Goal: Task Accomplishment & Management: Complete application form

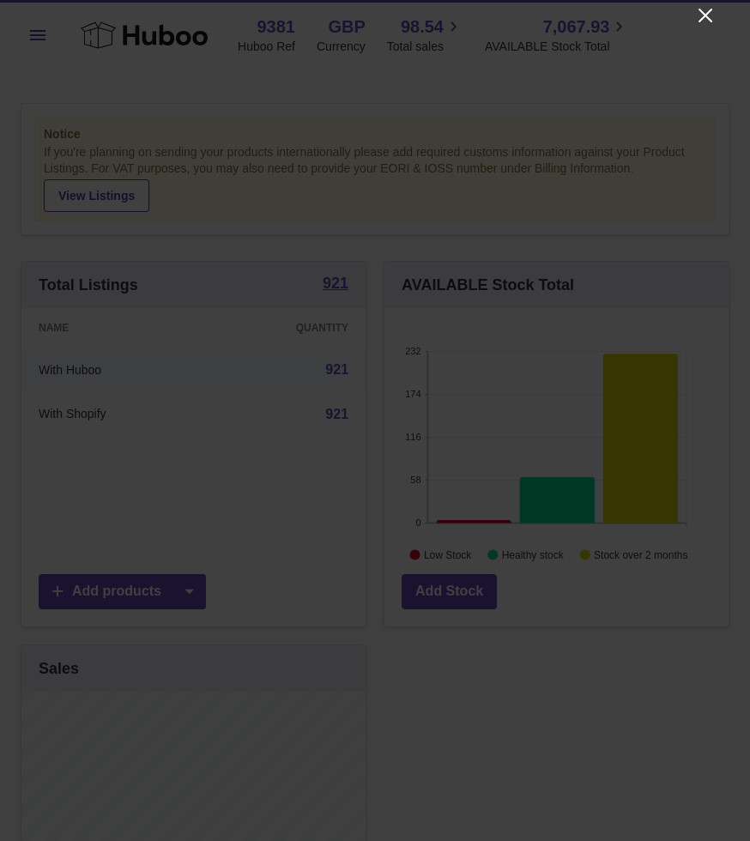
click at [548, 24] on icon "Close" at bounding box center [705, 15] width 21 height 21
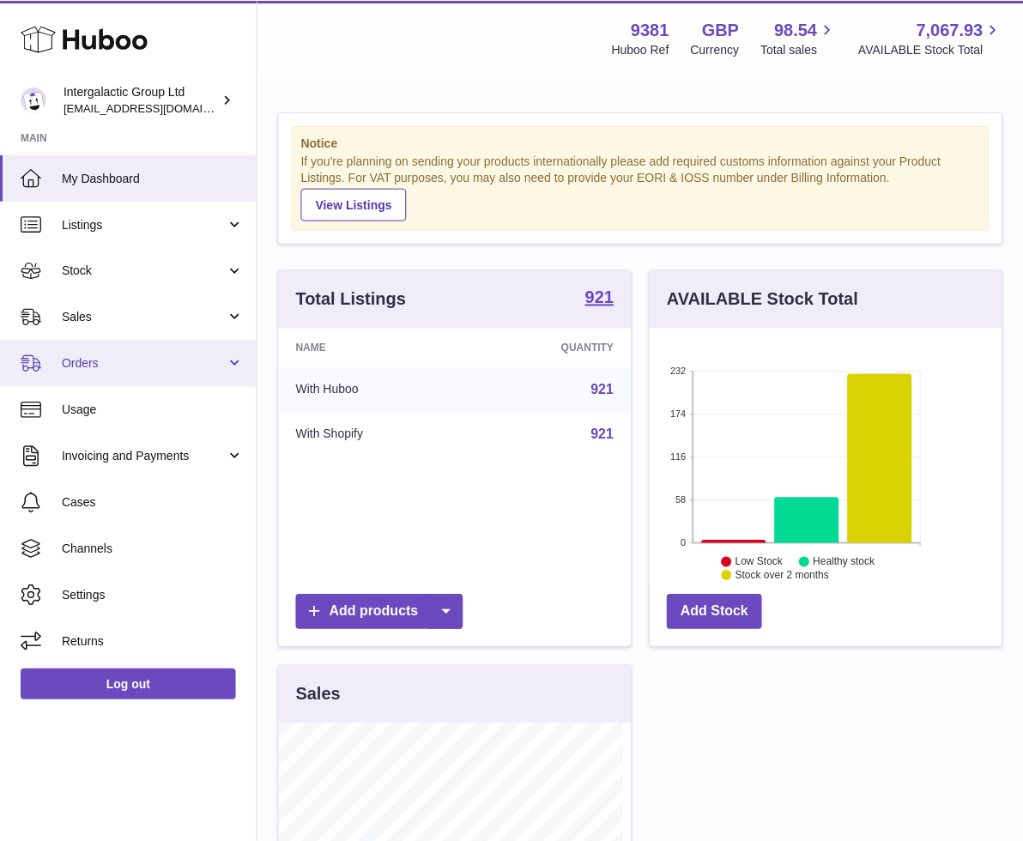
scroll to position [857614, 857536]
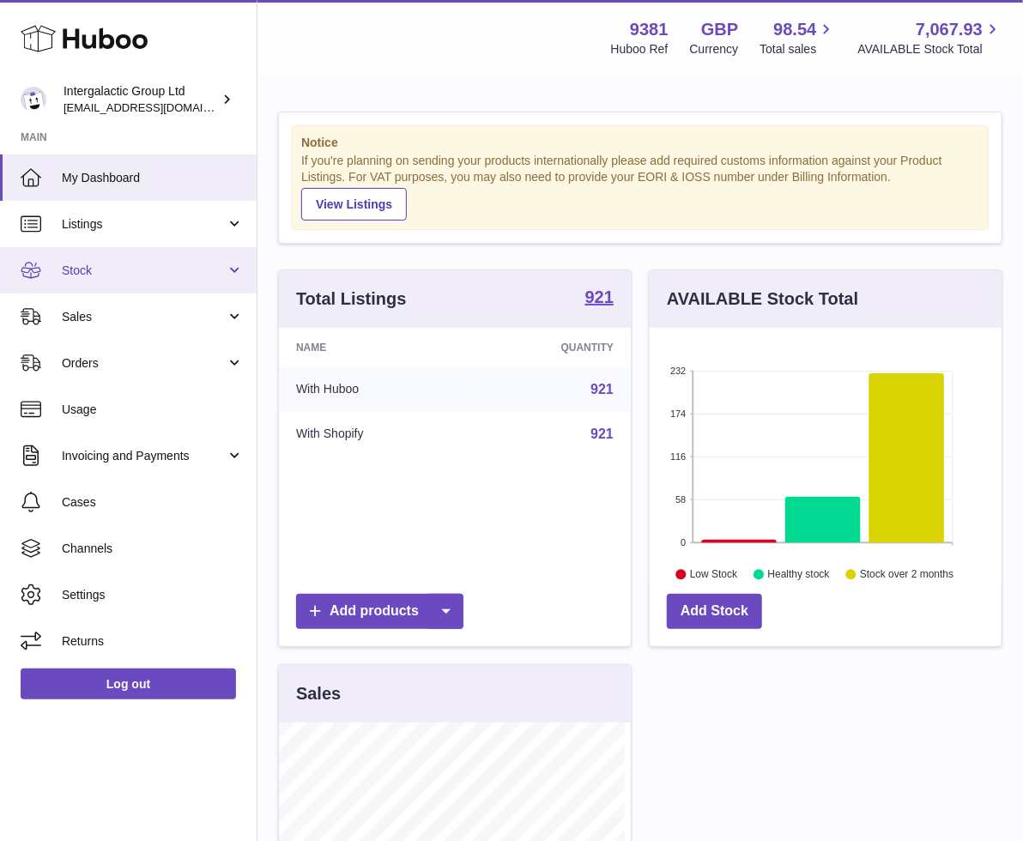
click at [159, 266] on span "Stock" at bounding box center [144, 271] width 164 height 16
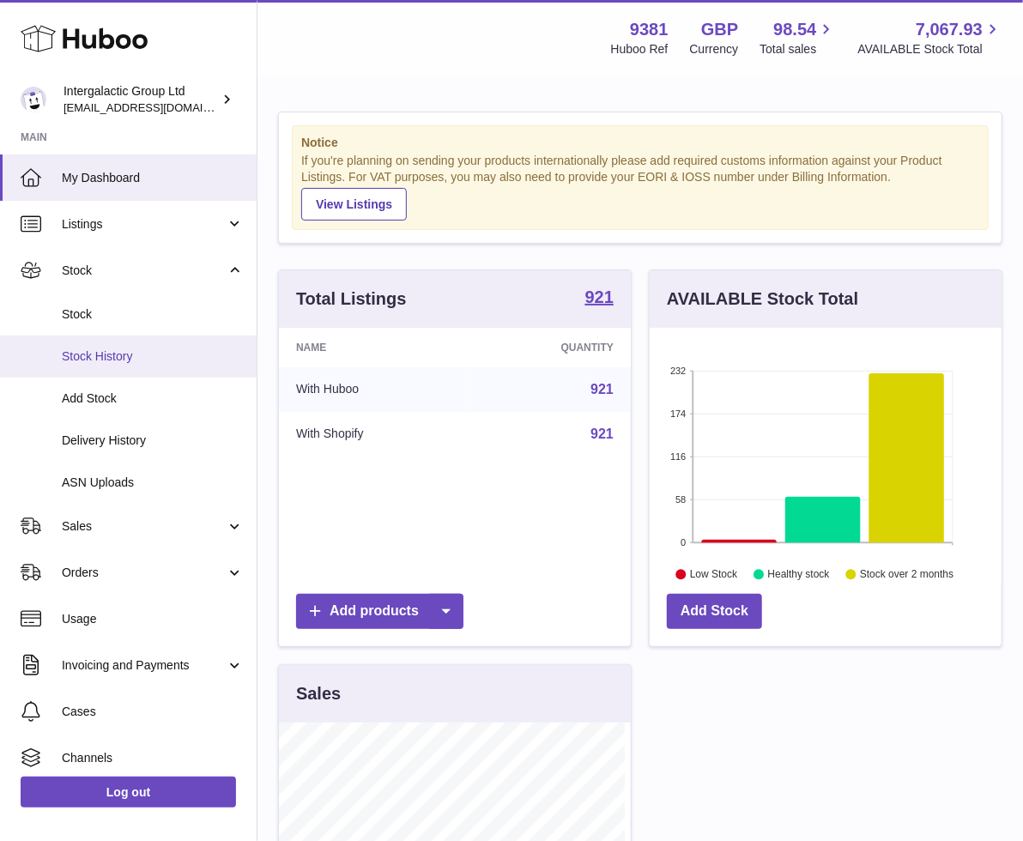
click at [112, 359] on span "Stock History" at bounding box center [153, 356] width 182 height 16
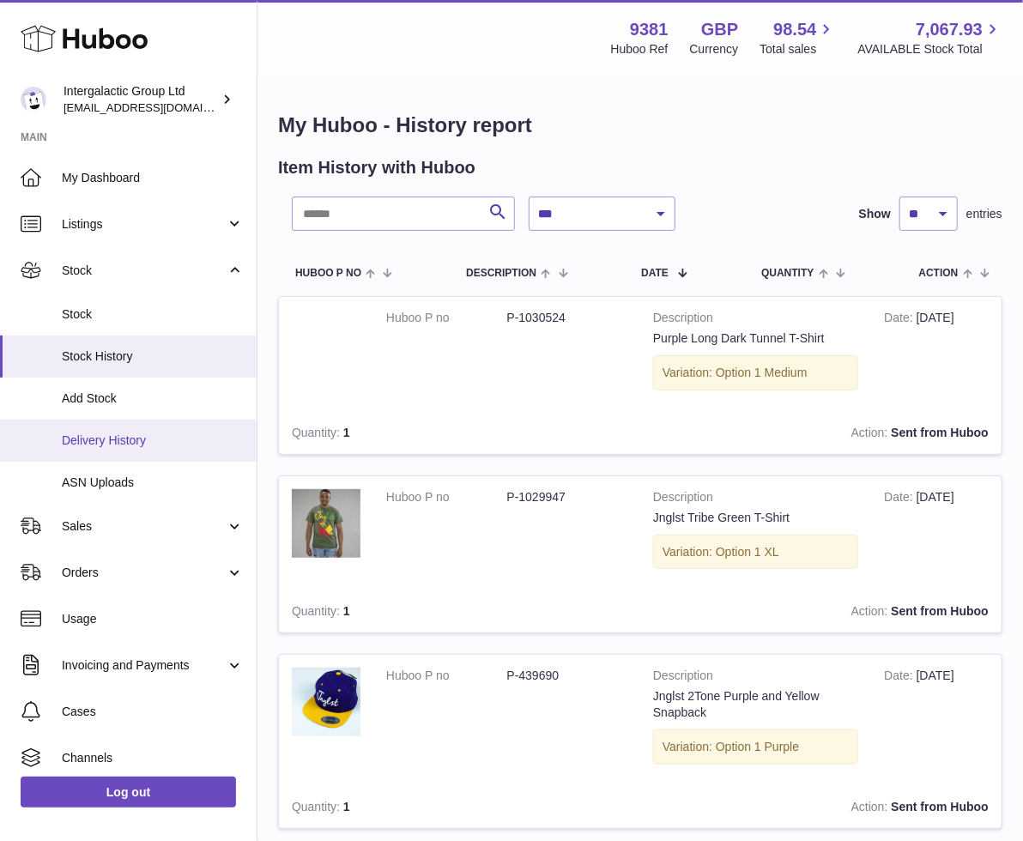
click at [114, 435] on span "Delivery History" at bounding box center [153, 440] width 182 height 16
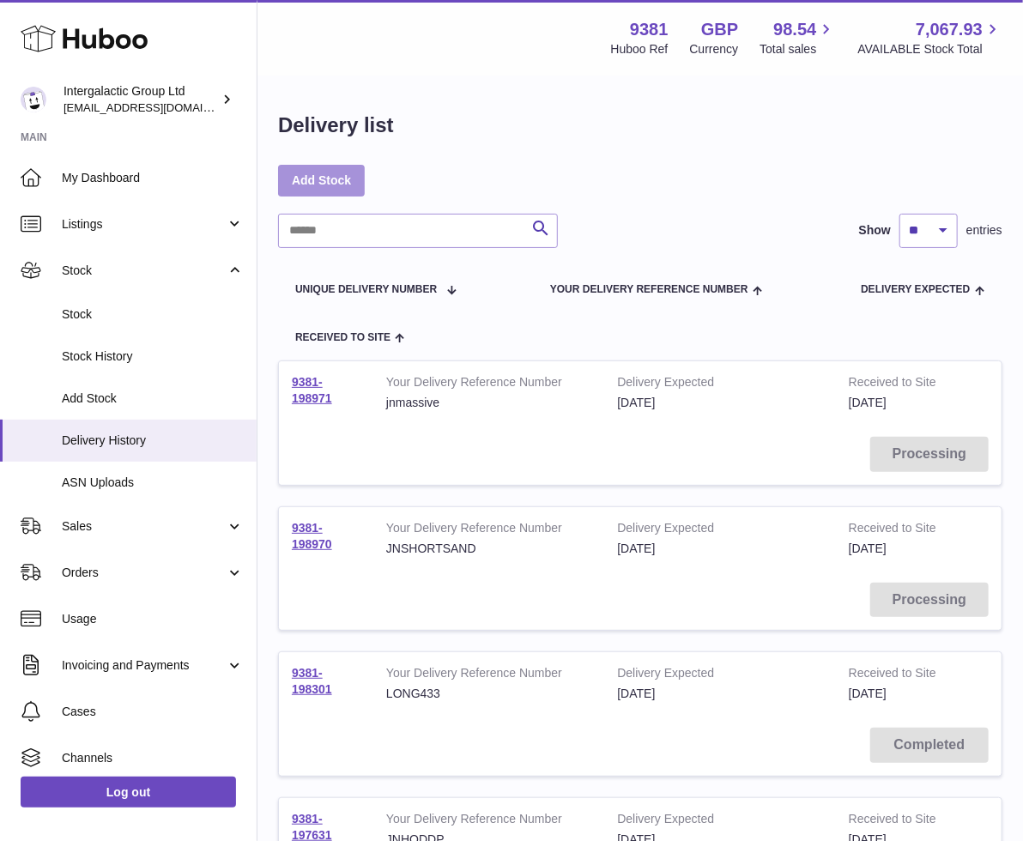
click at [346, 185] on link "Add Stock" at bounding box center [321, 180] width 87 height 31
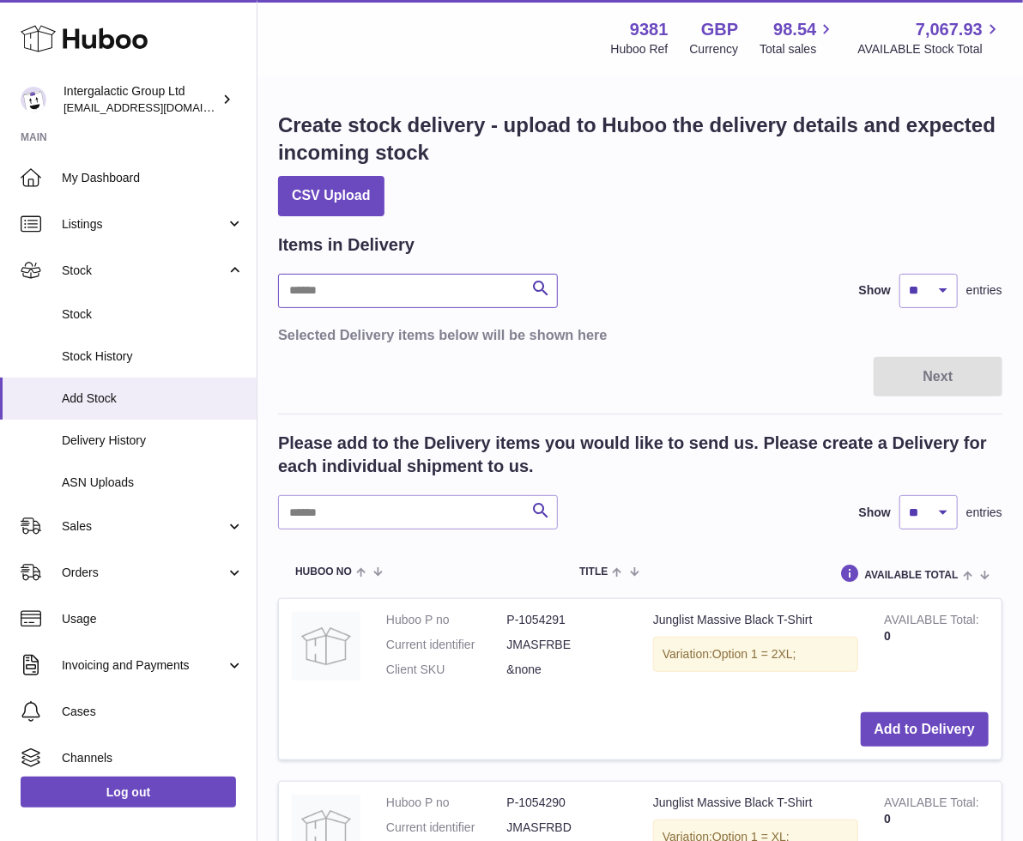
click at [468, 291] on input "text" at bounding box center [418, 291] width 280 height 34
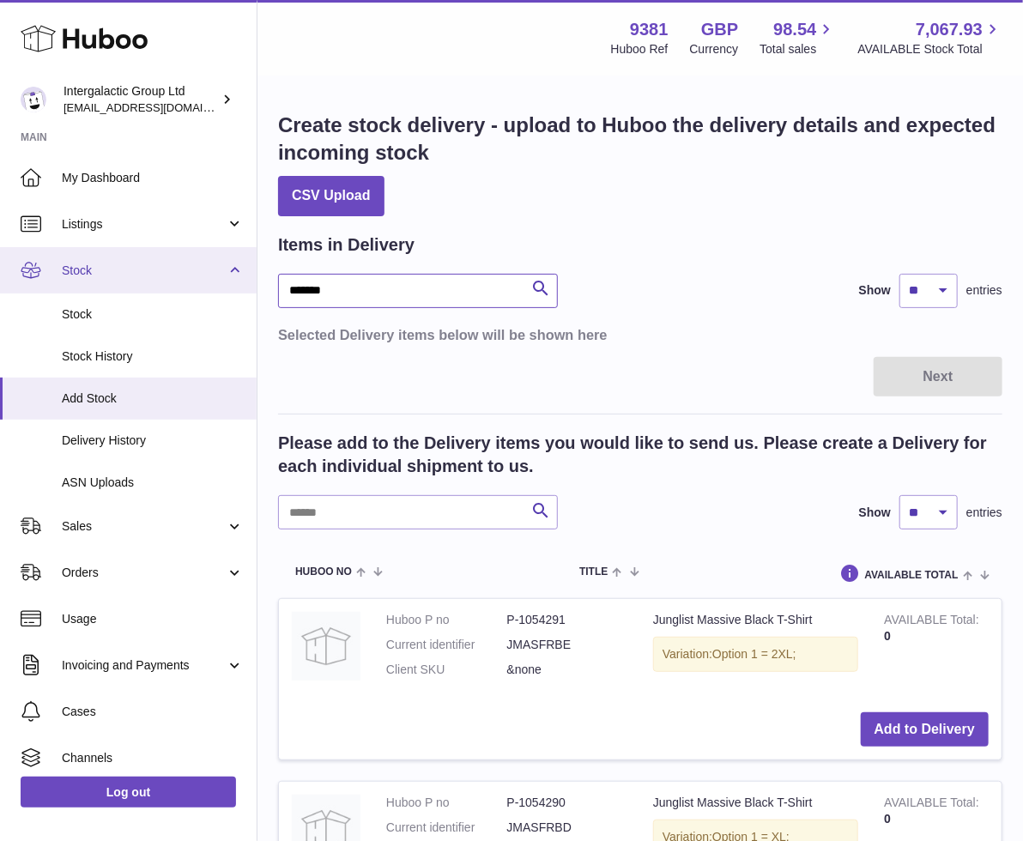
drag, startPoint x: 347, startPoint y: 281, endPoint x: 246, endPoint y: 290, distance: 100.7
paste input "***"
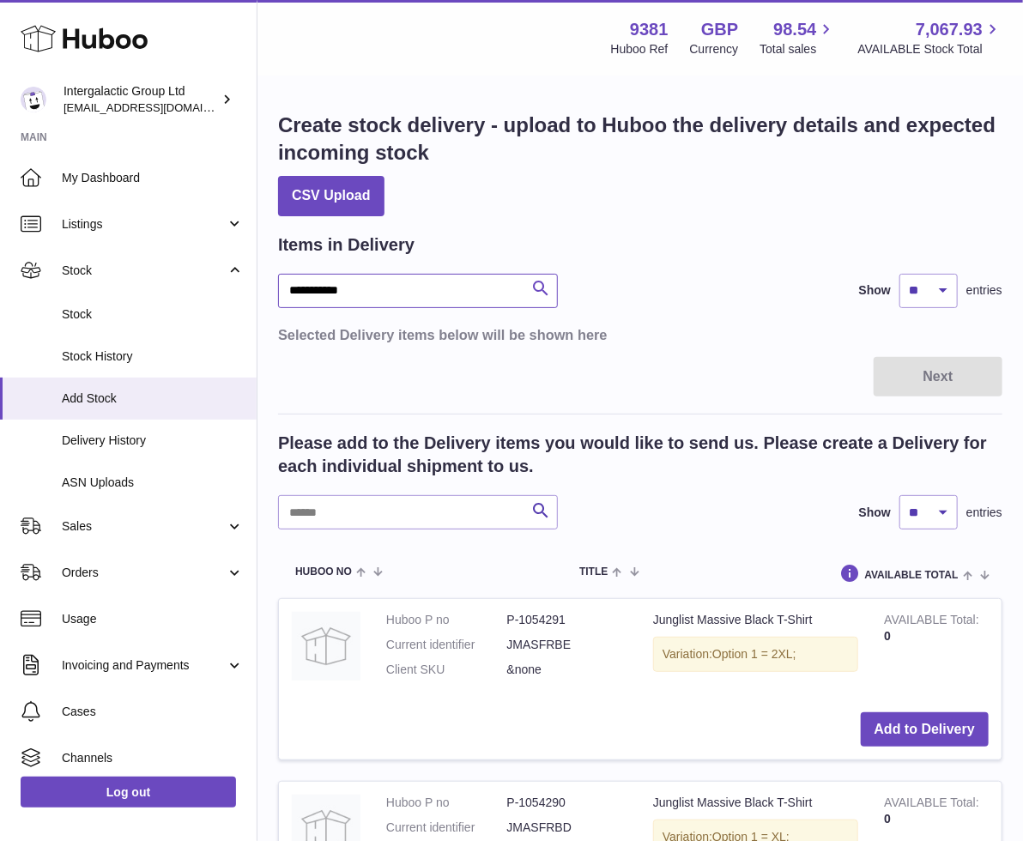
type input "**********"
click at [540, 291] on icon "submit" at bounding box center [540, 288] width 21 height 21
click at [551, 290] on icon "submit" at bounding box center [540, 288] width 21 height 21
click at [419, 287] on input "**********" at bounding box center [418, 291] width 280 height 34
click at [359, 516] on input "text" at bounding box center [418, 512] width 280 height 34
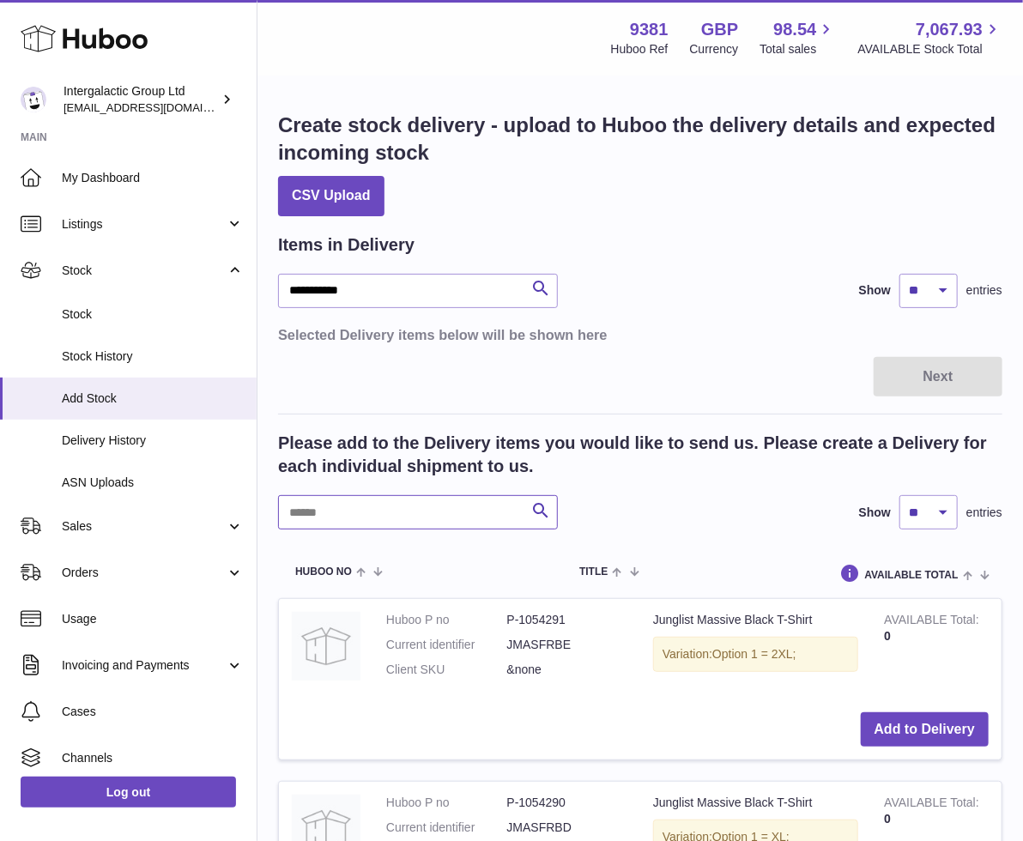
paste input "**********"
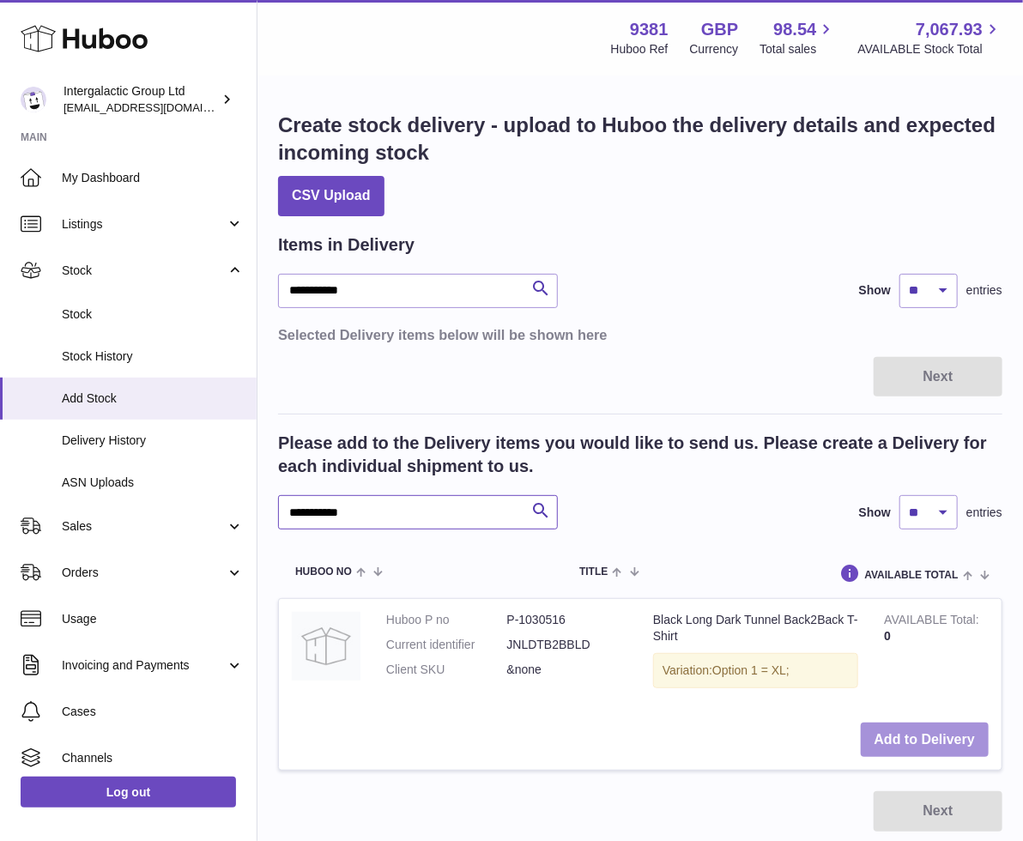
type input "**********"
click at [886, 729] on button "Add to Delivery" at bounding box center [924, 739] width 128 height 35
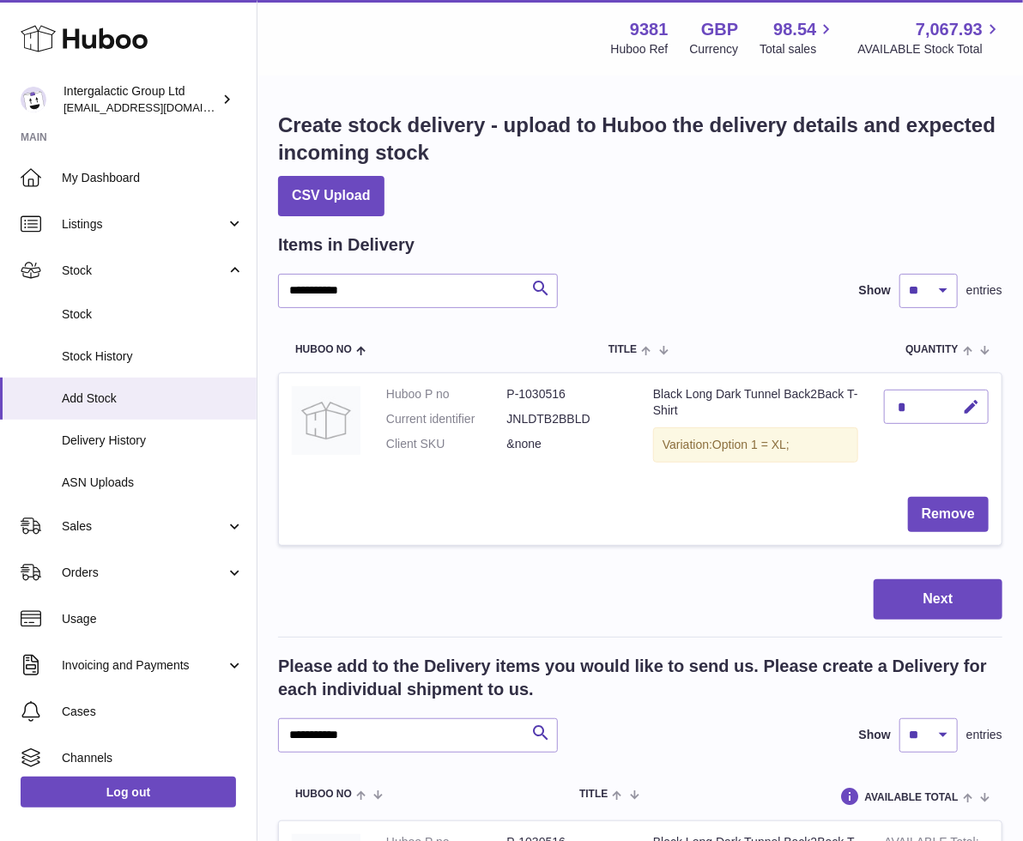
click at [921, 408] on div "*" at bounding box center [936, 406] width 105 height 34
click at [963, 409] on icon "button" at bounding box center [971, 407] width 18 height 18
type input "**"
click at [963, 405] on icon "submit" at bounding box center [970, 406] width 15 height 15
click at [395, 723] on input "**********" at bounding box center [418, 735] width 280 height 34
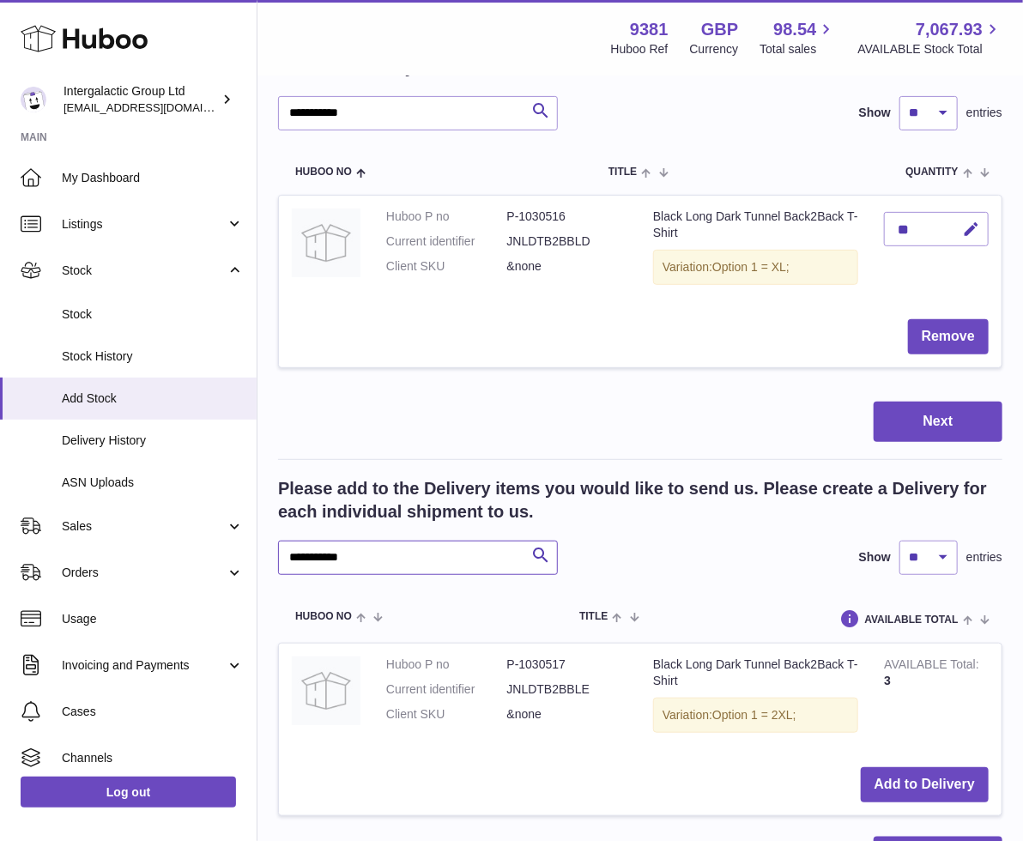
scroll to position [190, 0]
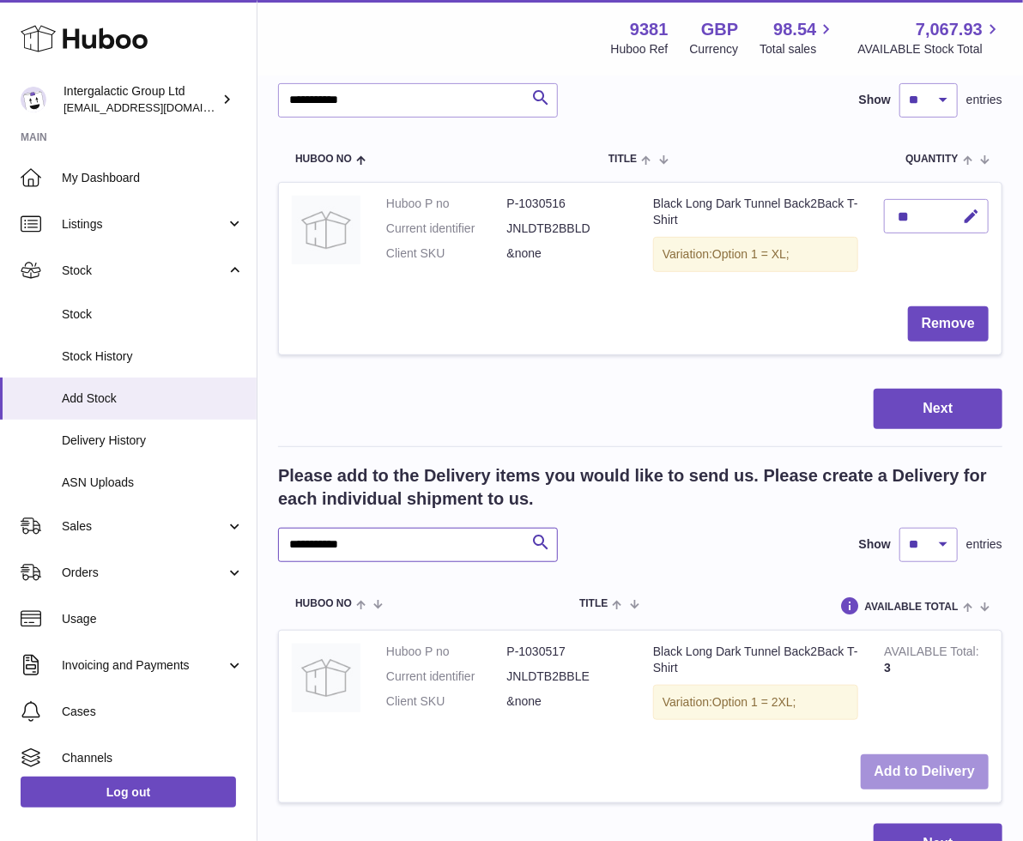
type input "**********"
click at [905, 776] on button "Add to Delivery" at bounding box center [924, 771] width 128 height 35
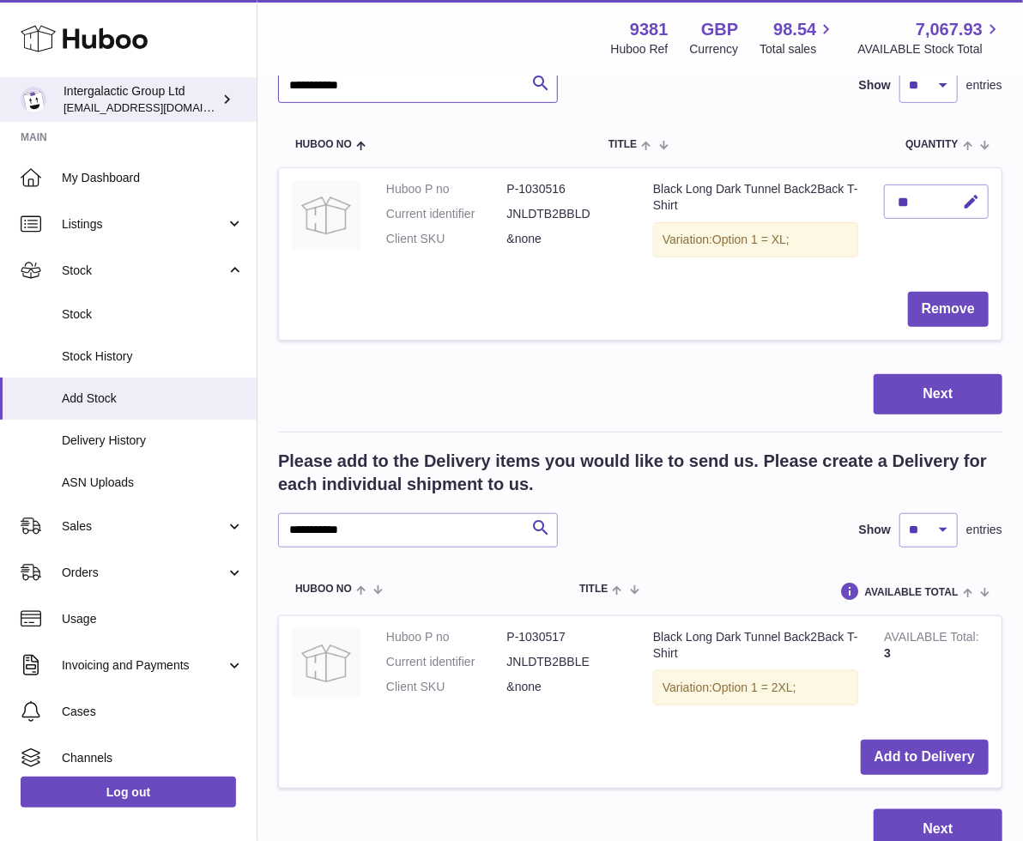
drag, startPoint x: 420, startPoint y: 89, endPoint x: 225, endPoint y: 76, distance: 195.2
click at [225, 76] on div "**********" at bounding box center [511, 389] width 1023 height 1189
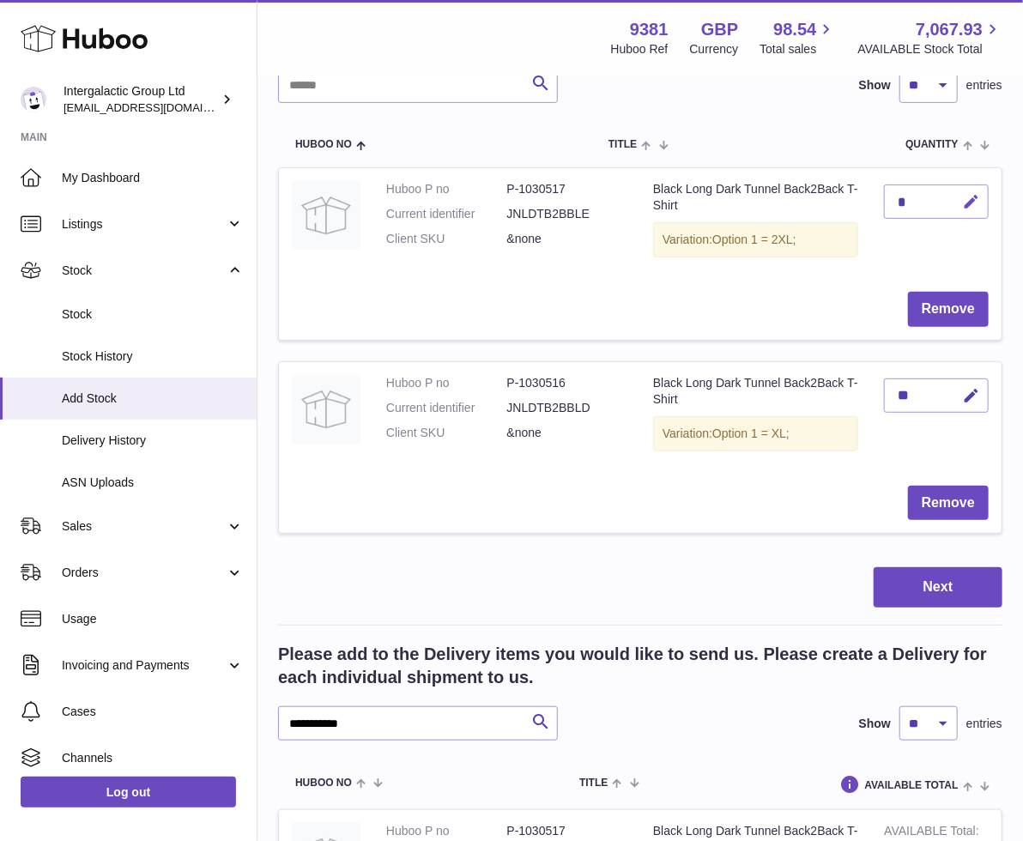
click at [951, 203] on button "button" at bounding box center [968, 201] width 40 height 35
type input "*"
click at [963, 200] on icon "submit" at bounding box center [970, 201] width 15 height 15
drag, startPoint x: 393, startPoint y: 716, endPoint x: 270, endPoint y: 712, distance: 122.8
click at [270, 712] on div "**********" at bounding box center [639, 474] width 765 height 1204
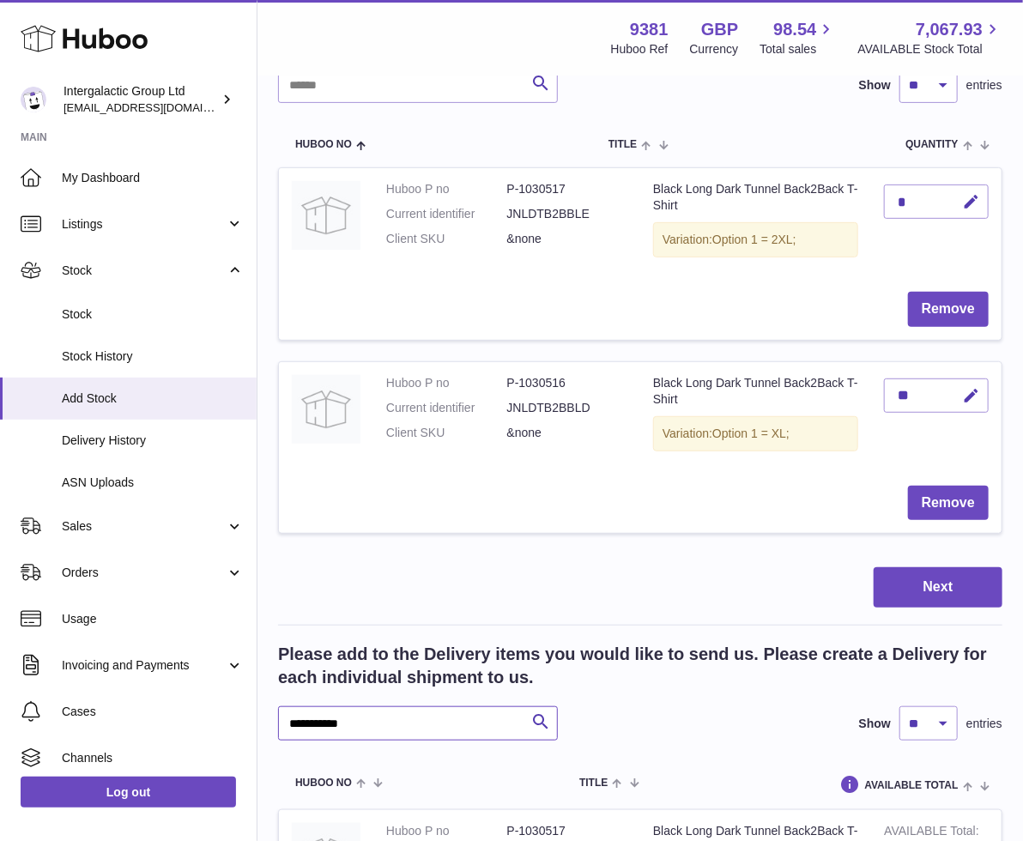
paste input "text"
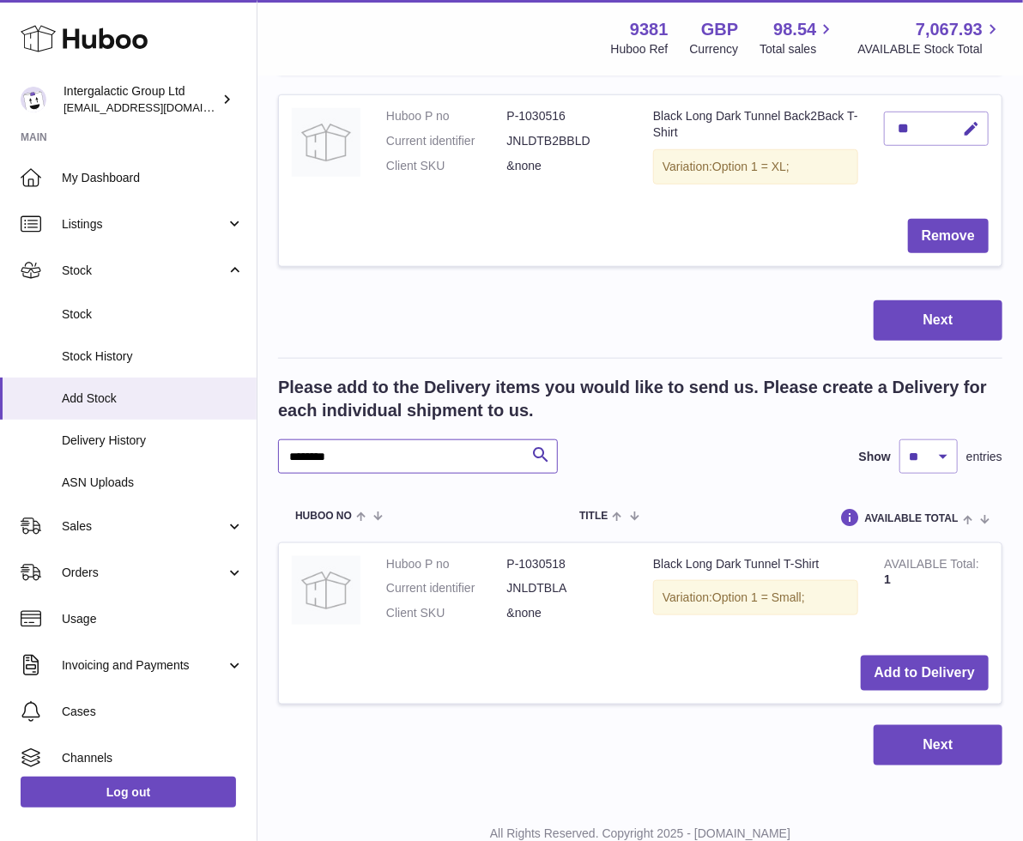
scroll to position [476, 0]
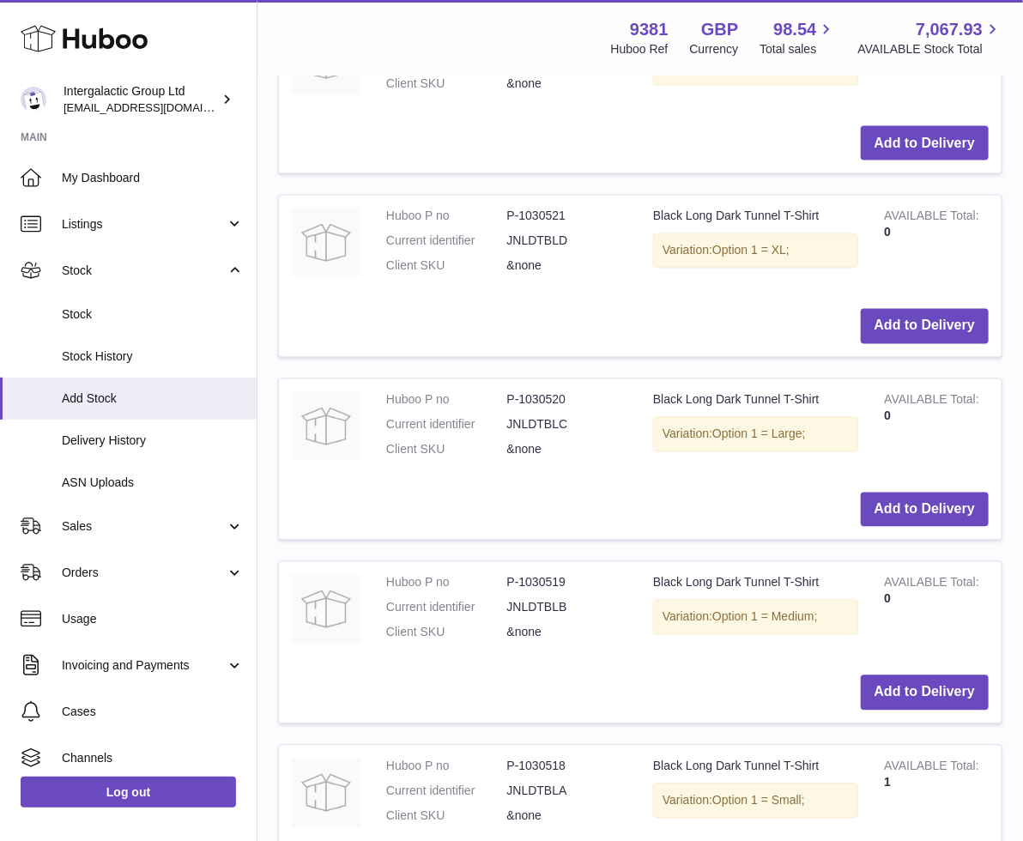
scroll to position [1422, 0]
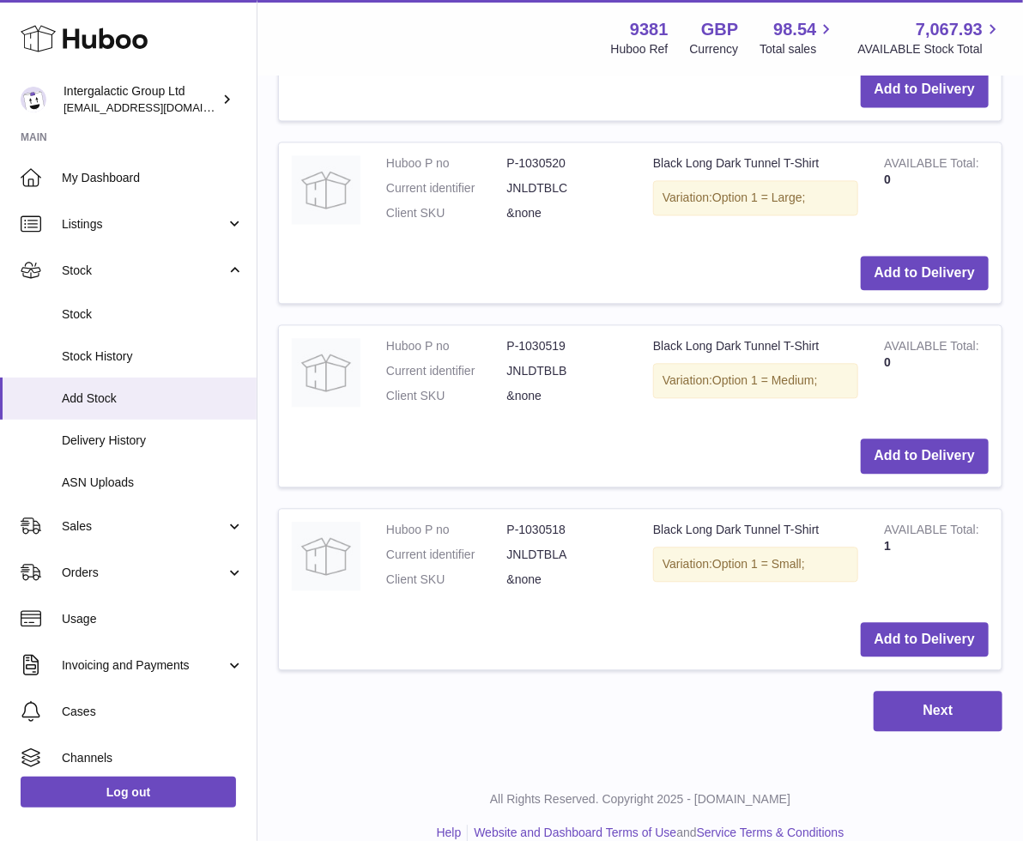
type input "*******"
click at [908, 641] on button "Add to Delivery" at bounding box center [924, 639] width 128 height 35
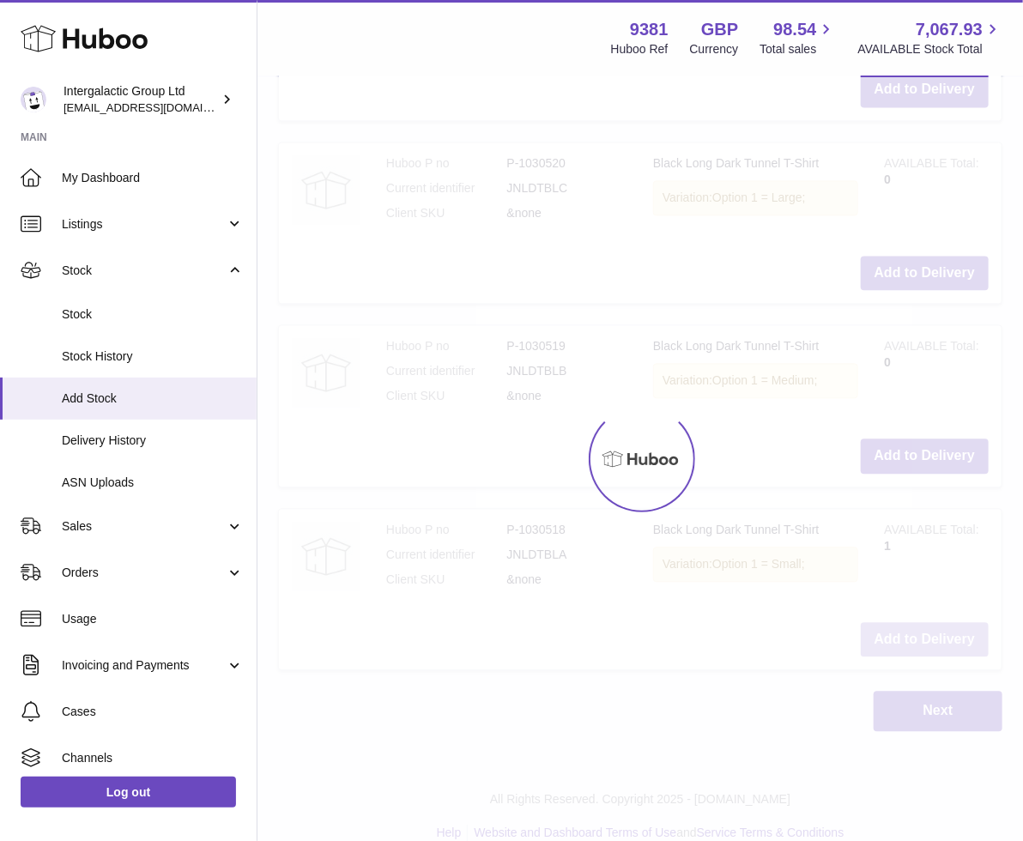
scroll to position [1603, 0]
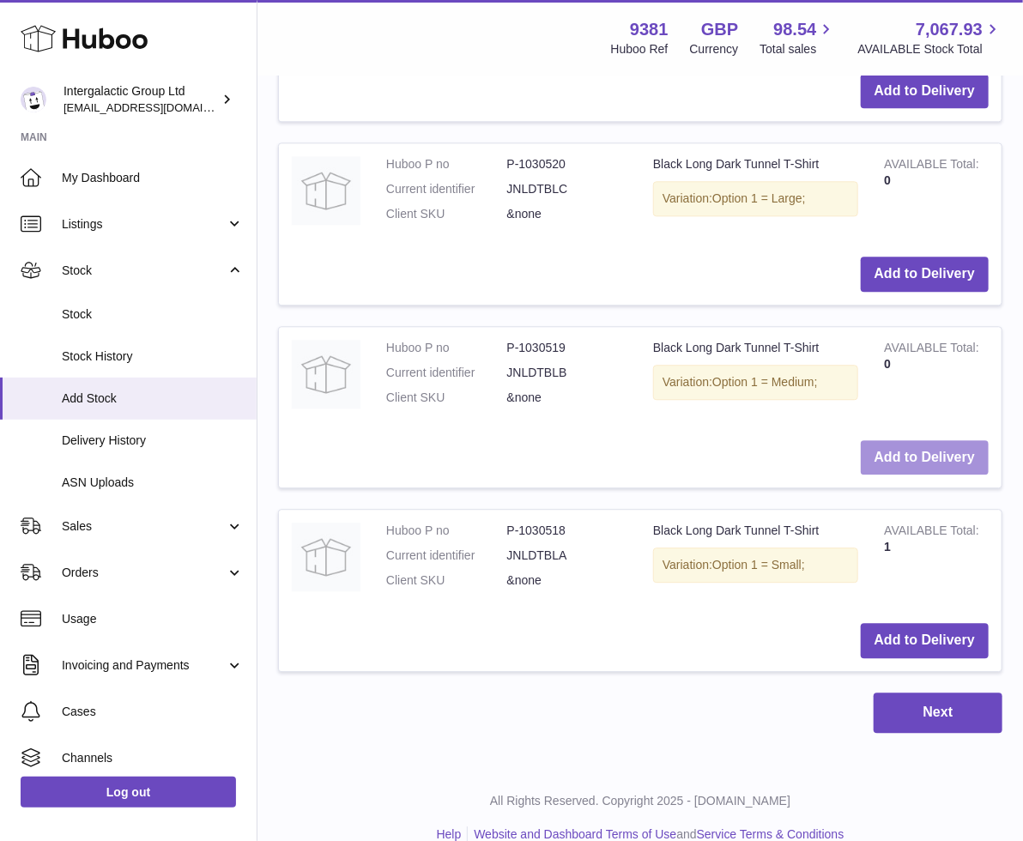
click at [903, 451] on button "Add to Delivery" at bounding box center [924, 457] width 128 height 35
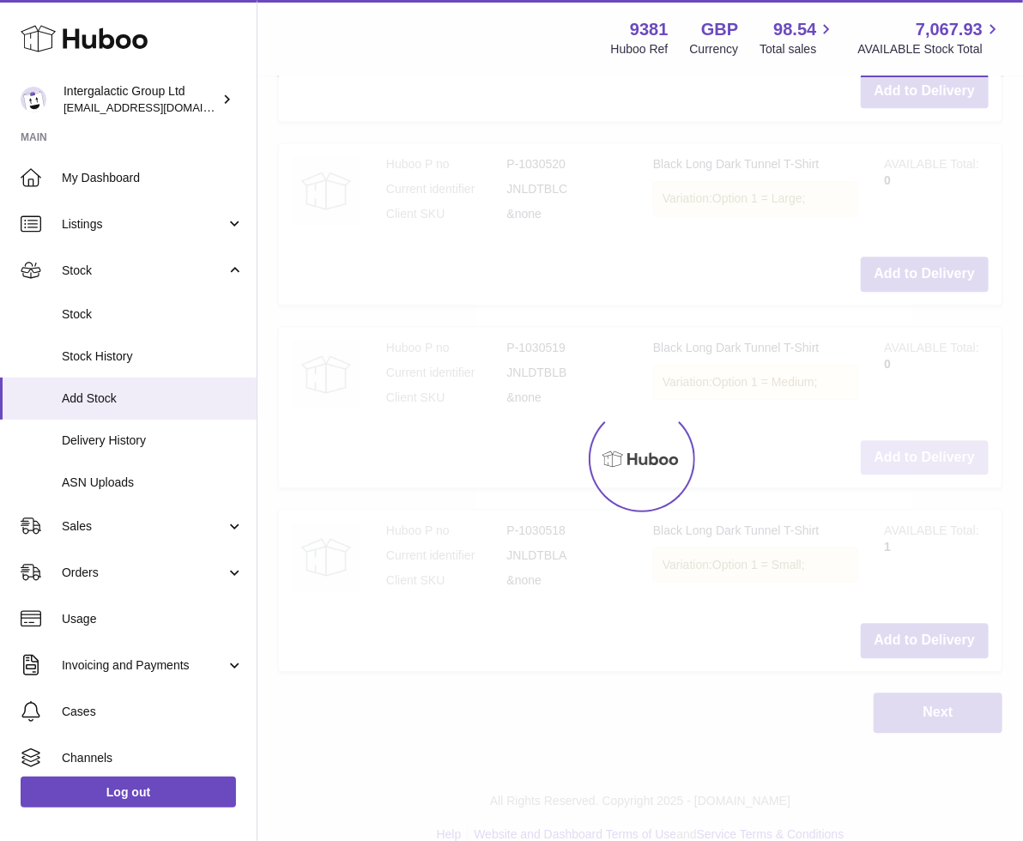
scroll to position [1787, 0]
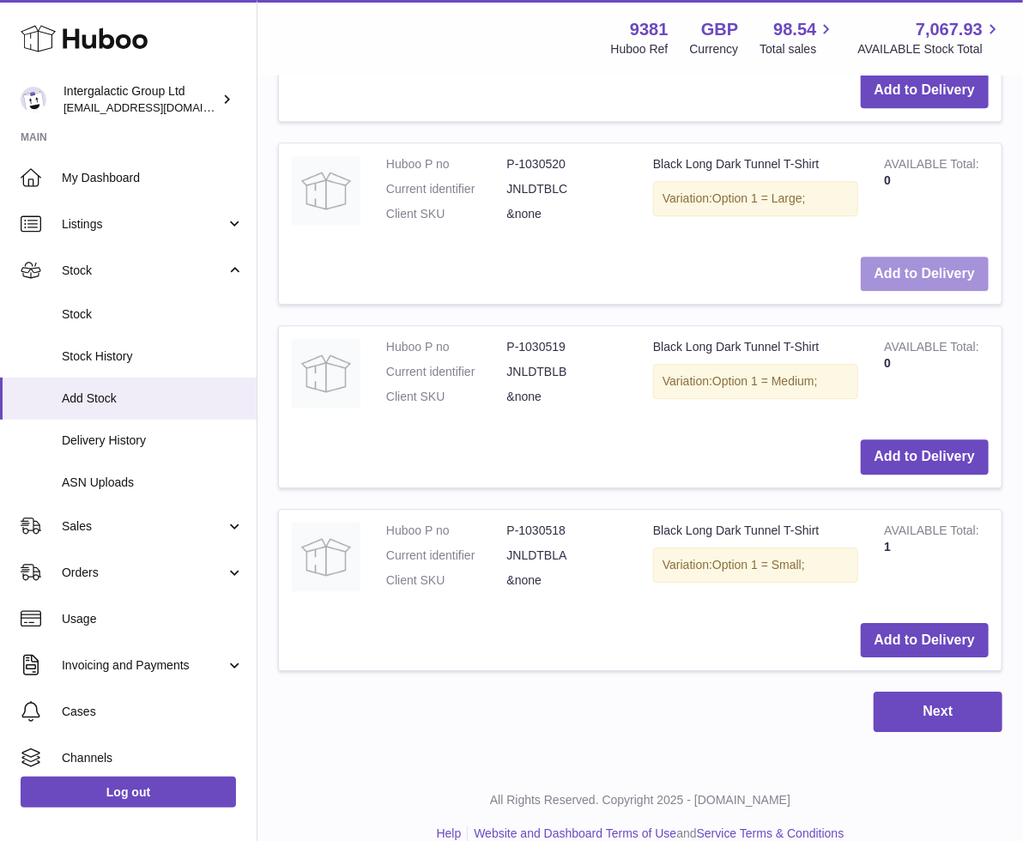
click at [925, 269] on button "Add to Delivery" at bounding box center [924, 274] width 128 height 35
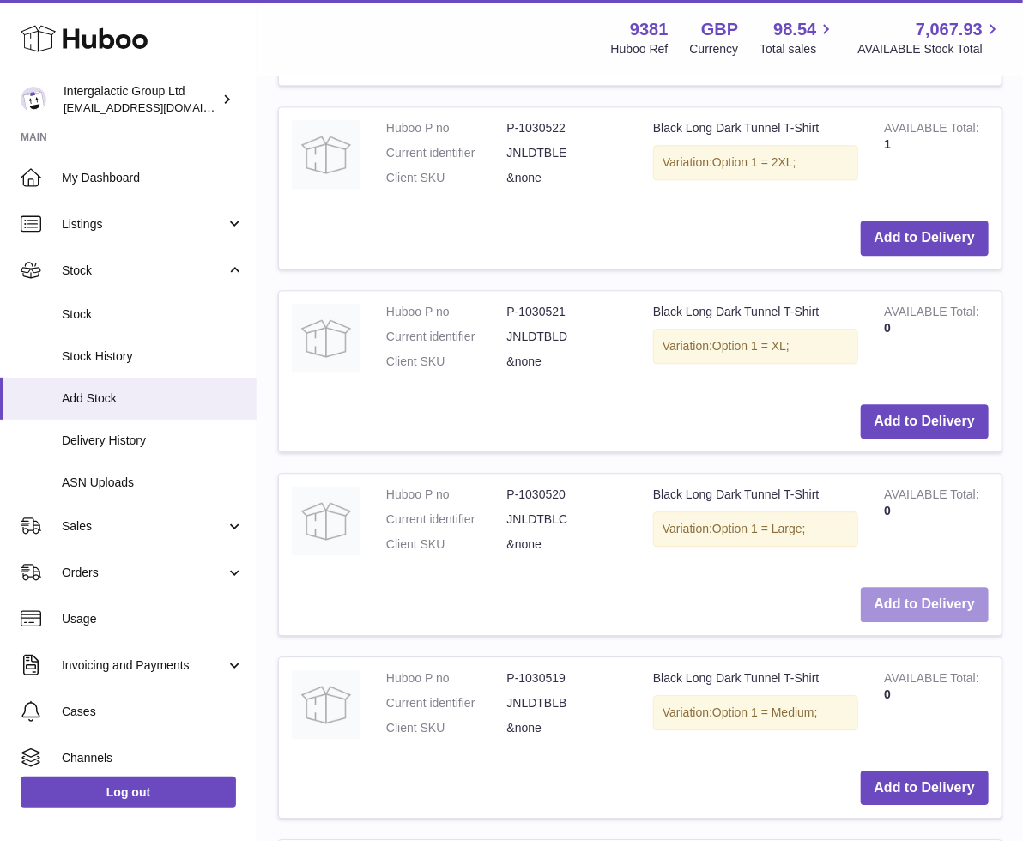
scroll to position [1635, 0]
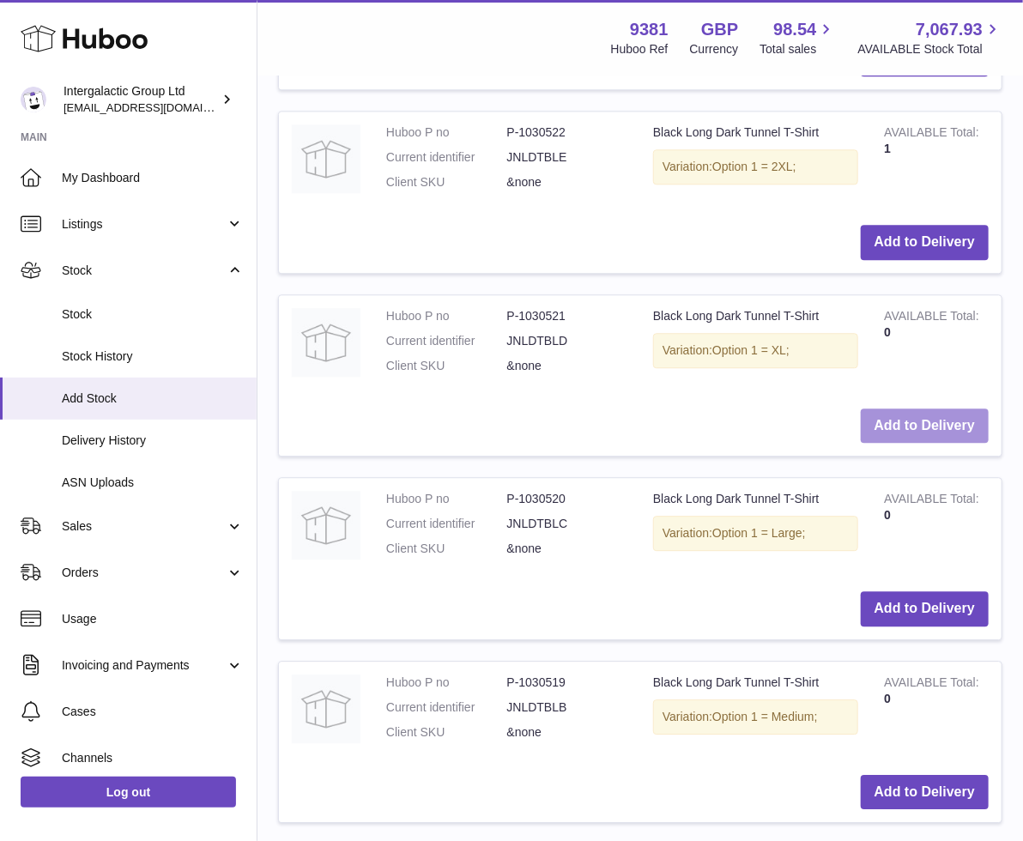
click at [902, 420] on button "Add to Delivery" at bounding box center [924, 425] width 128 height 35
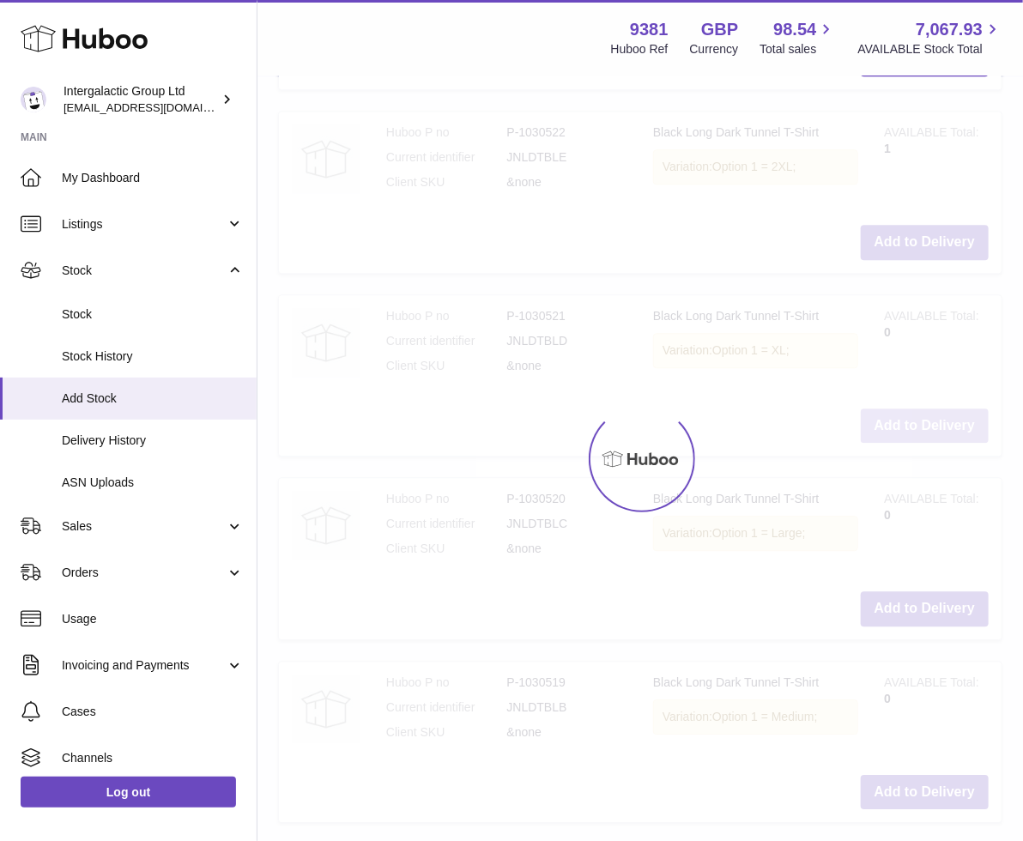
scroll to position [1818, 0]
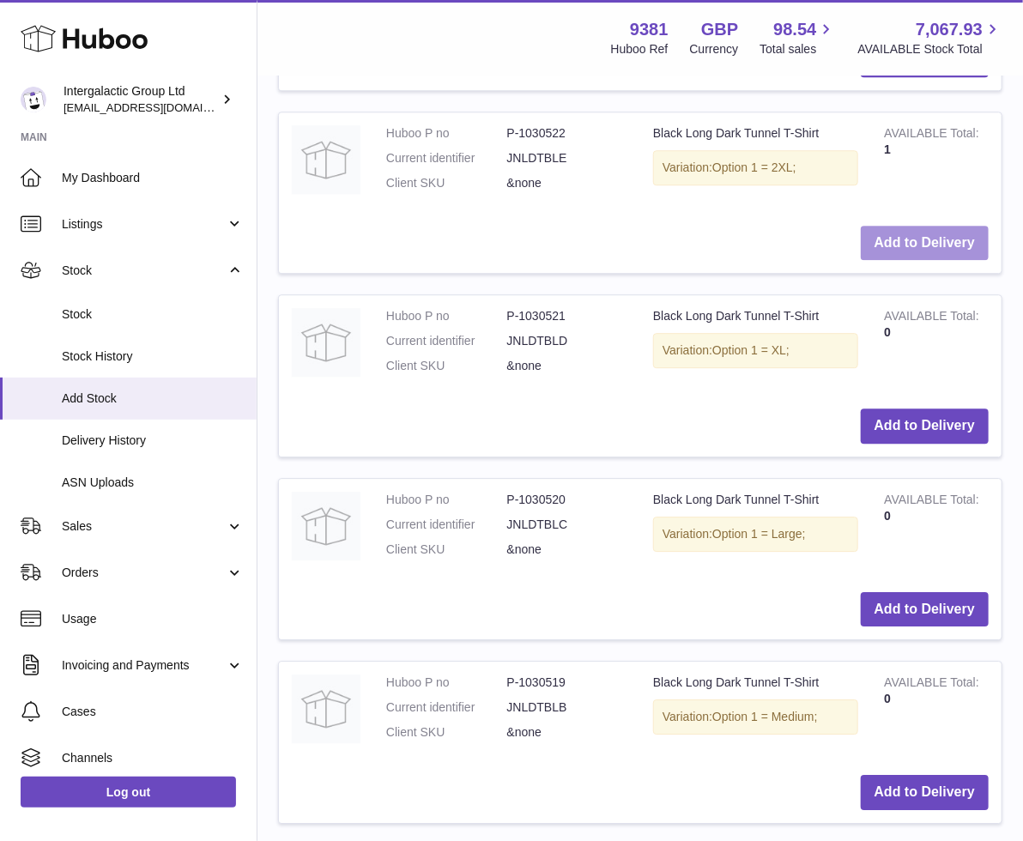
click at [915, 239] on button "Add to Delivery" at bounding box center [924, 243] width 128 height 35
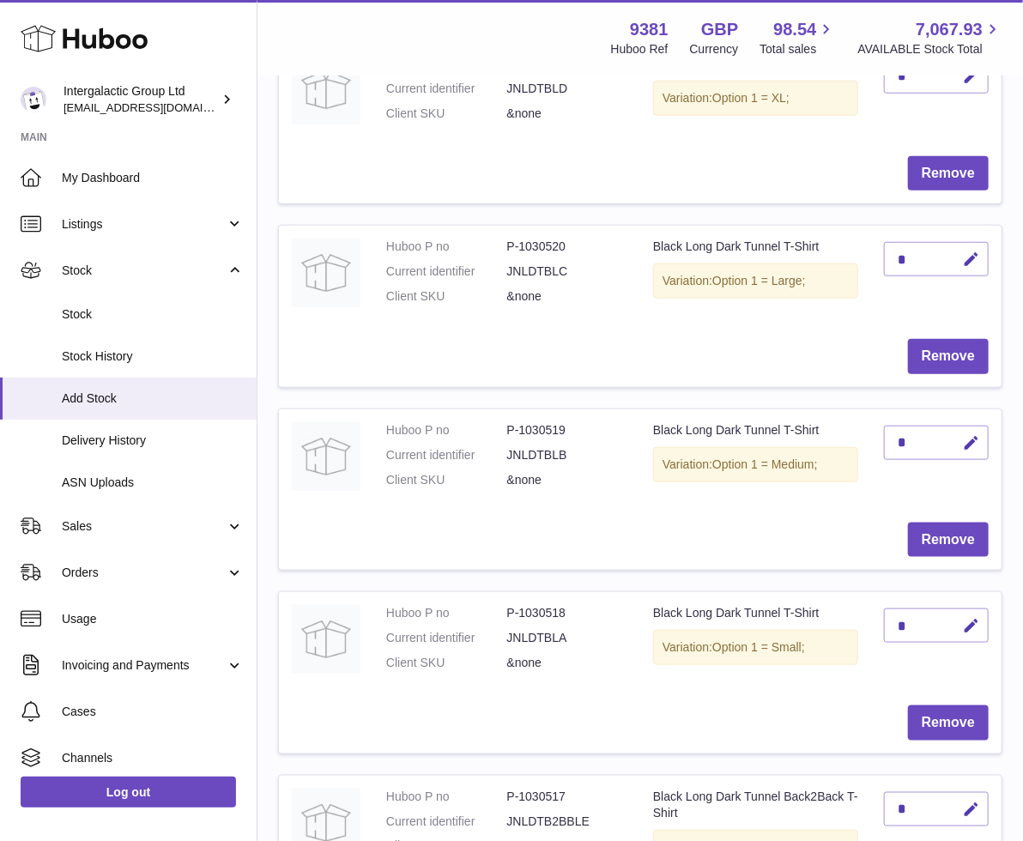
scroll to position [507, 0]
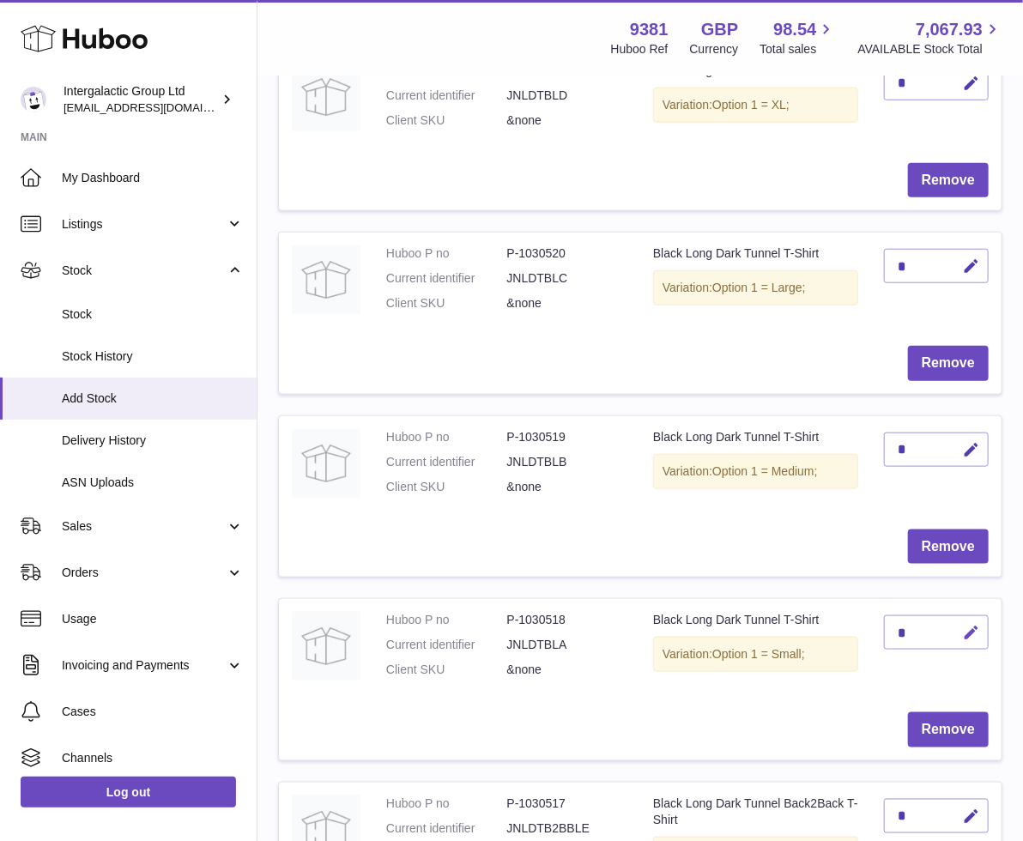
click at [963, 631] on icon "button" at bounding box center [971, 633] width 18 height 18
type input "*"
click at [968, 631] on icon "submit" at bounding box center [970, 632] width 15 height 15
click at [966, 446] on icon "button" at bounding box center [971, 450] width 18 height 18
type input "**"
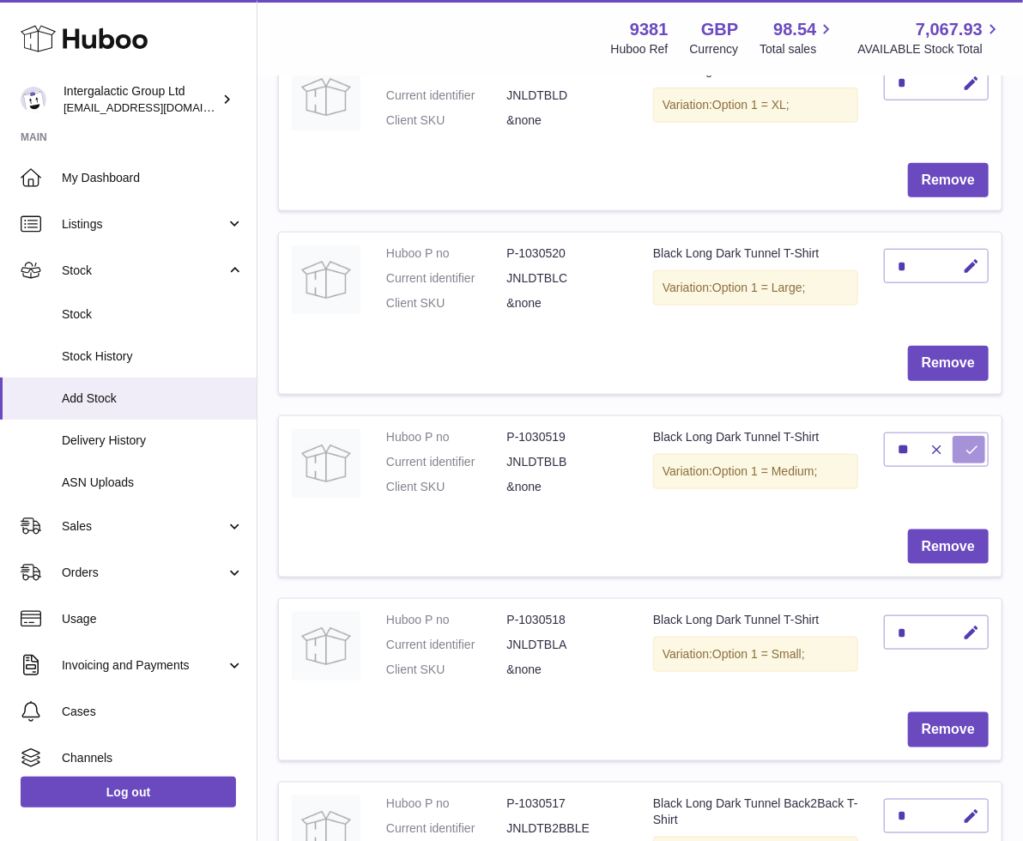
click at [963, 447] on icon "submit" at bounding box center [970, 449] width 15 height 15
click at [964, 271] on icon "button" at bounding box center [971, 266] width 18 height 18
type input "**"
click at [974, 268] on button "submit" at bounding box center [968, 265] width 33 height 27
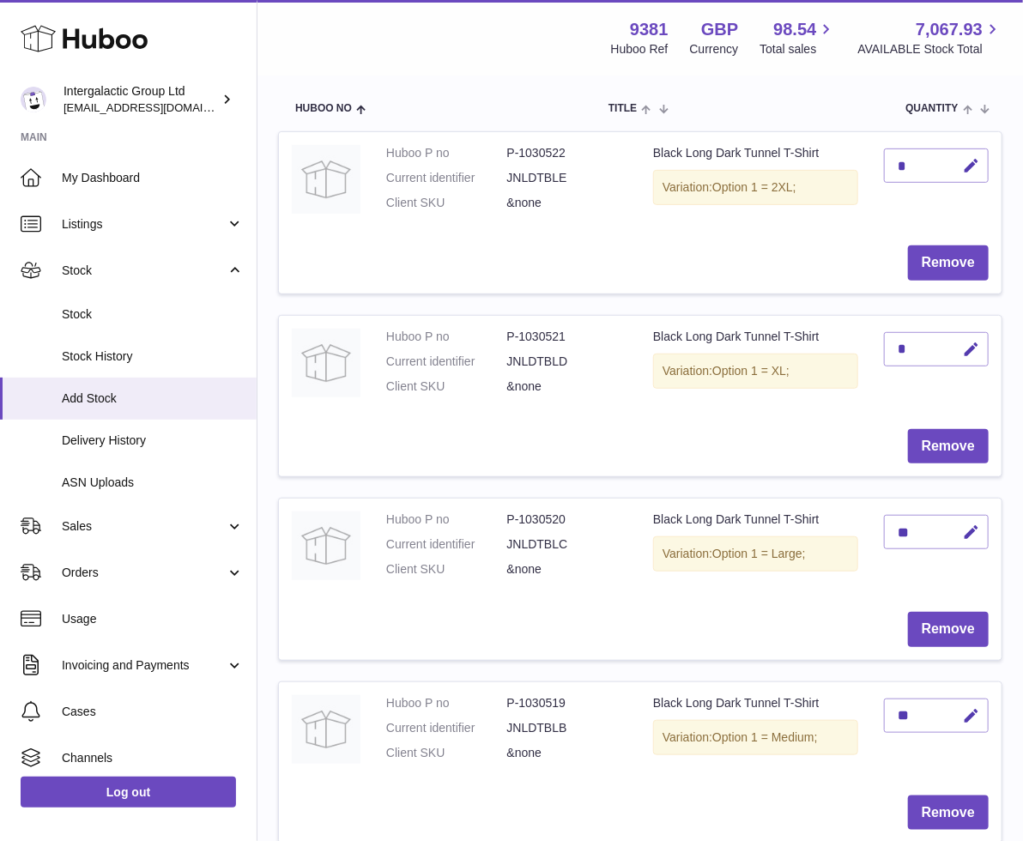
scroll to position [233, 0]
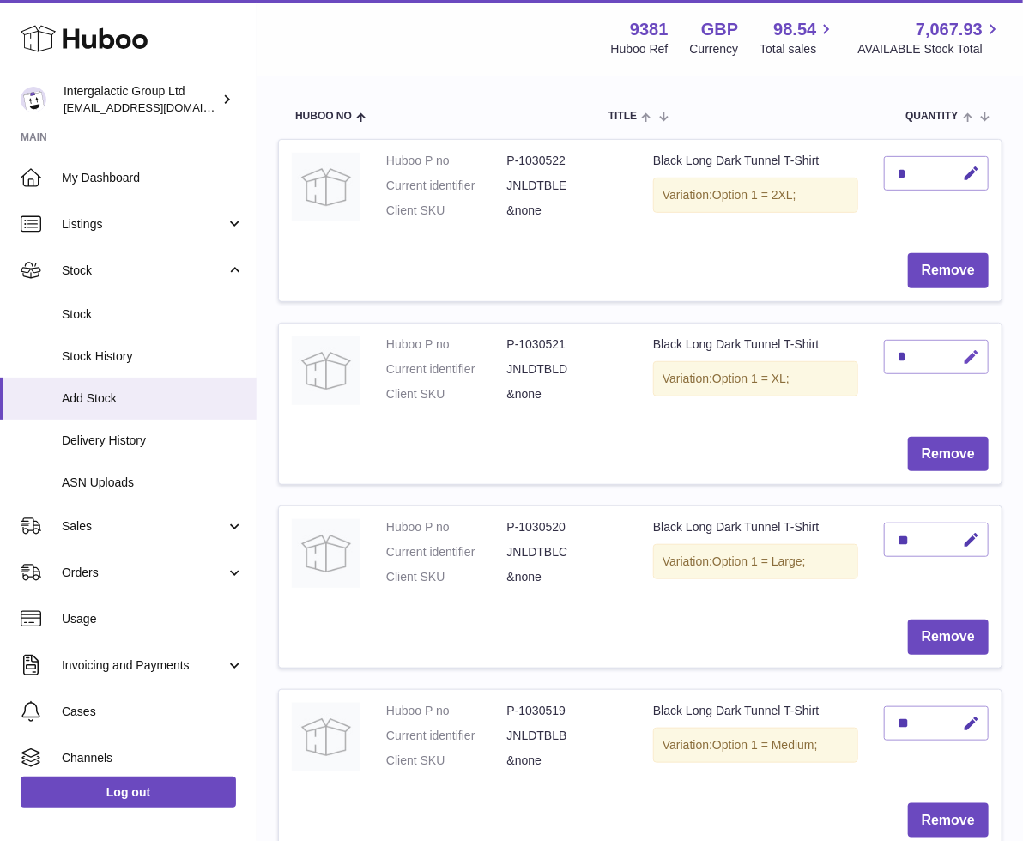
click at [964, 348] on icon "button" at bounding box center [971, 357] width 18 height 18
type input "**"
click at [963, 349] on icon "submit" at bounding box center [970, 356] width 15 height 15
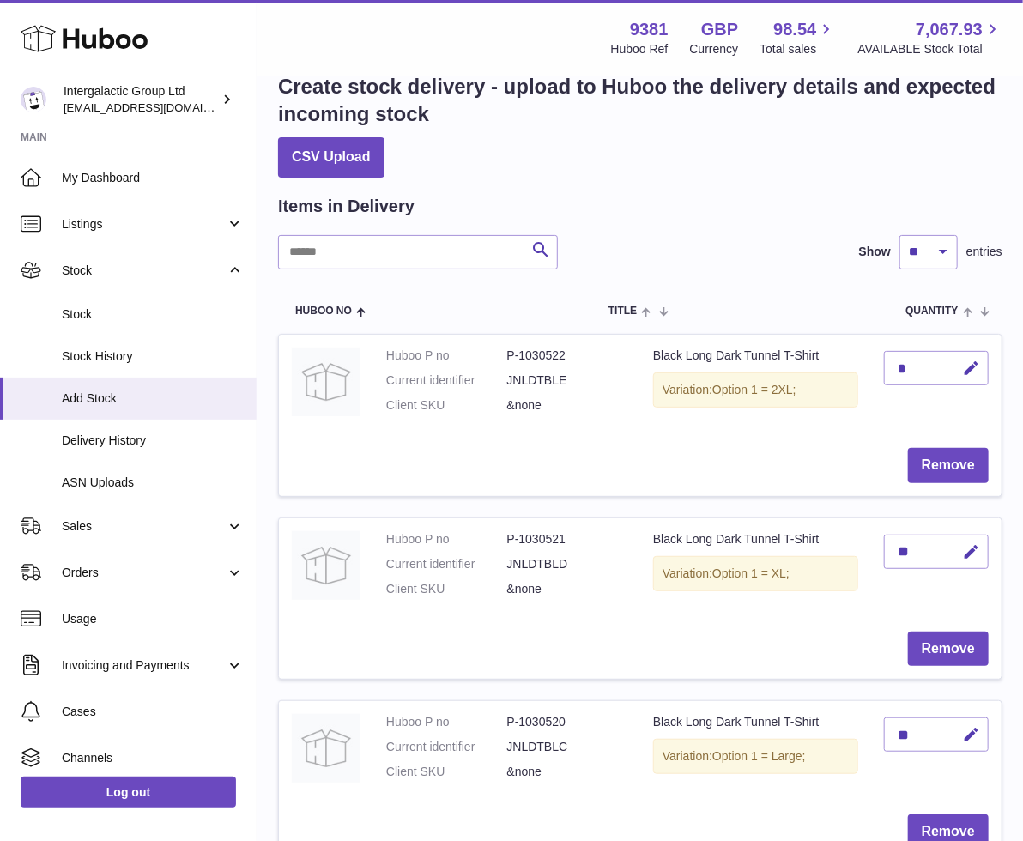
scroll to position [38, 0]
click at [962, 367] on icon "button" at bounding box center [971, 369] width 18 height 18
type input "**"
click at [968, 365] on icon "submit" at bounding box center [970, 368] width 15 height 15
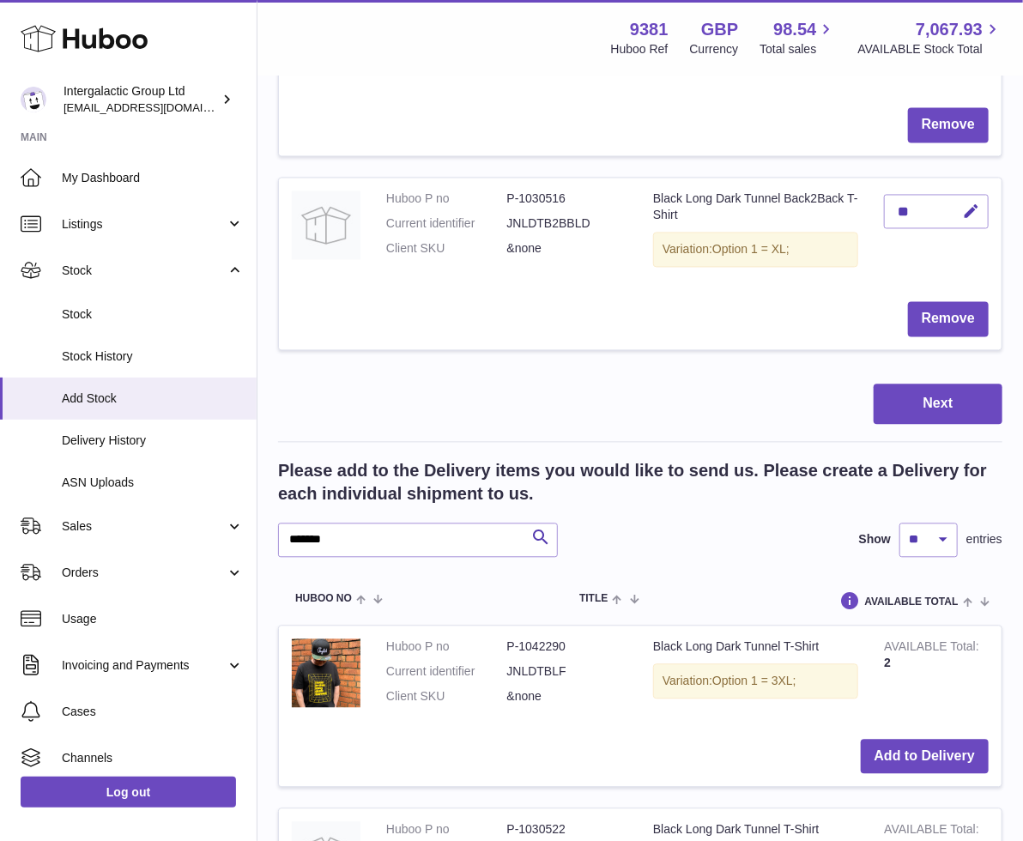
scroll to position [1306, 0]
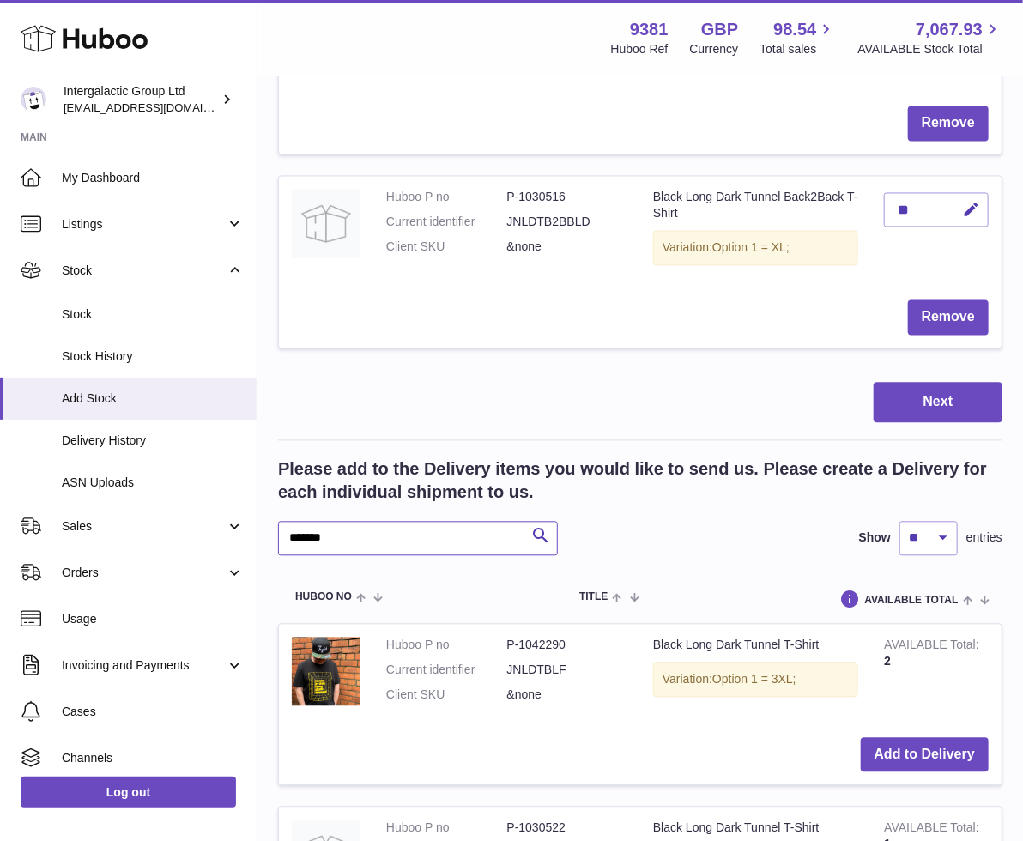
click at [380, 531] on input "*******" at bounding box center [418, 539] width 280 height 34
paste input "text"
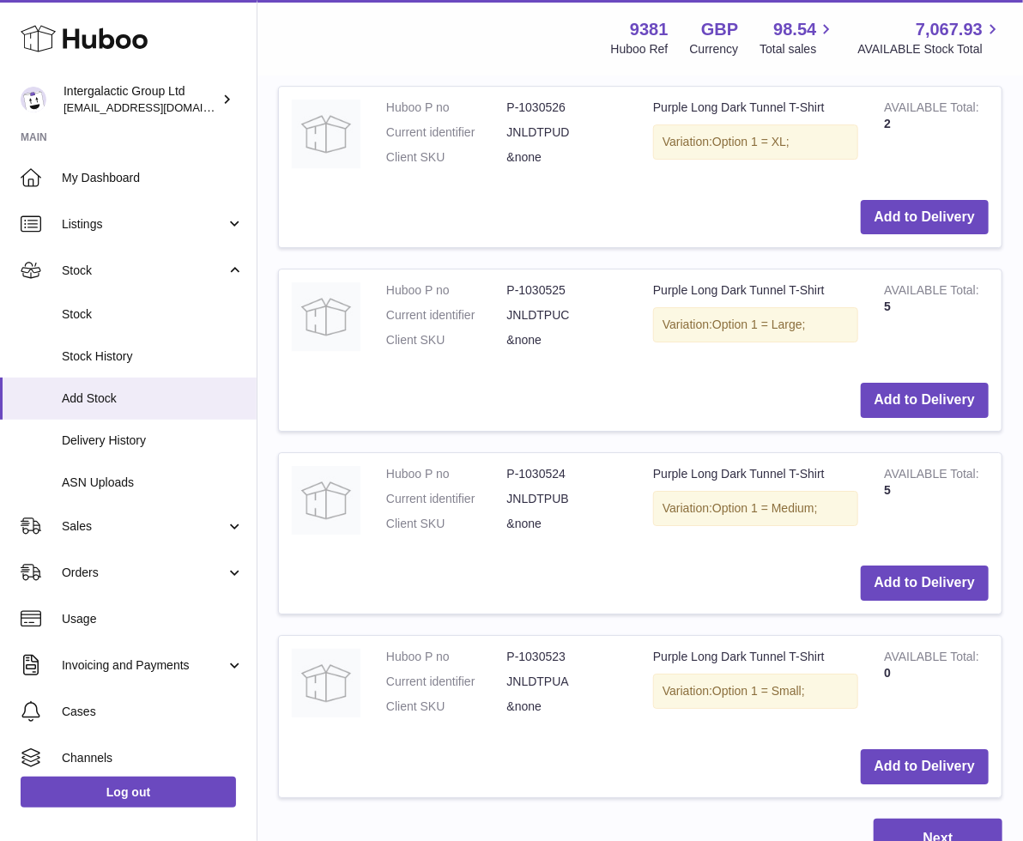
scroll to position [2355, 0]
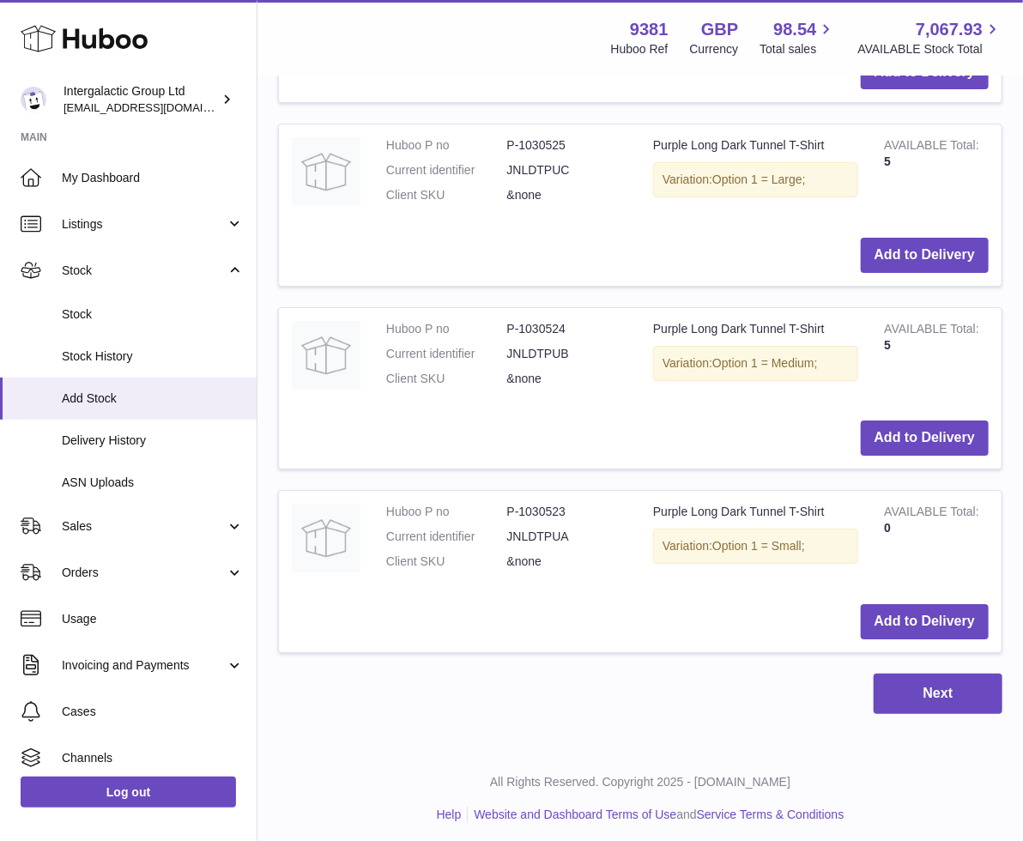
type input "*******"
click at [901, 615] on button "Add to Delivery" at bounding box center [924, 621] width 128 height 35
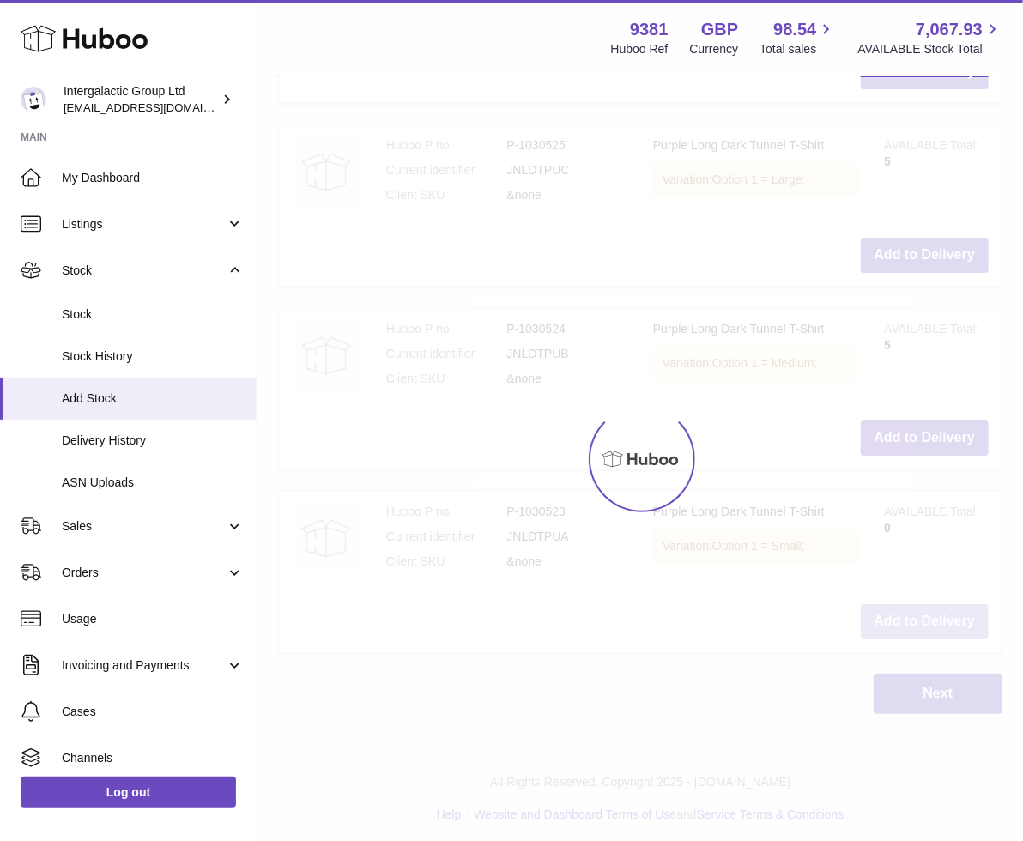
scroll to position [2538, 0]
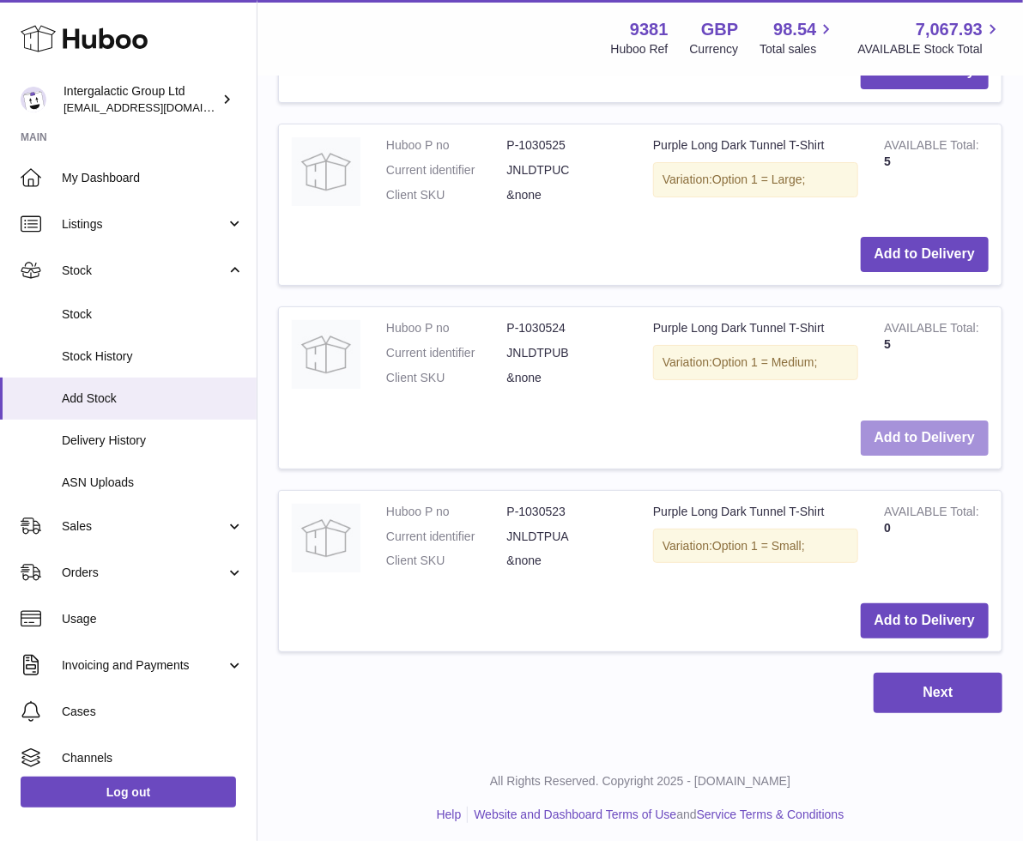
click at [901, 436] on button "Add to Delivery" at bounding box center [924, 437] width 128 height 35
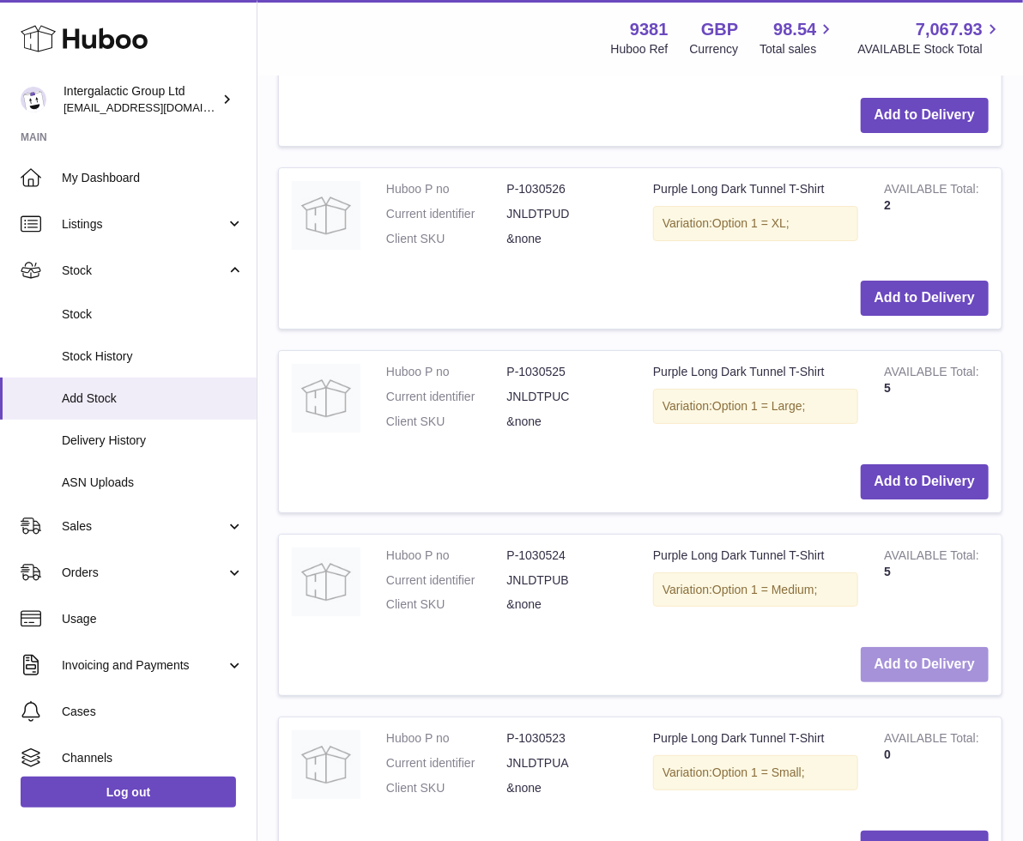
scroll to position [2493, 0]
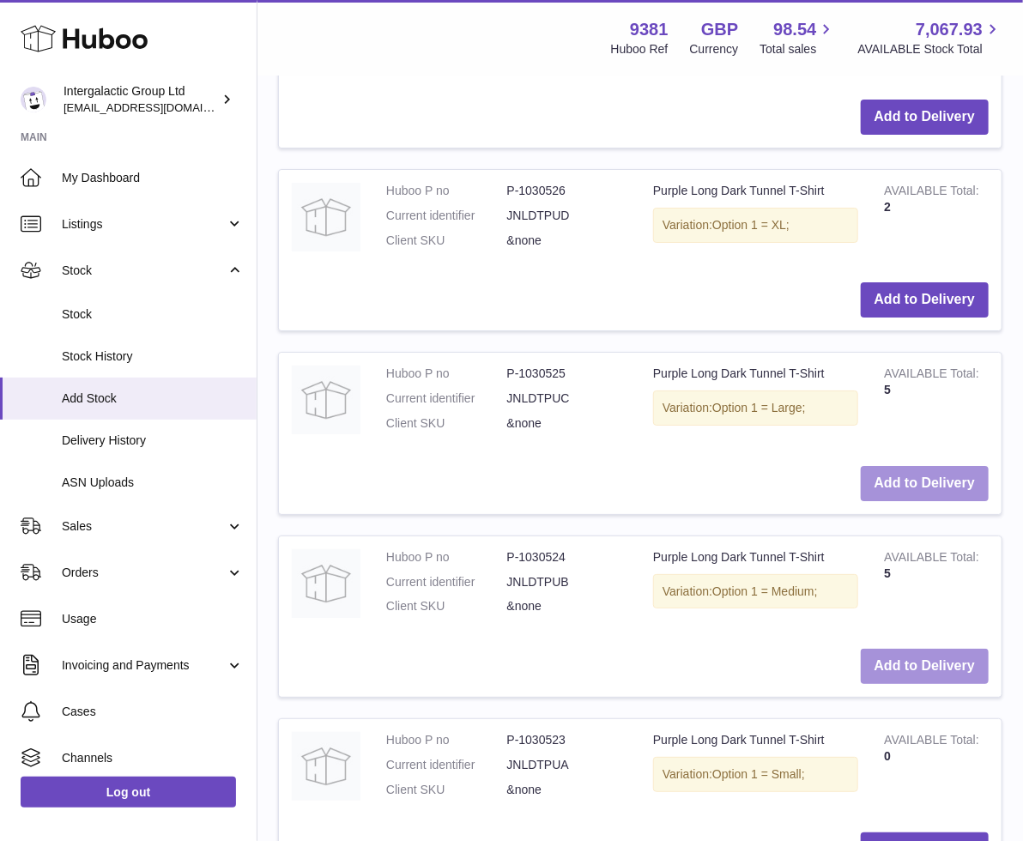
click at [909, 474] on button "Add to Delivery" at bounding box center [924, 483] width 128 height 35
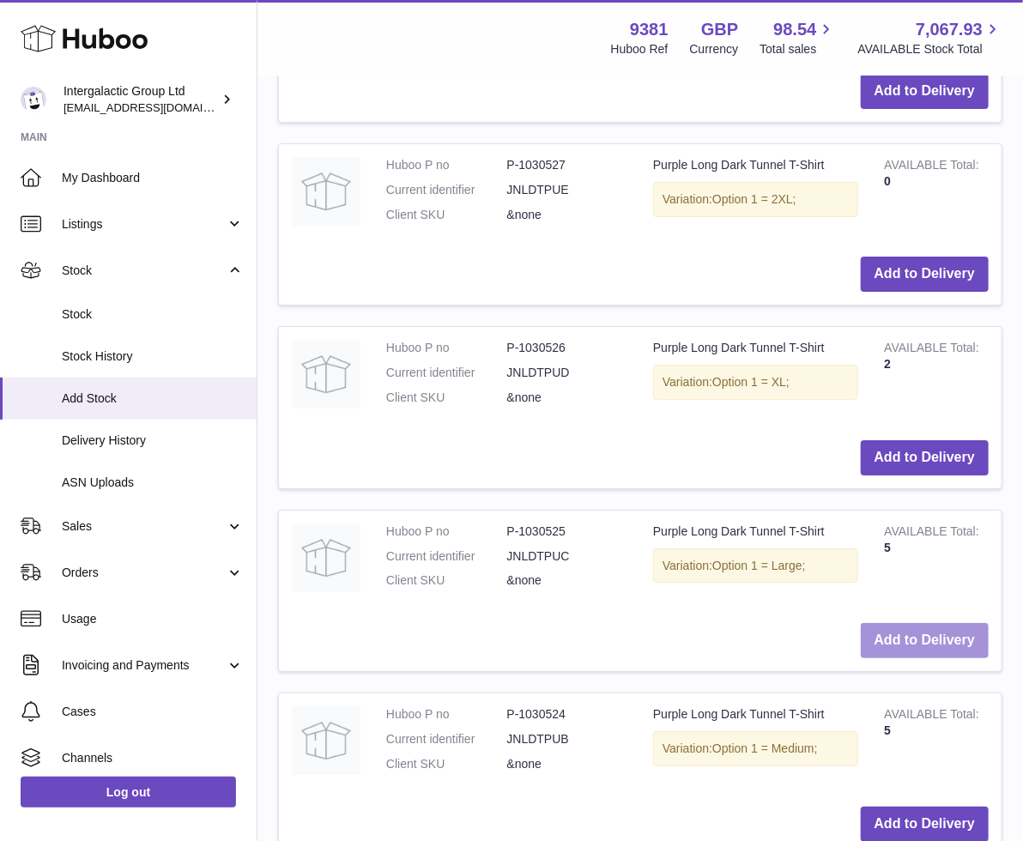
scroll to position [2502, 0]
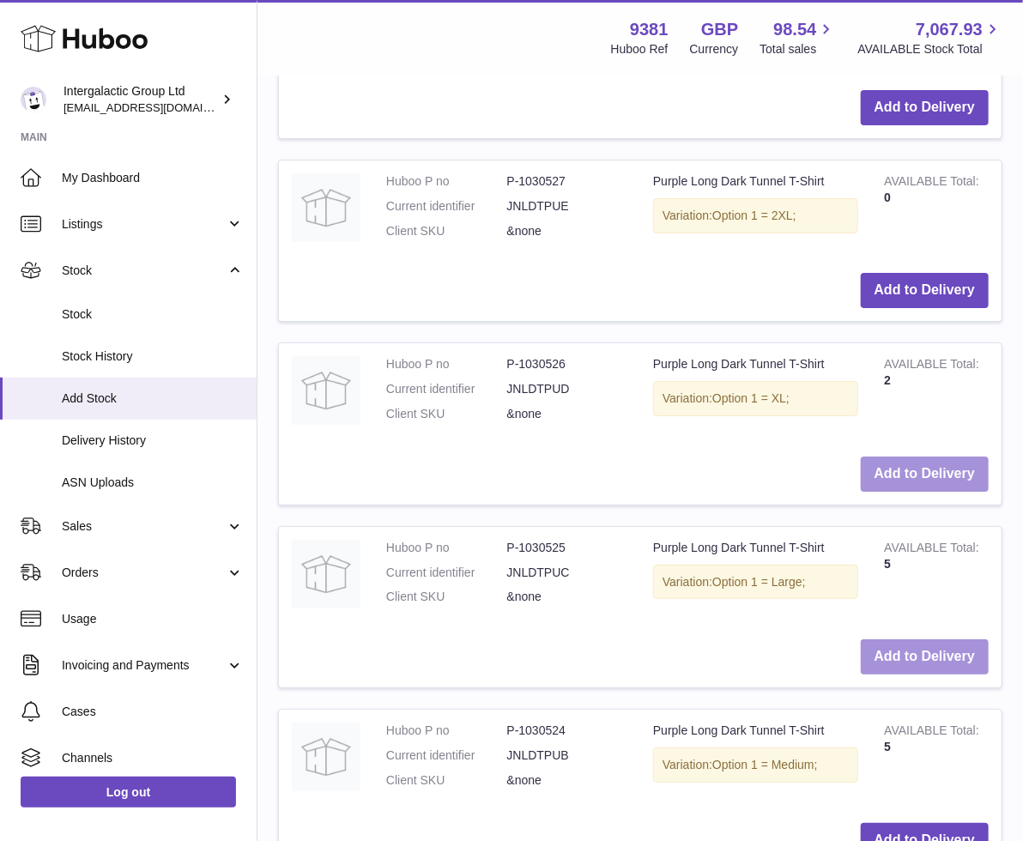
click at [911, 467] on button "Add to Delivery" at bounding box center [924, 473] width 128 height 35
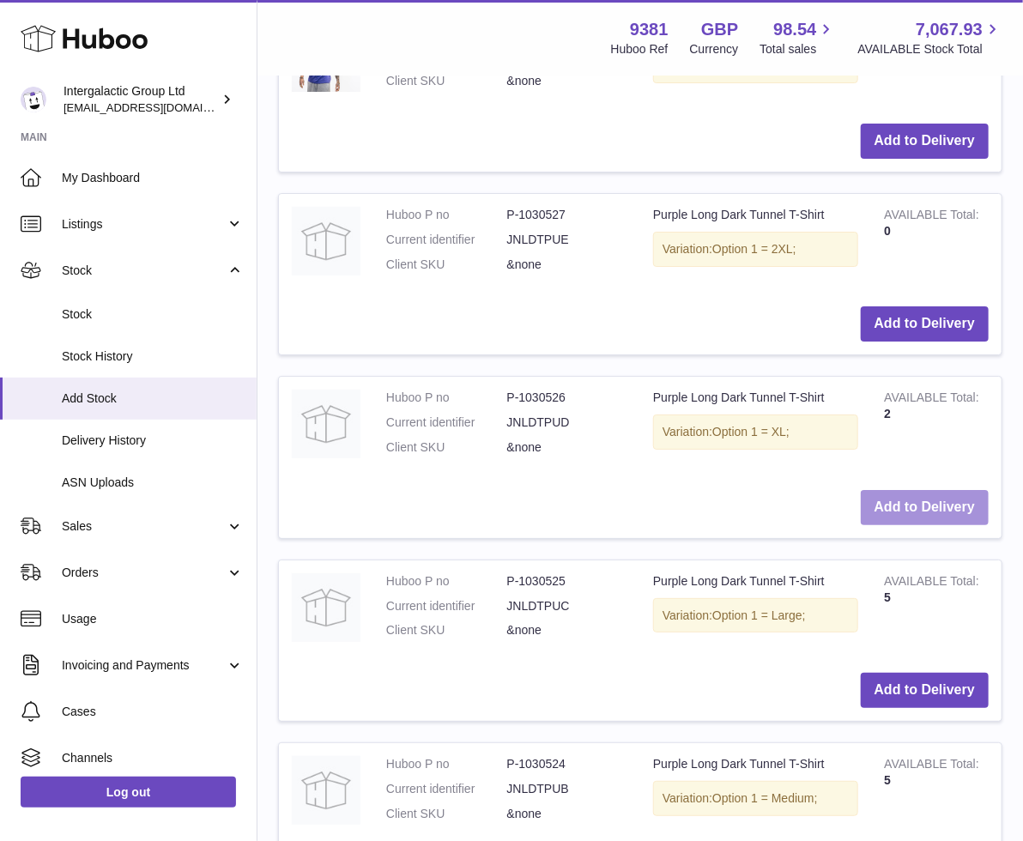
scroll to position [2536, 0]
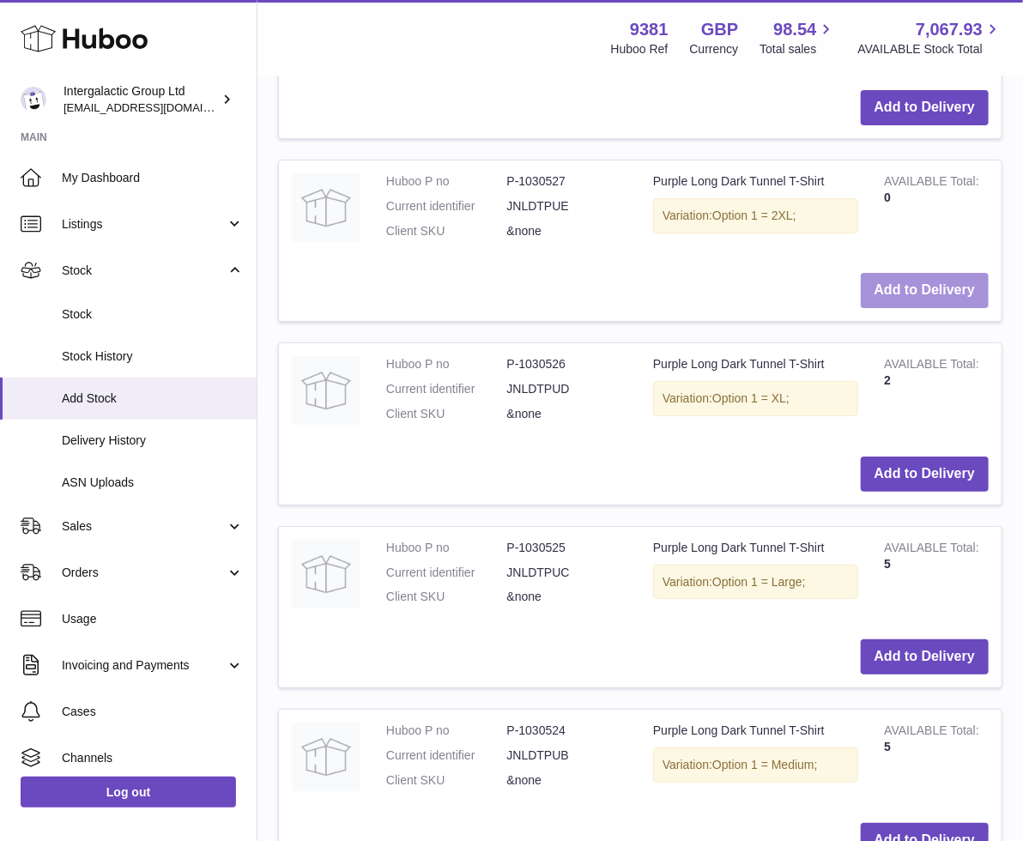
click at [930, 288] on button "Add to Delivery" at bounding box center [924, 290] width 128 height 35
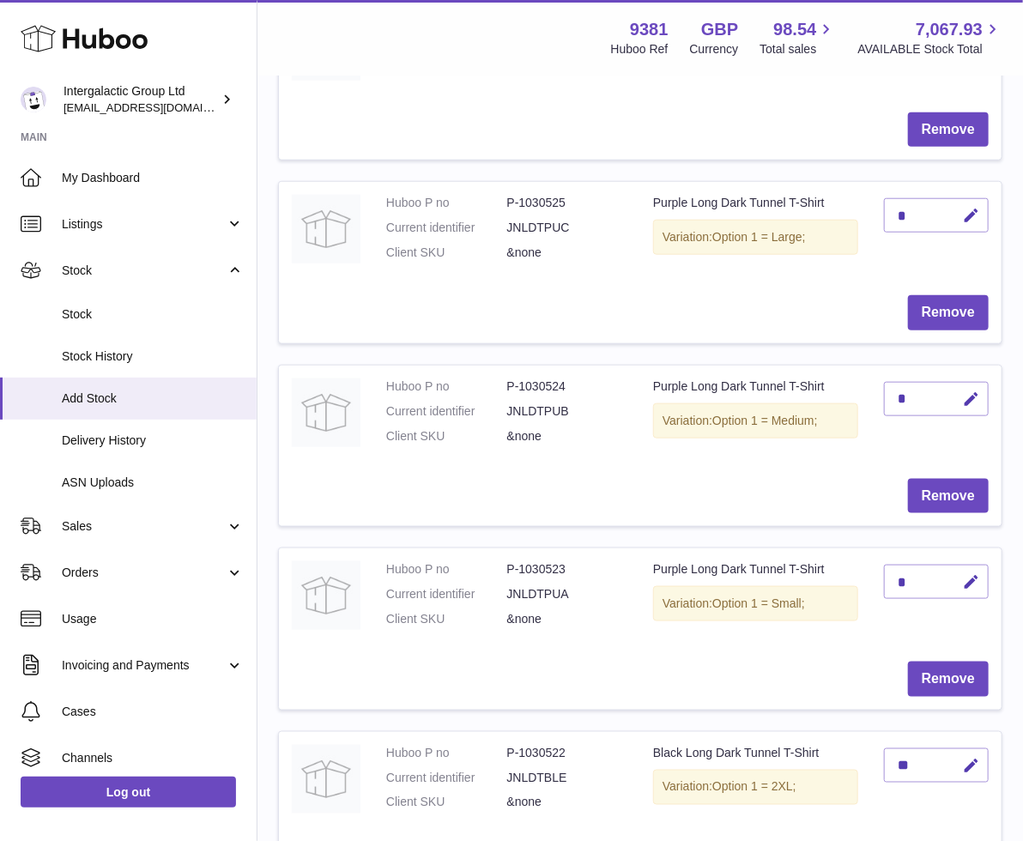
scroll to position [604, 0]
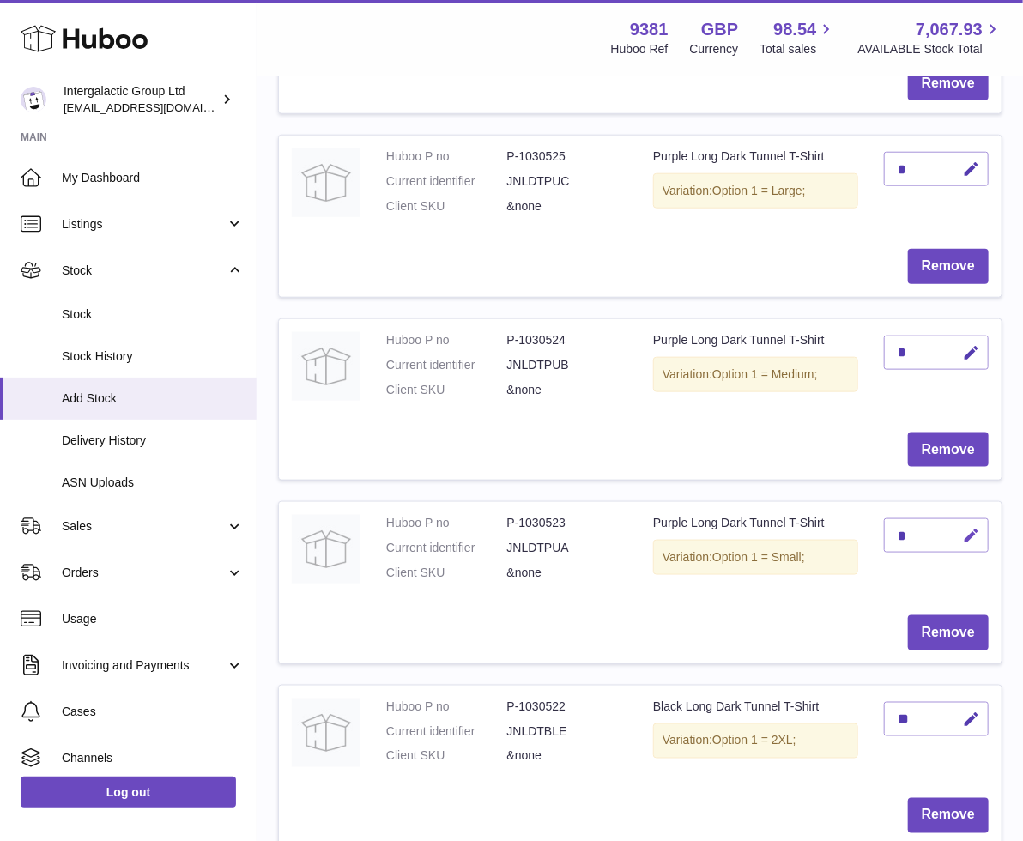
click at [962, 532] on icon "button" at bounding box center [971, 536] width 18 height 18
type input "*"
click at [963, 535] on icon "submit" at bounding box center [970, 535] width 15 height 15
click at [963, 349] on icon "button" at bounding box center [971, 353] width 18 height 18
type input "*"
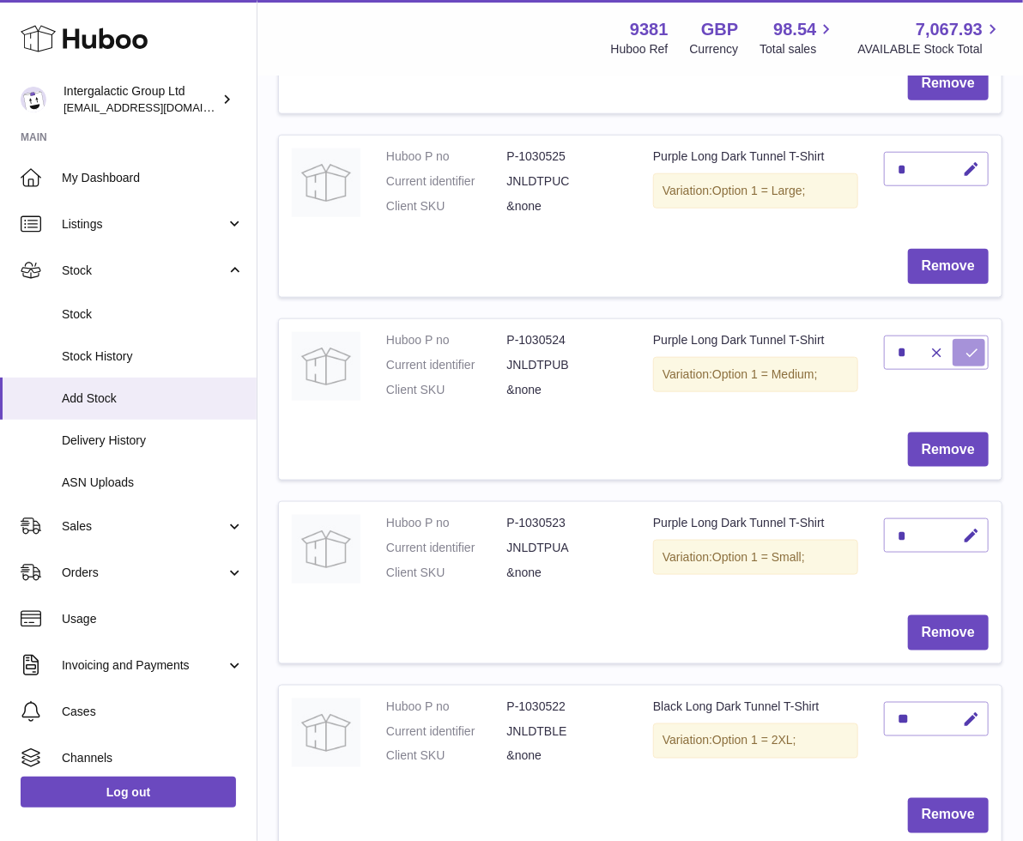
click at [963, 353] on icon "submit" at bounding box center [970, 352] width 15 height 15
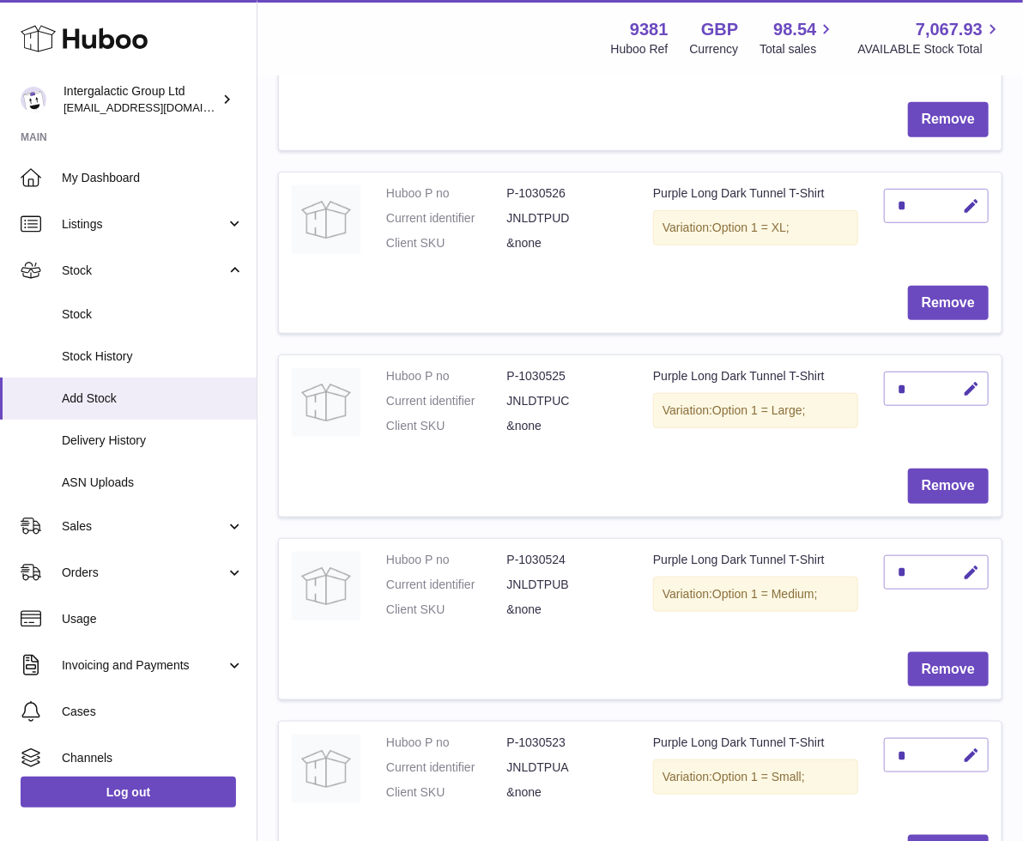
scroll to position [374, 0]
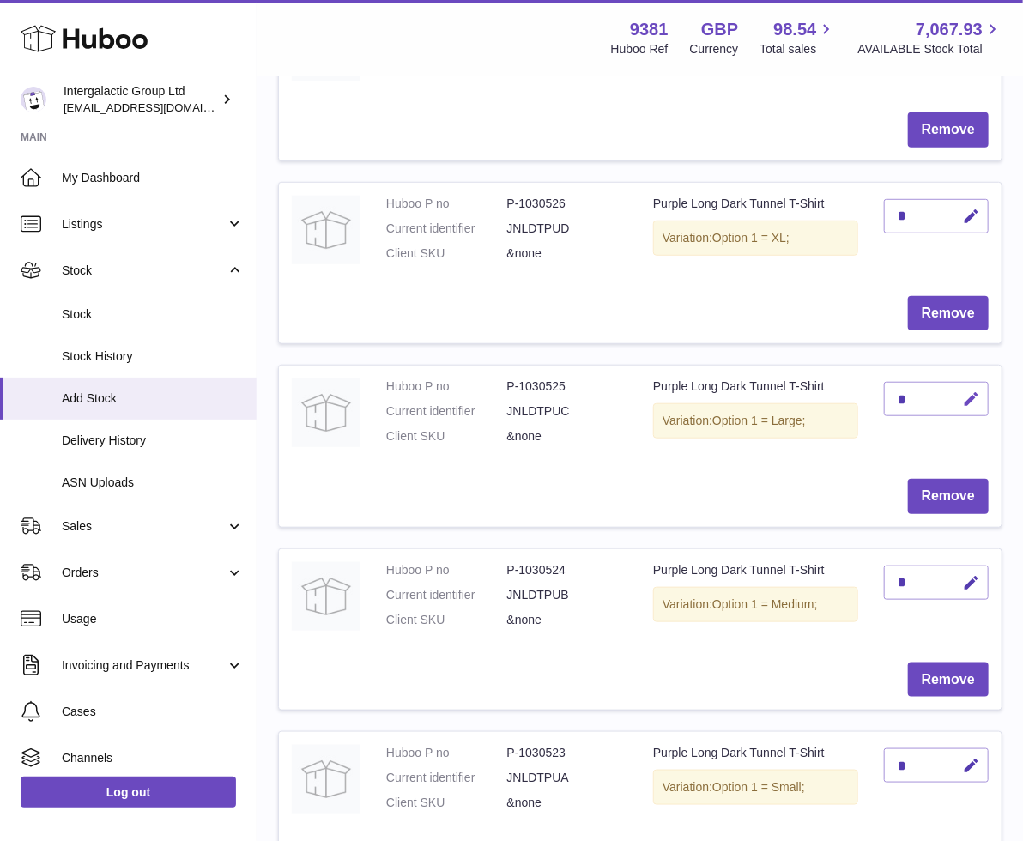
click at [966, 395] on icon "button" at bounding box center [971, 399] width 18 height 18
type input "**"
click at [963, 406] on button "submit" at bounding box center [968, 398] width 33 height 27
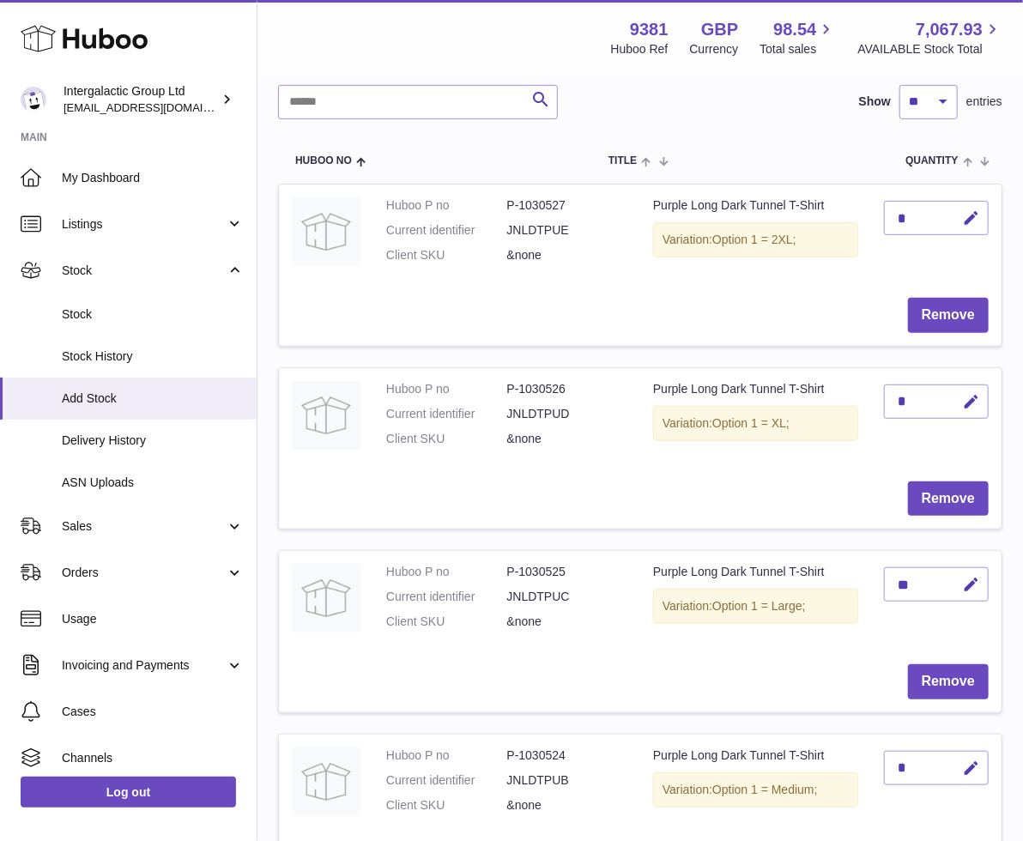
scroll to position [187, 0]
click at [962, 407] on icon "button" at bounding box center [971, 404] width 18 height 18
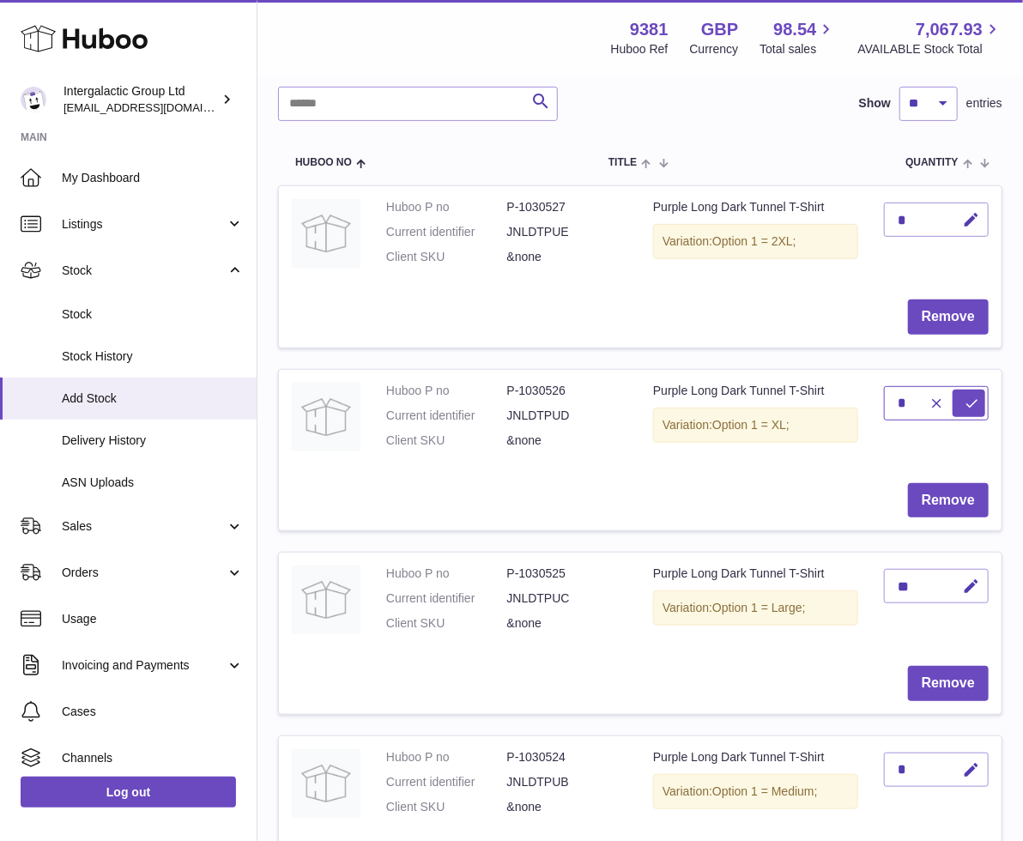
type input "*"
click at [966, 402] on icon "submit" at bounding box center [970, 402] width 15 height 15
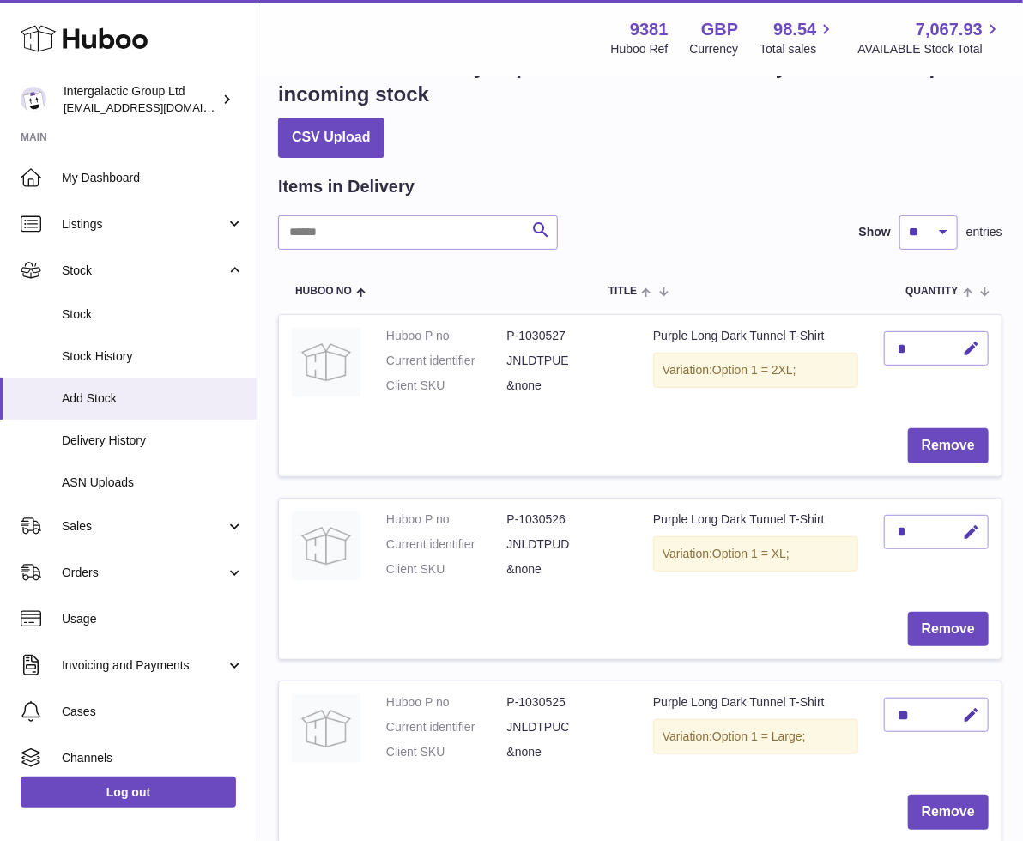
scroll to position [57, 0]
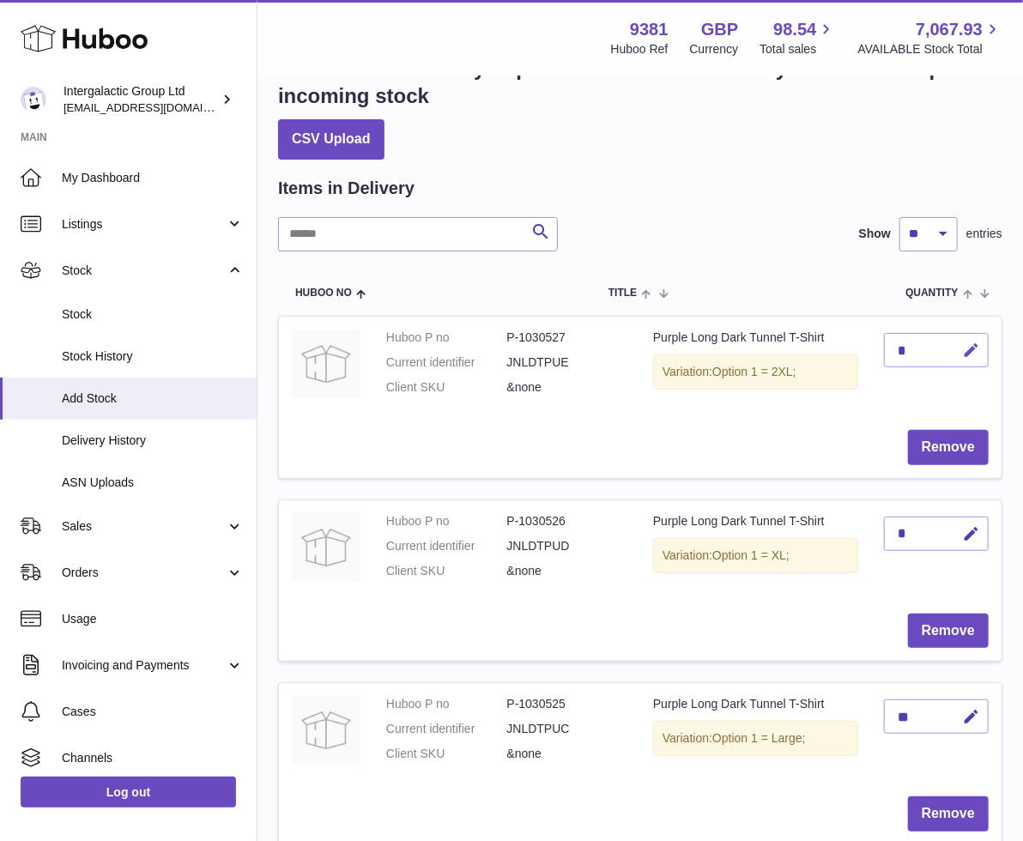
click at [966, 347] on icon "button" at bounding box center [971, 350] width 18 height 18
type input "*"
click at [963, 349] on icon "submit" at bounding box center [970, 349] width 15 height 15
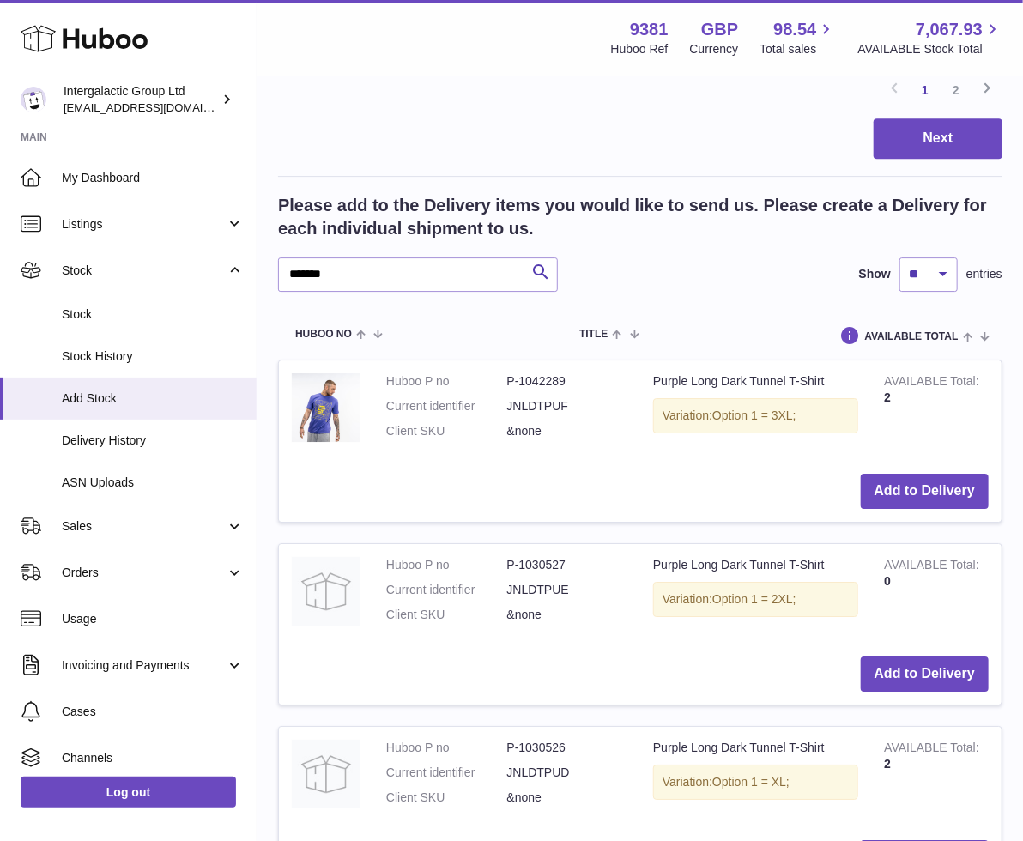
scroll to position [2135, 0]
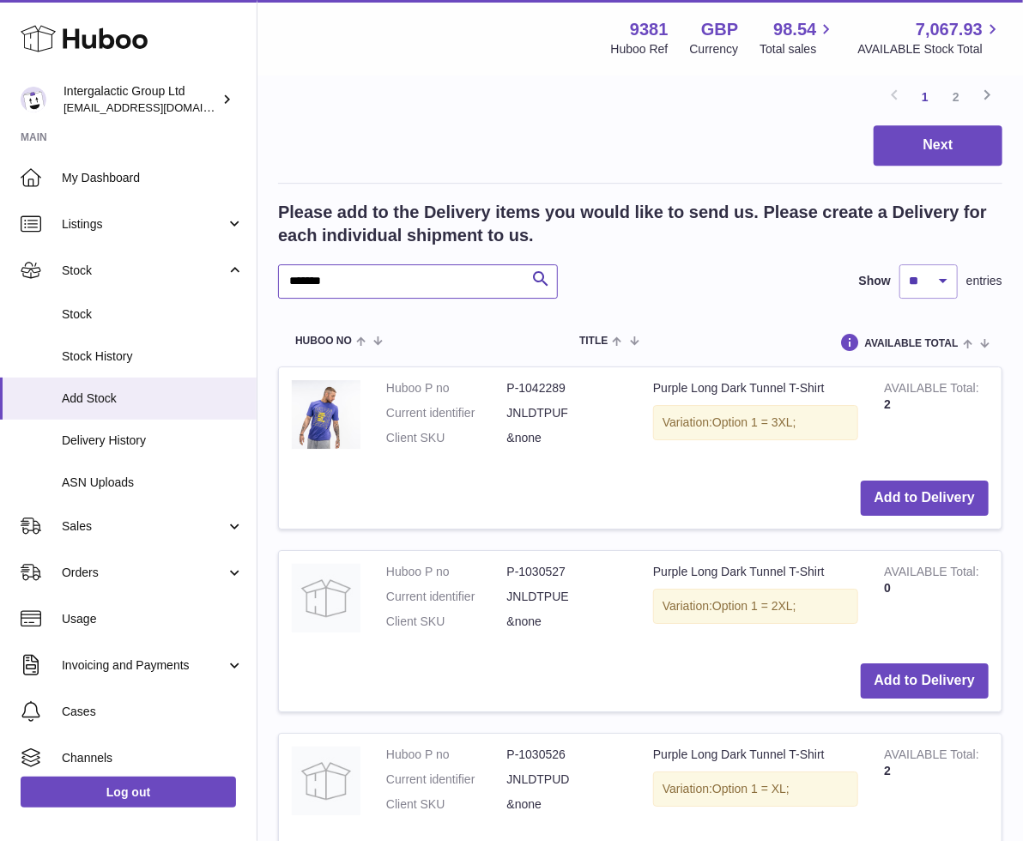
click at [378, 277] on input "*******" at bounding box center [418, 281] width 280 height 34
paste input "***"
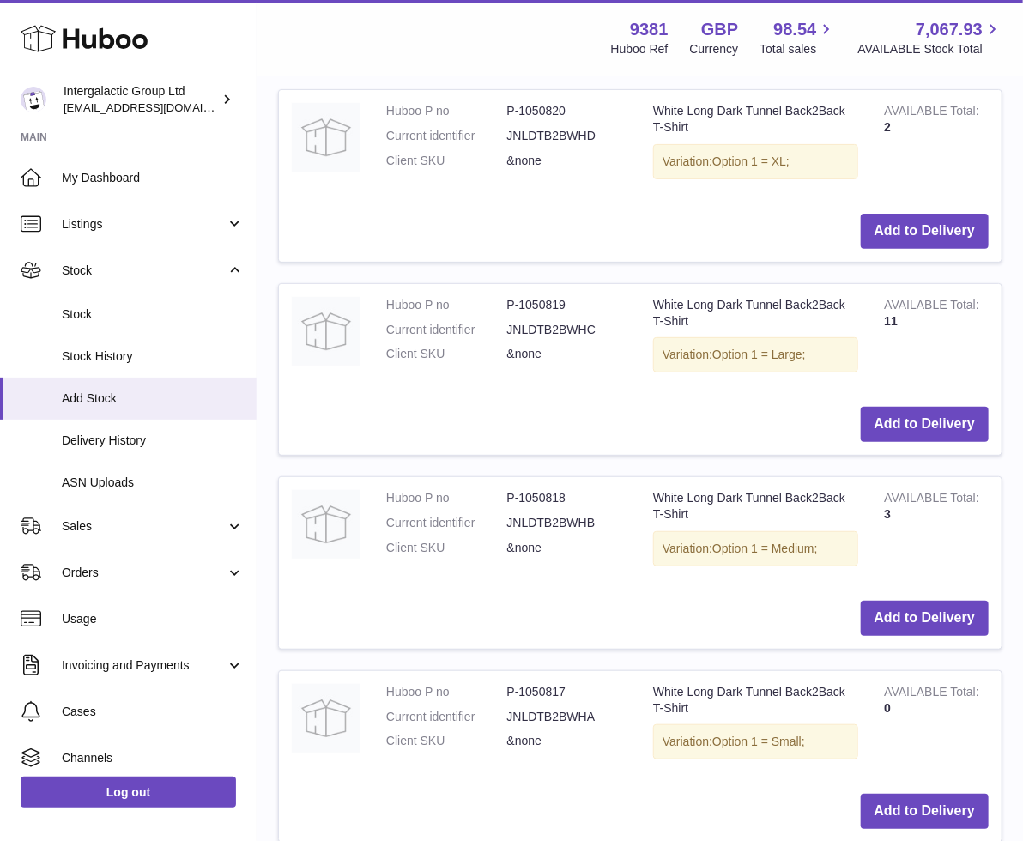
scroll to position [2925, 0]
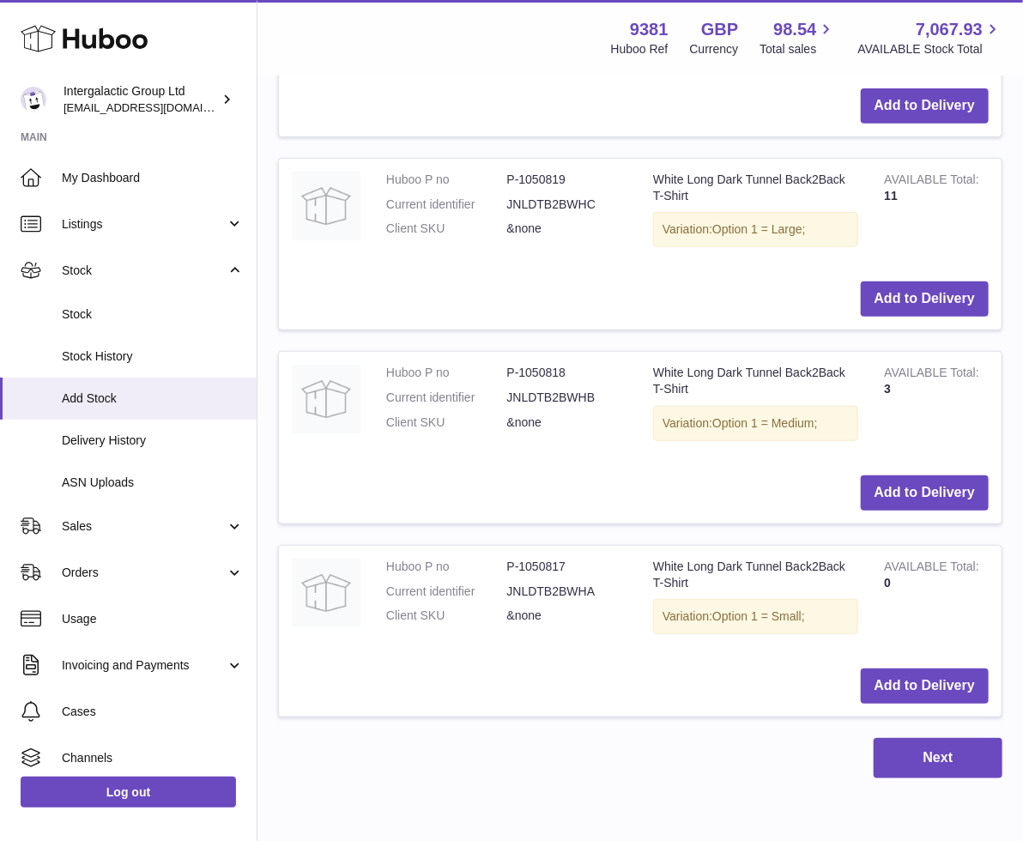
type input "**********"
click at [892, 678] on button "Add to Delivery" at bounding box center [924, 685] width 128 height 35
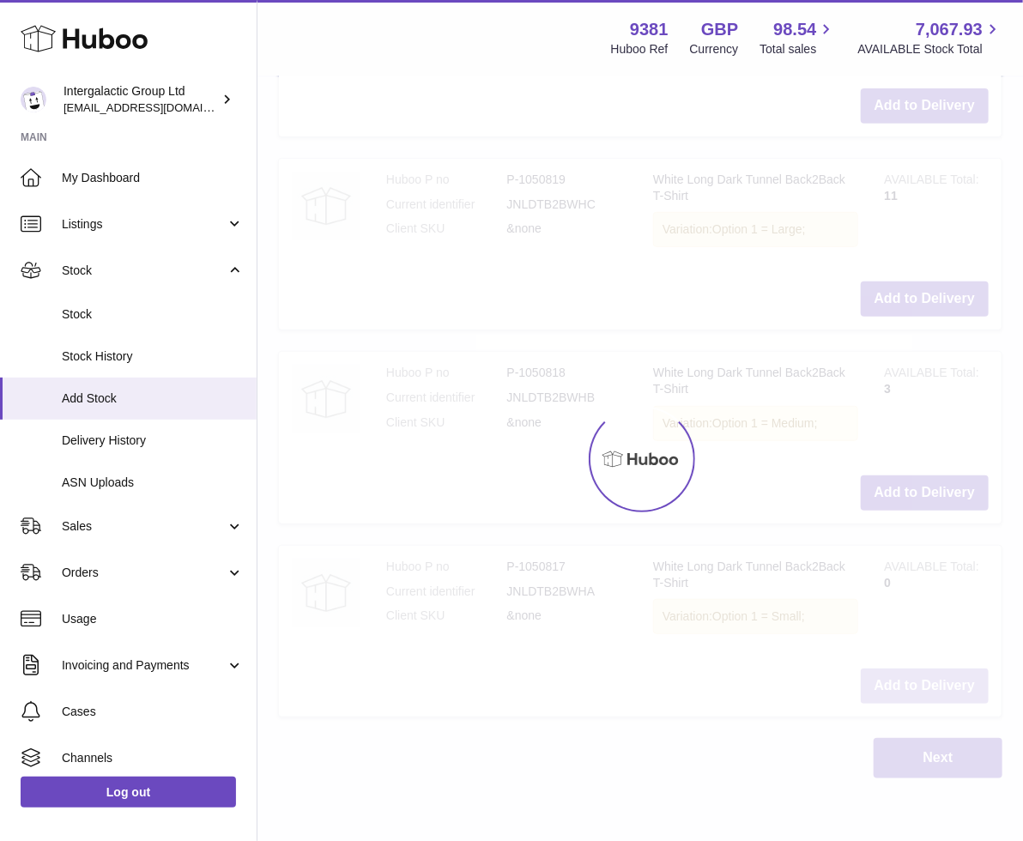
scroll to position [2934, 0]
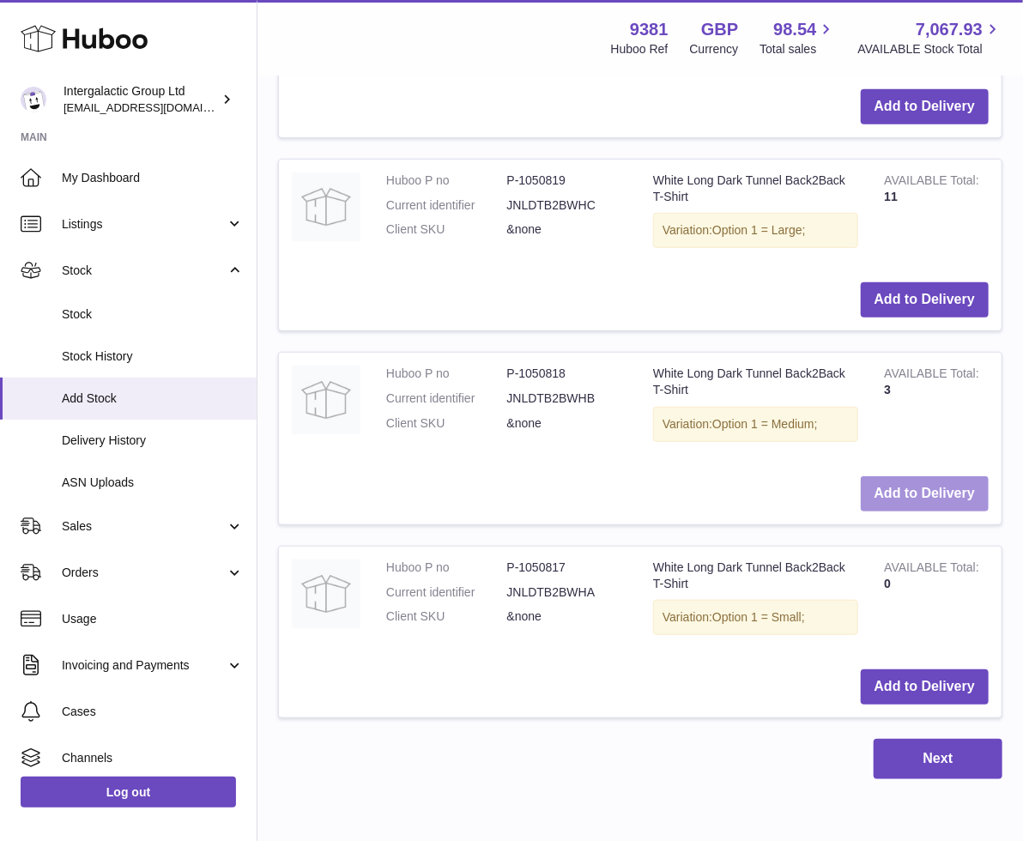
click at [907, 480] on button "Add to Delivery" at bounding box center [924, 493] width 128 height 35
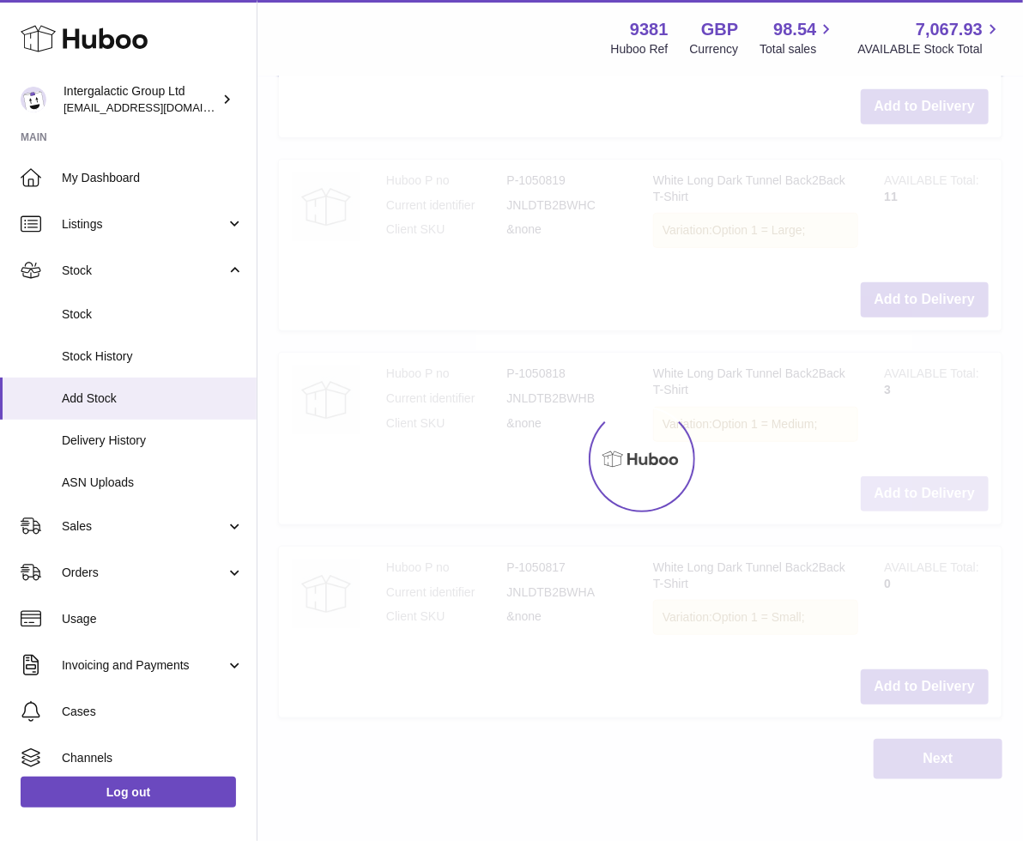
scroll to position [2944, 0]
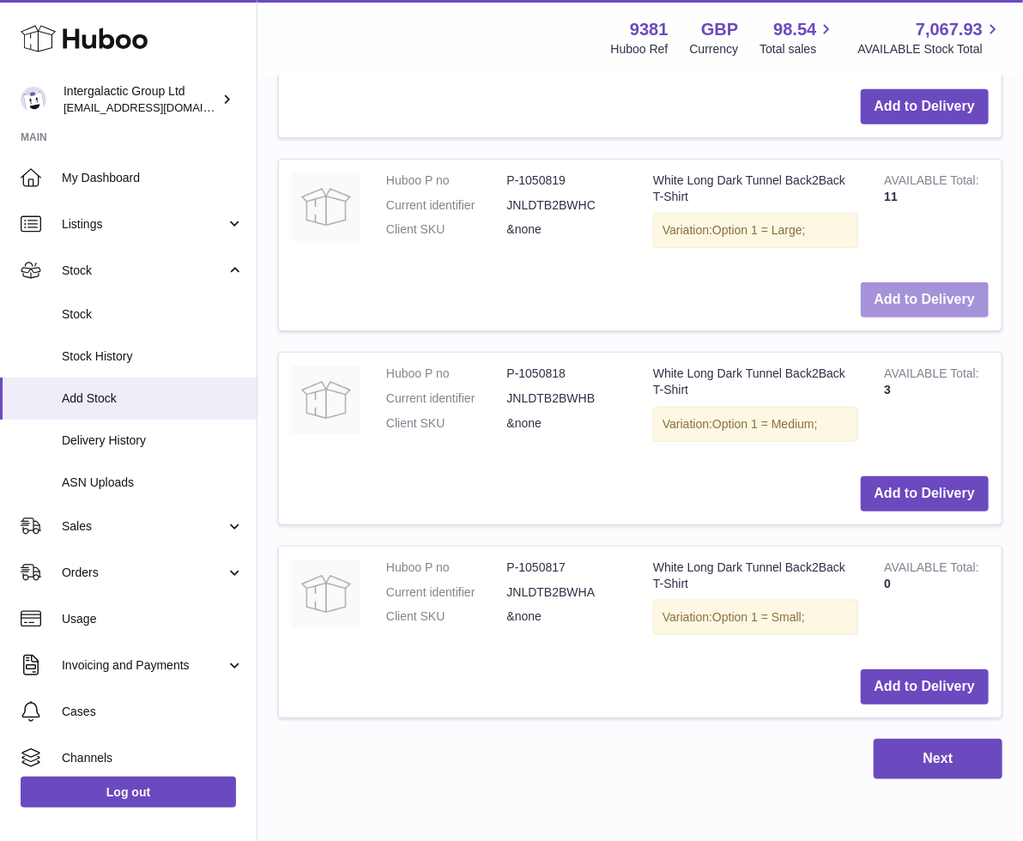
click at [897, 285] on button "Add to Delivery" at bounding box center [924, 299] width 128 height 35
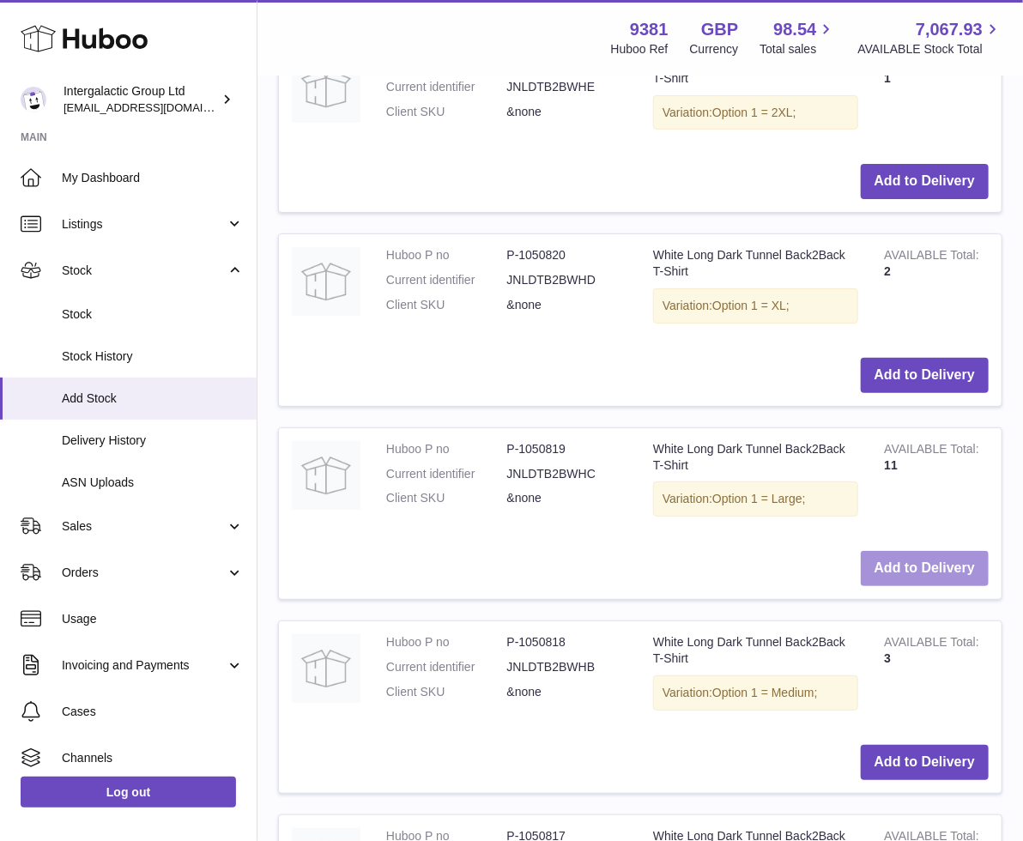
scroll to position [2671, 0]
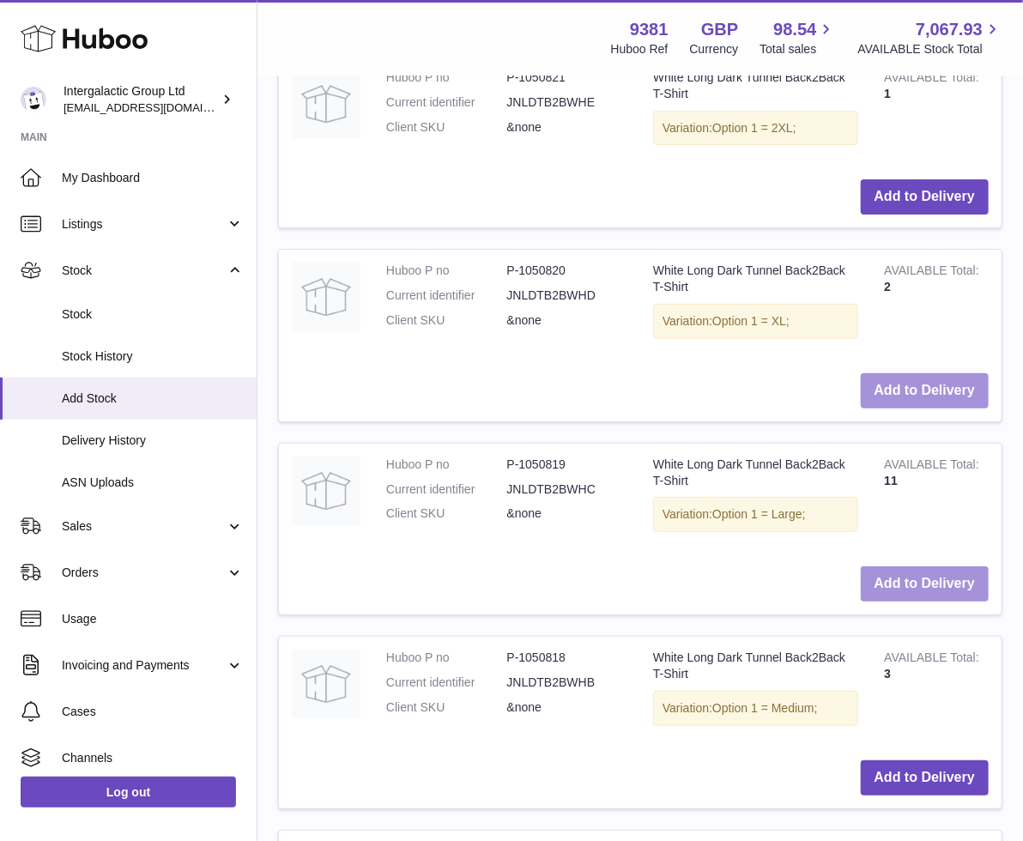
click at [914, 381] on button "Add to Delivery" at bounding box center [924, 390] width 128 height 35
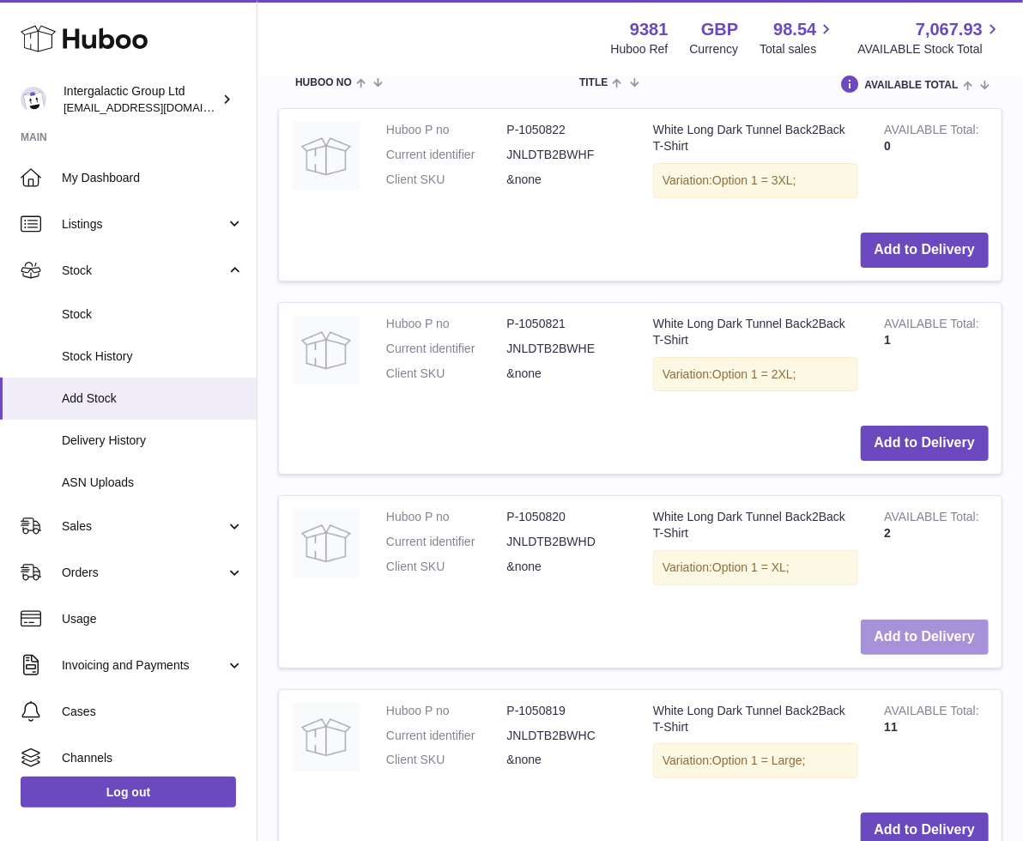
scroll to position [2432, 0]
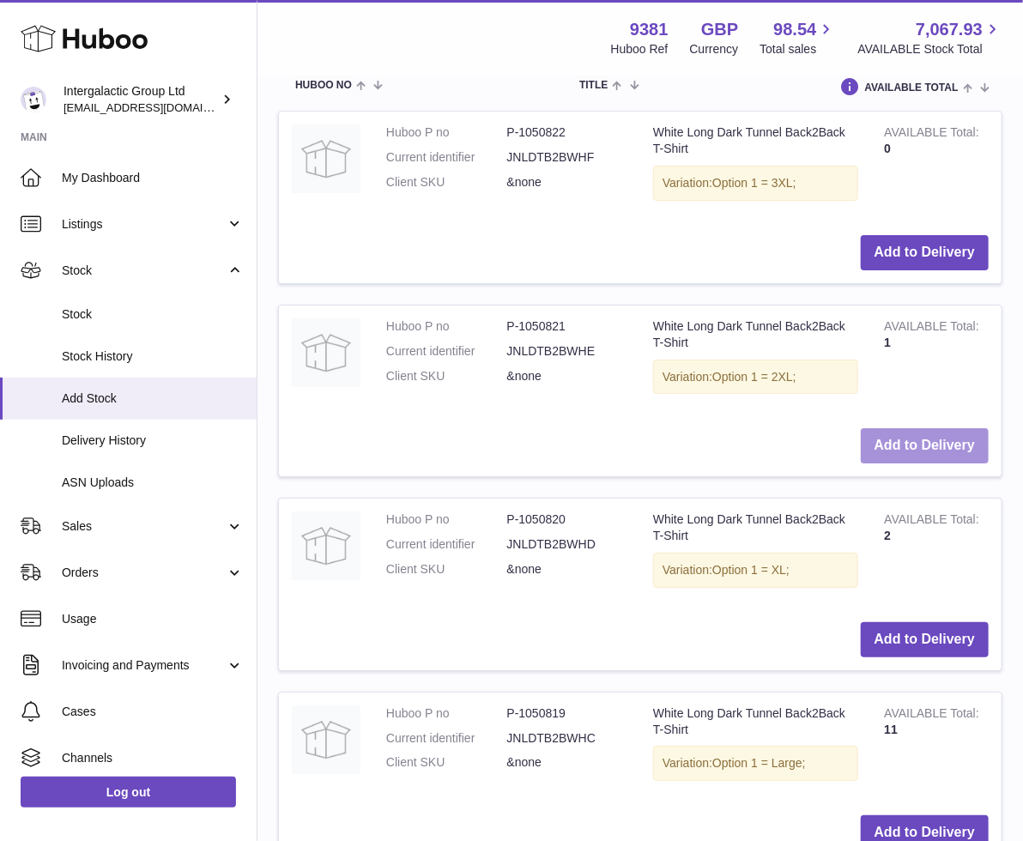
click at [915, 428] on button "Add to Delivery" at bounding box center [924, 445] width 128 height 35
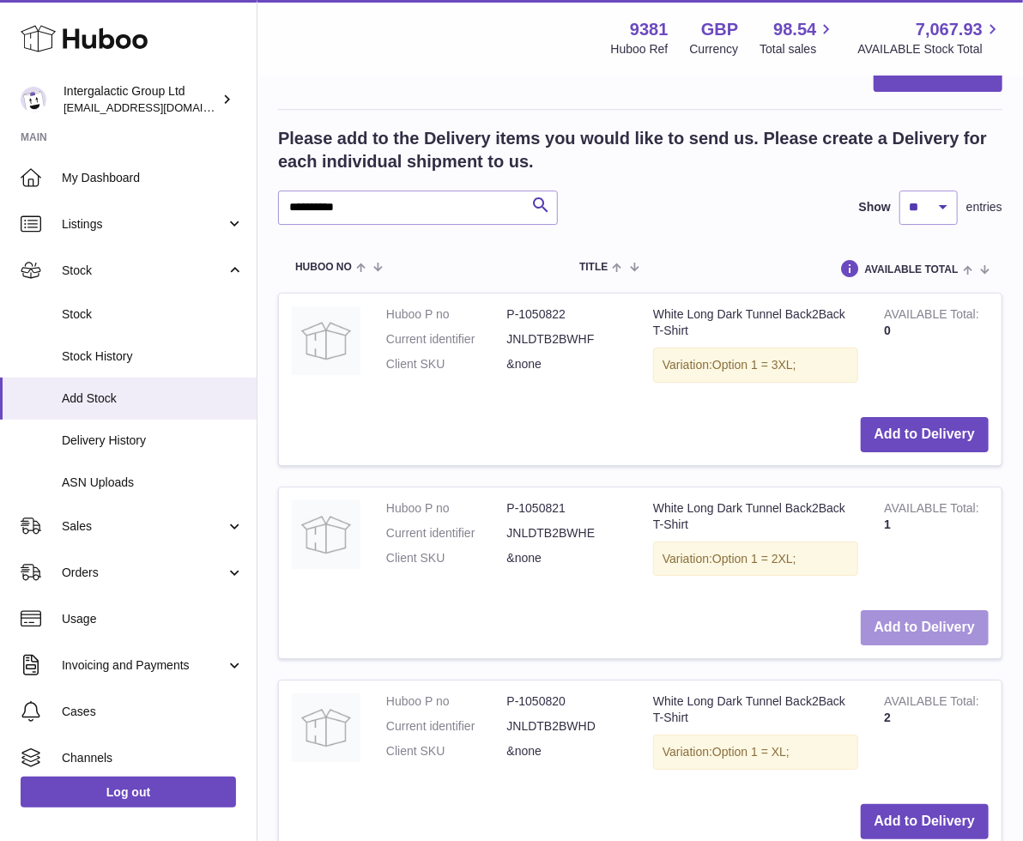
scroll to position [2251, 0]
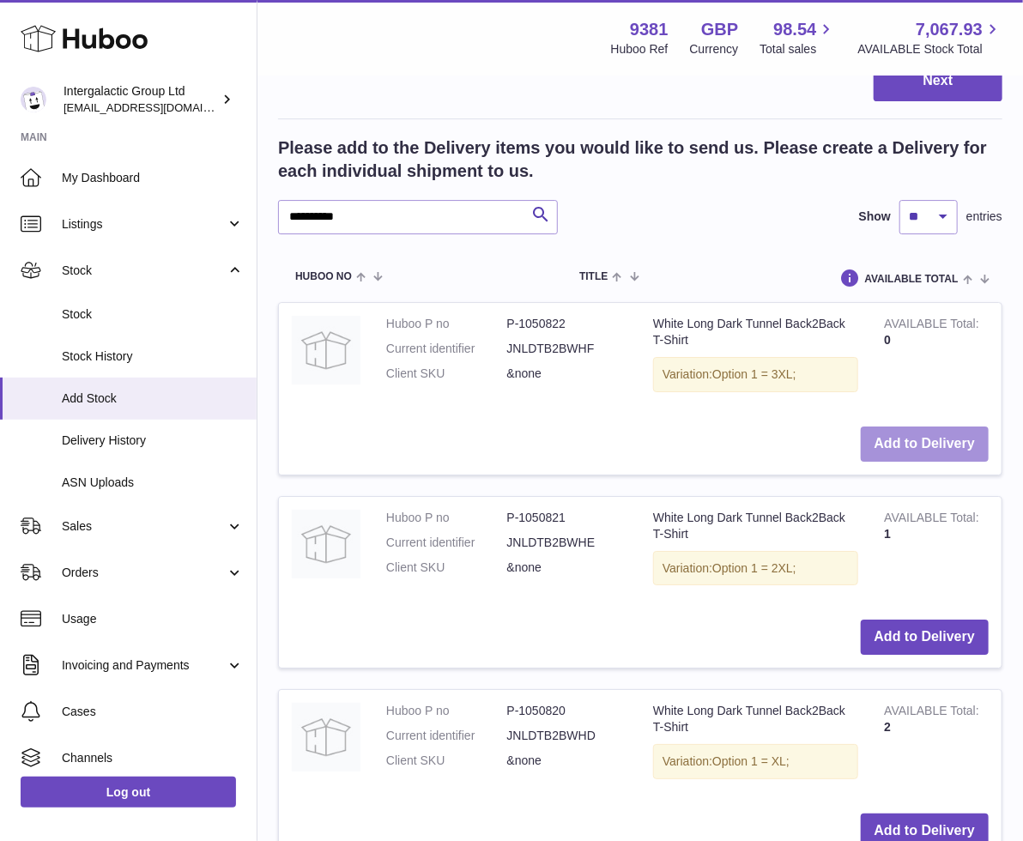
click at [911, 435] on button "Add to Delivery" at bounding box center [924, 443] width 128 height 35
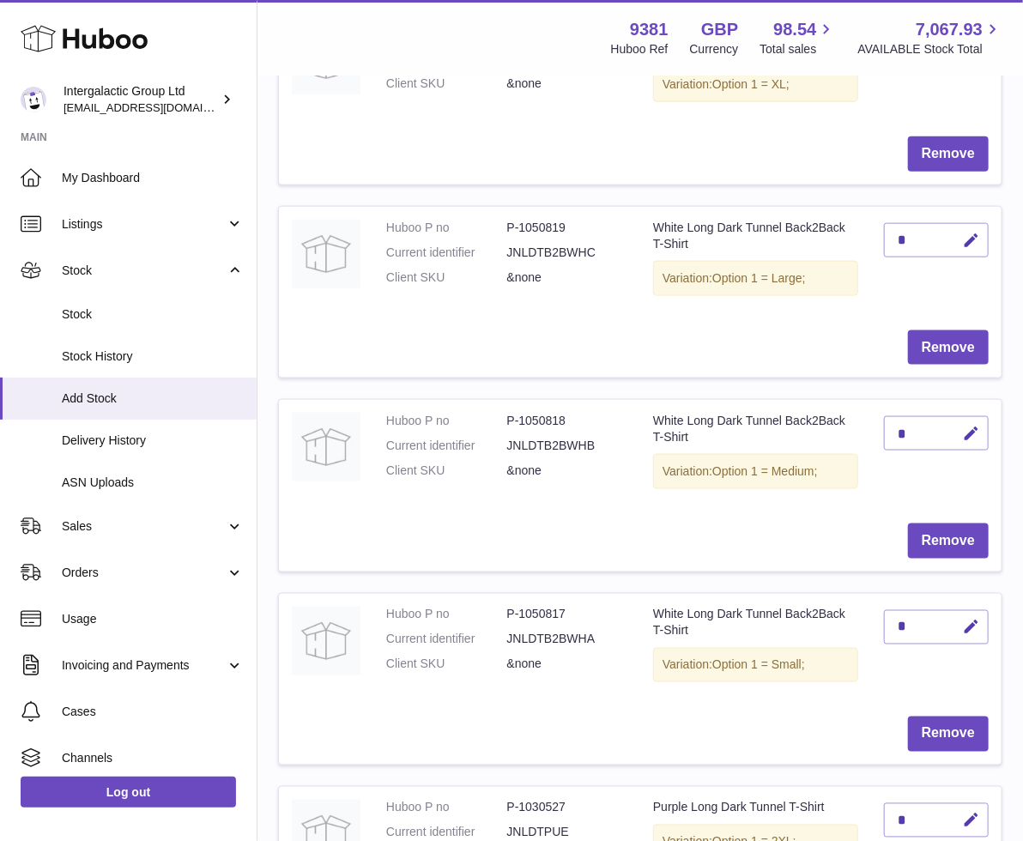
scroll to position [749, 0]
click at [962, 617] on icon "button" at bounding box center [971, 626] width 18 height 18
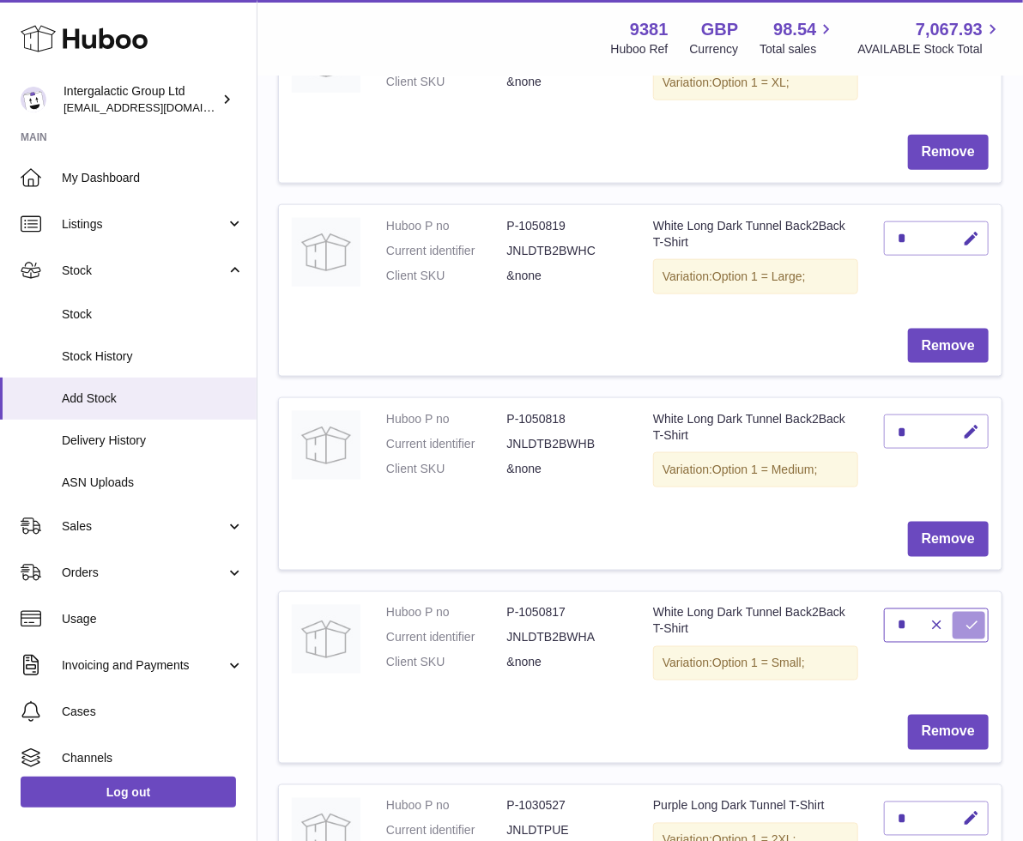
type input "*"
click at [964, 620] on icon "submit" at bounding box center [970, 625] width 15 height 15
click at [966, 427] on icon "button" at bounding box center [971, 432] width 18 height 18
type input "**"
click at [963, 431] on icon "submit" at bounding box center [970, 431] width 15 height 15
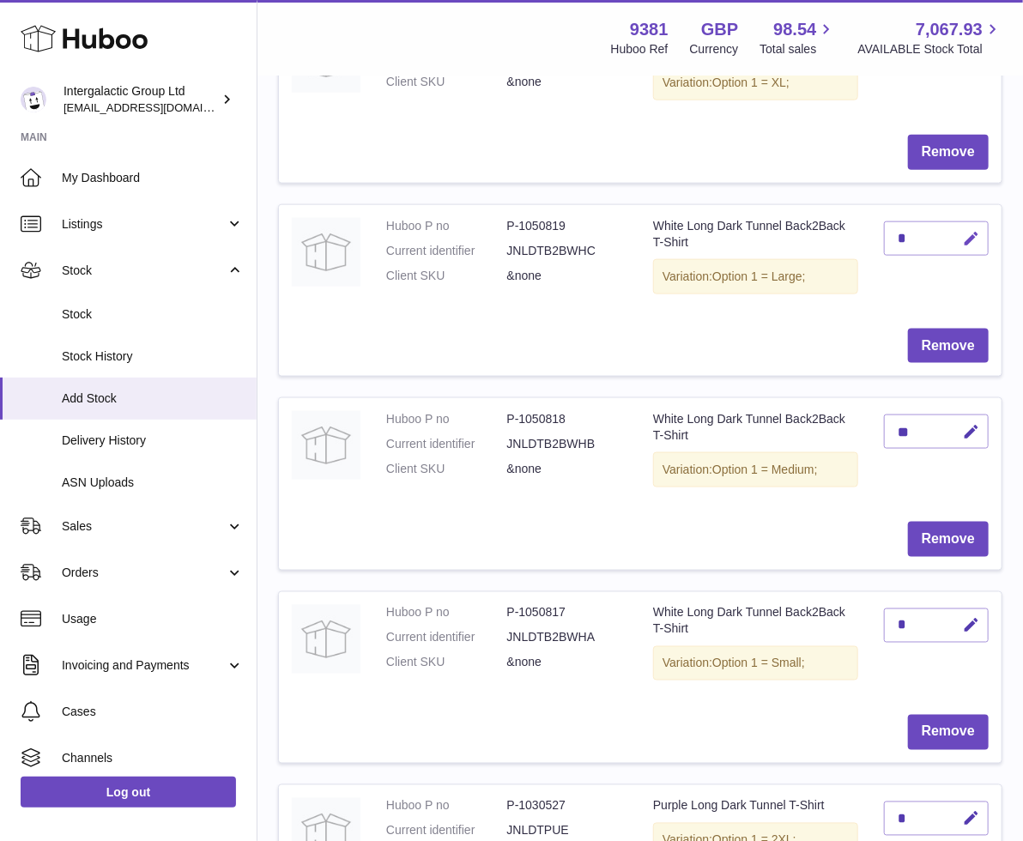
click at [967, 235] on icon "button" at bounding box center [971, 239] width 18 height 18
type input "*"
click at [970, 236] on icon "submit" at bounding box center [970, 238] width 15 height 15
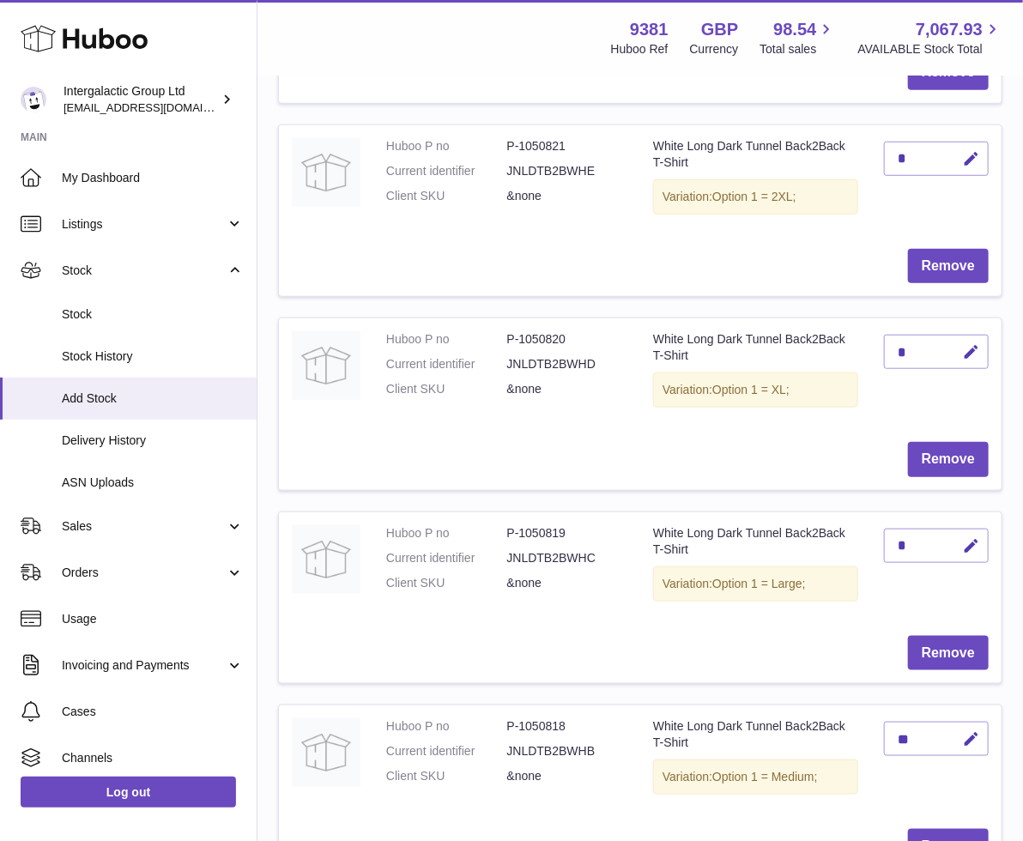
scroll to position [441, 0]
click at [921, 352] on div "*" at bounding box center [936, 352] width 105 height 34
click at [968, 345] on icon "button" at bounding box center [971, 353] width 18 height 18
type input "**"
click at [963, 350] on icon "submit" at bounding box center [970, 352] width 15 height 15
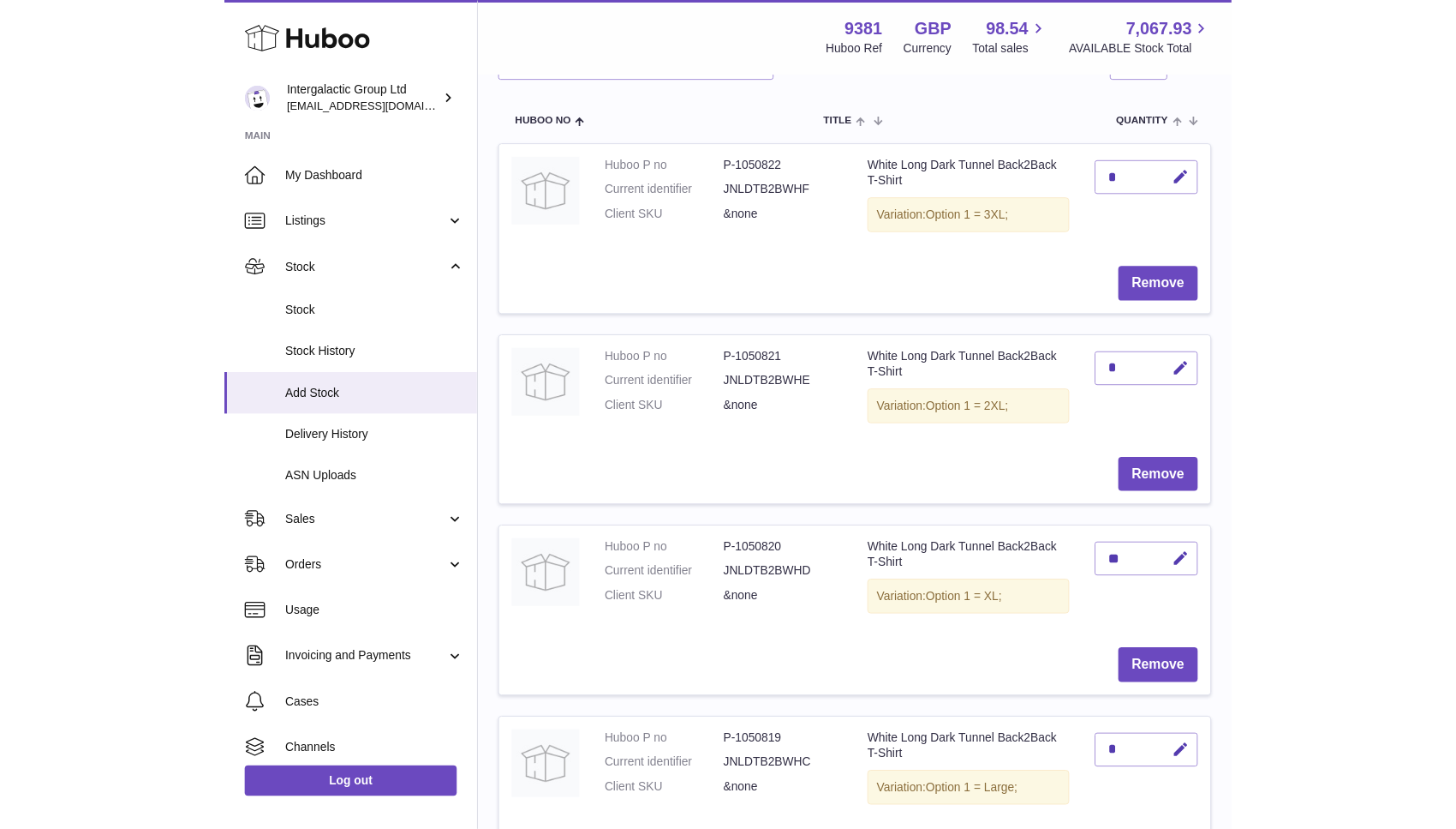
scroll to position [207, 0]
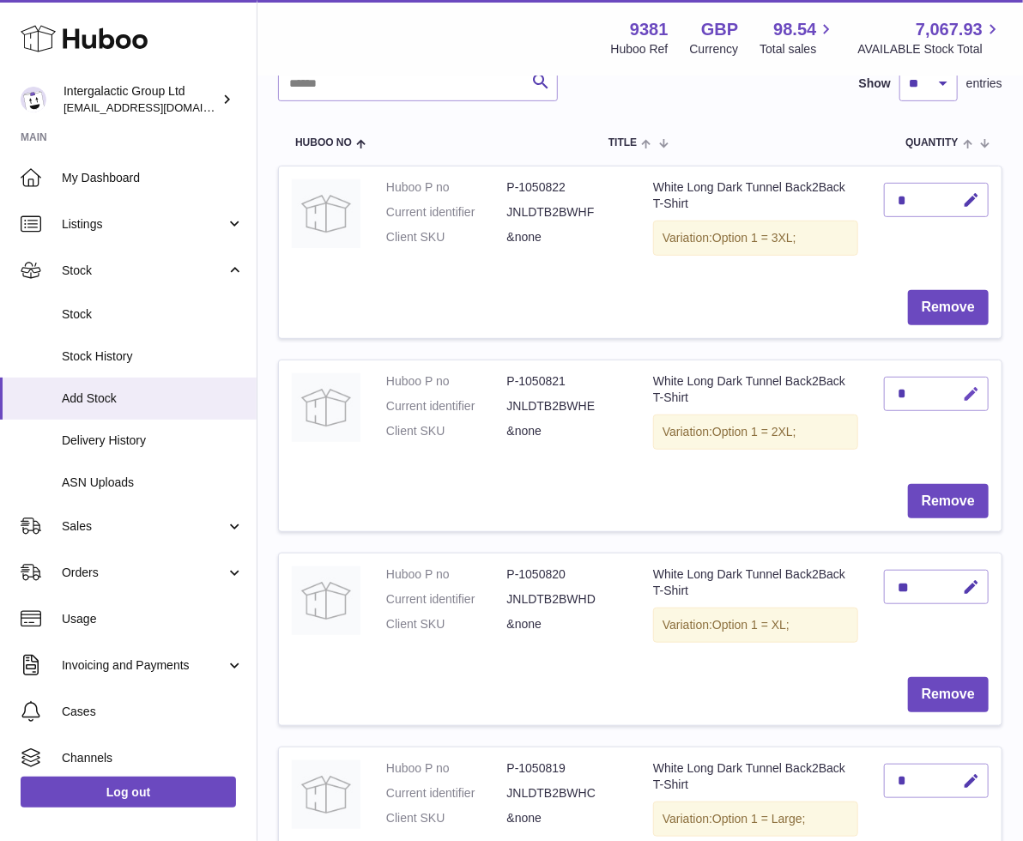
click at [971, 386] on icon "button" at bounding box center [971, 394] width 18 height 18
type input "*"
click at [965, 392] on icon "submit" at bounding box center [970, 393] width 15 height 15
click at [964, 199] on icon "button" at bounding box center [971, 200] width 18 height 18
type input "*"
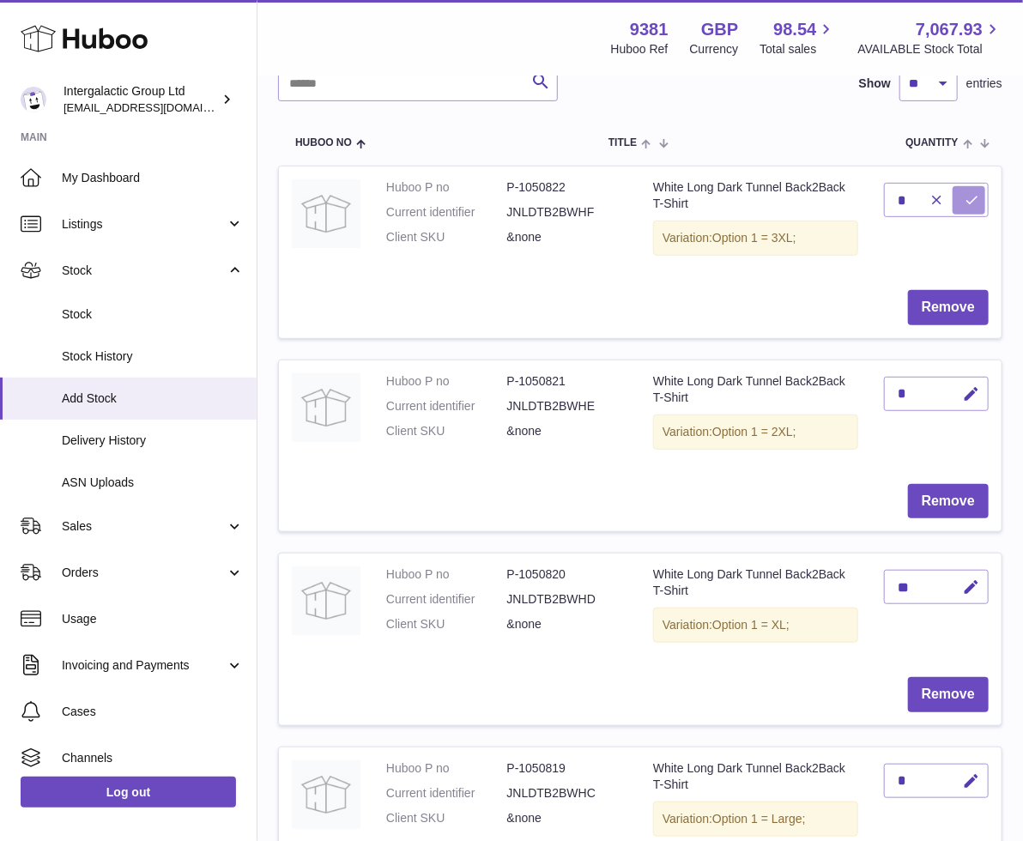
click at [969, 202] on icon "submit" at bounding box center [970, 199] width 15 height 15
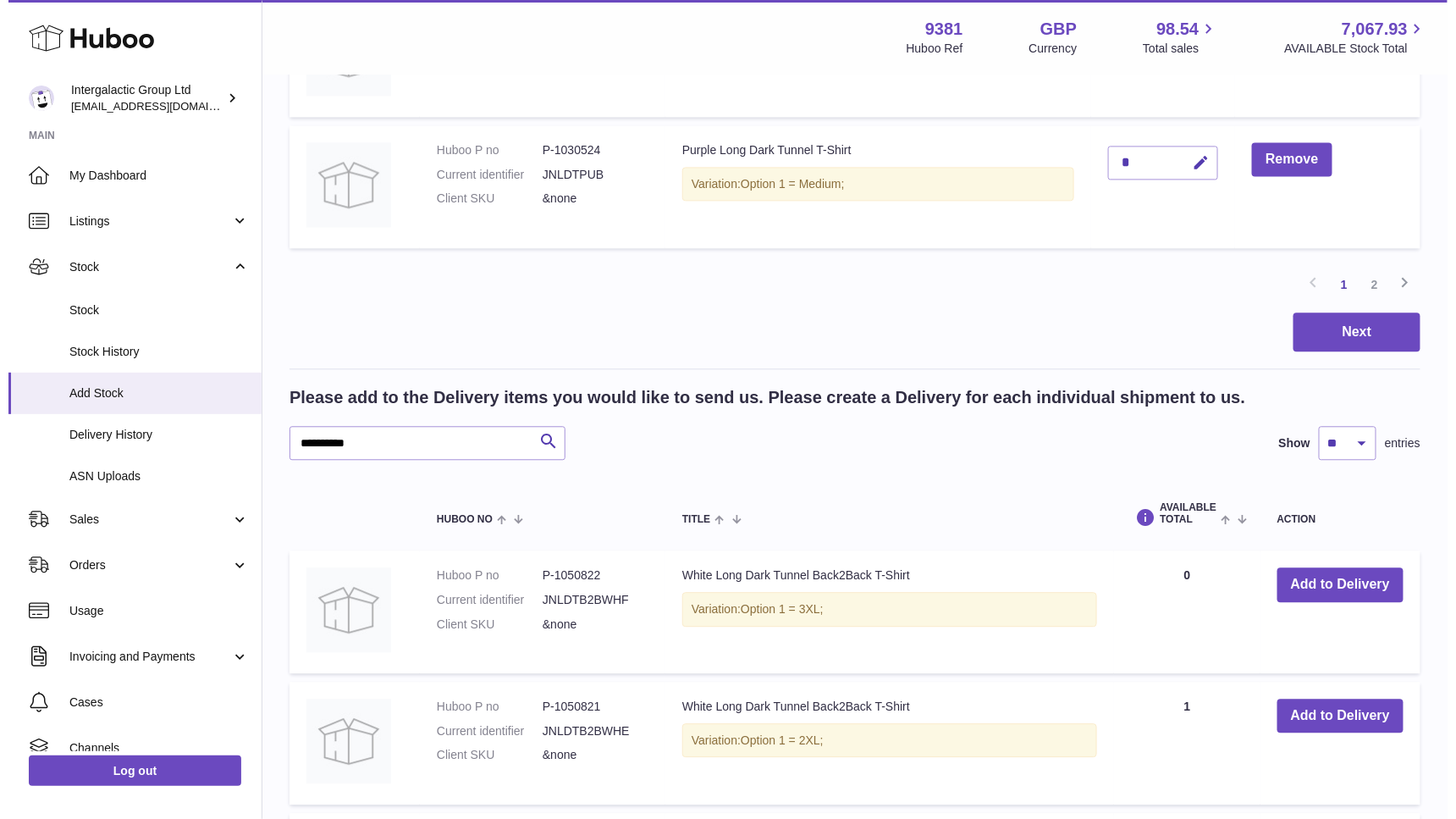
scroll to position [1378, 0]
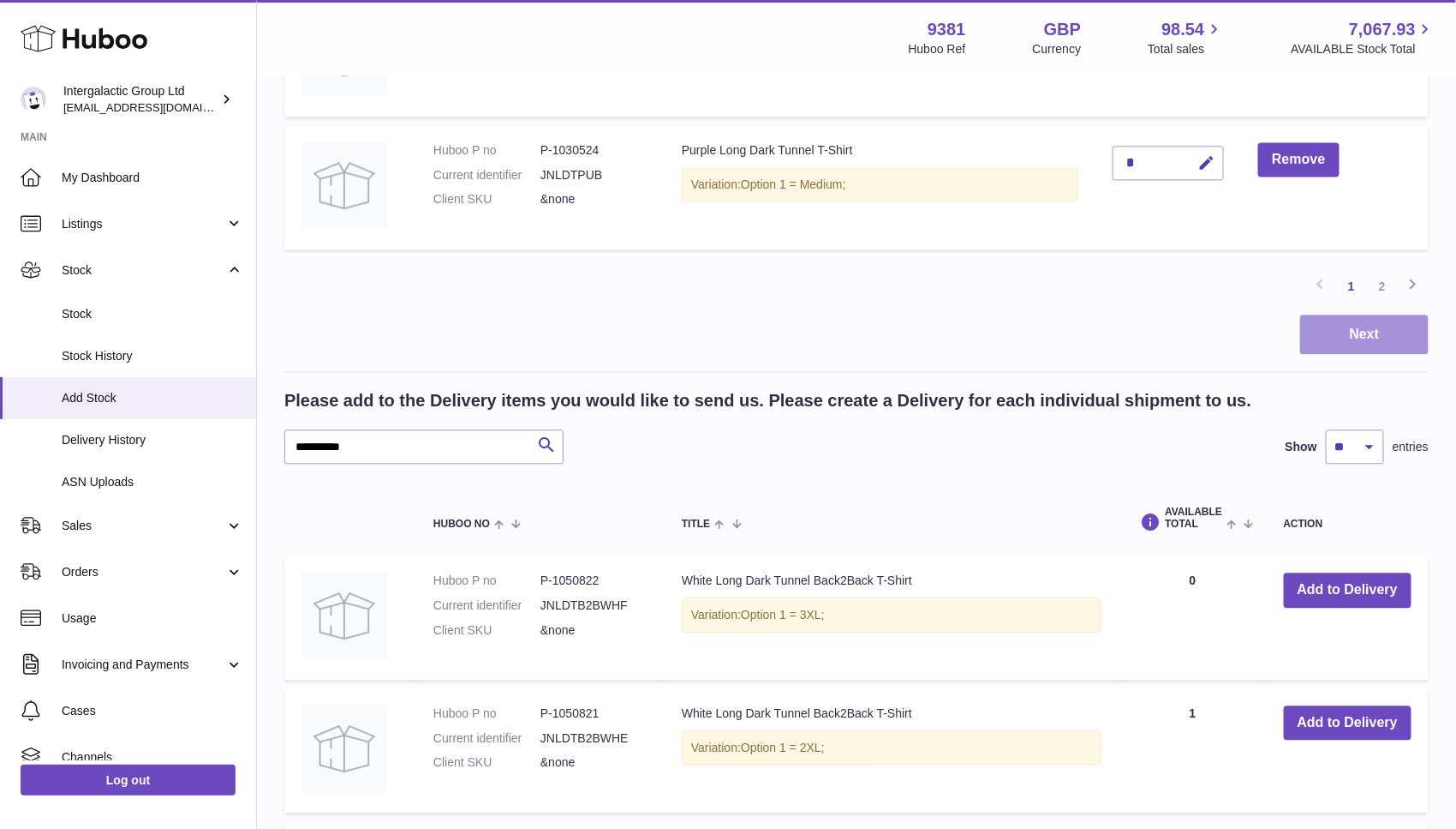
click at [1038, 320] on button "Next" at bounding box center [1364, 335] width 129 height 40
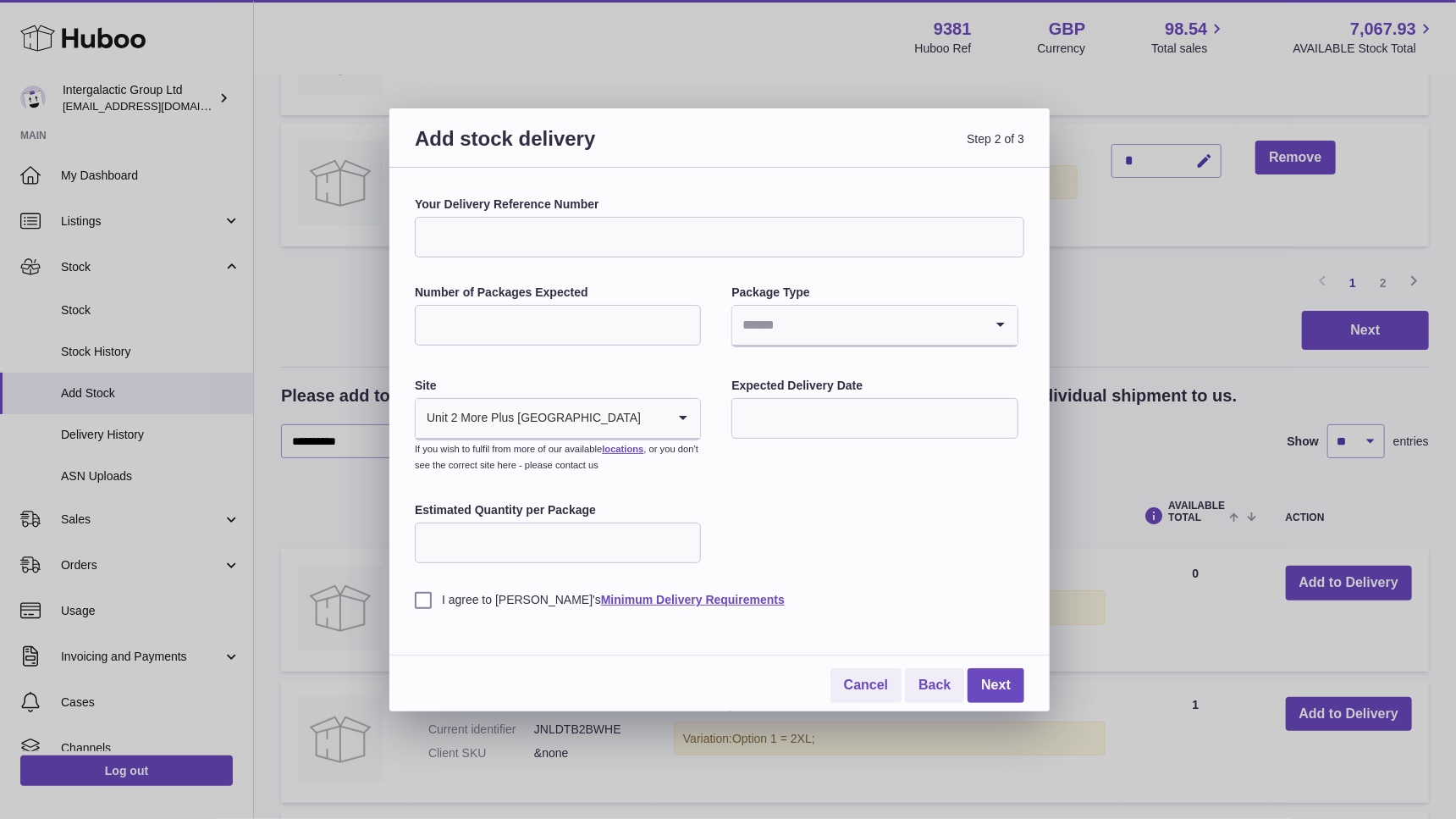
click at [484, 237] on input "Your Delivery Reference Number" at bounding box center [719, 237] width 610 height 40
type input "*****"
type input "*"
click at [869, 319] on input "Search for option" at bounding box center [857, 325] width 251 height 38
click at [775, 428] on li "Boxes" at bounding box center [874, 438] width 283 height 34
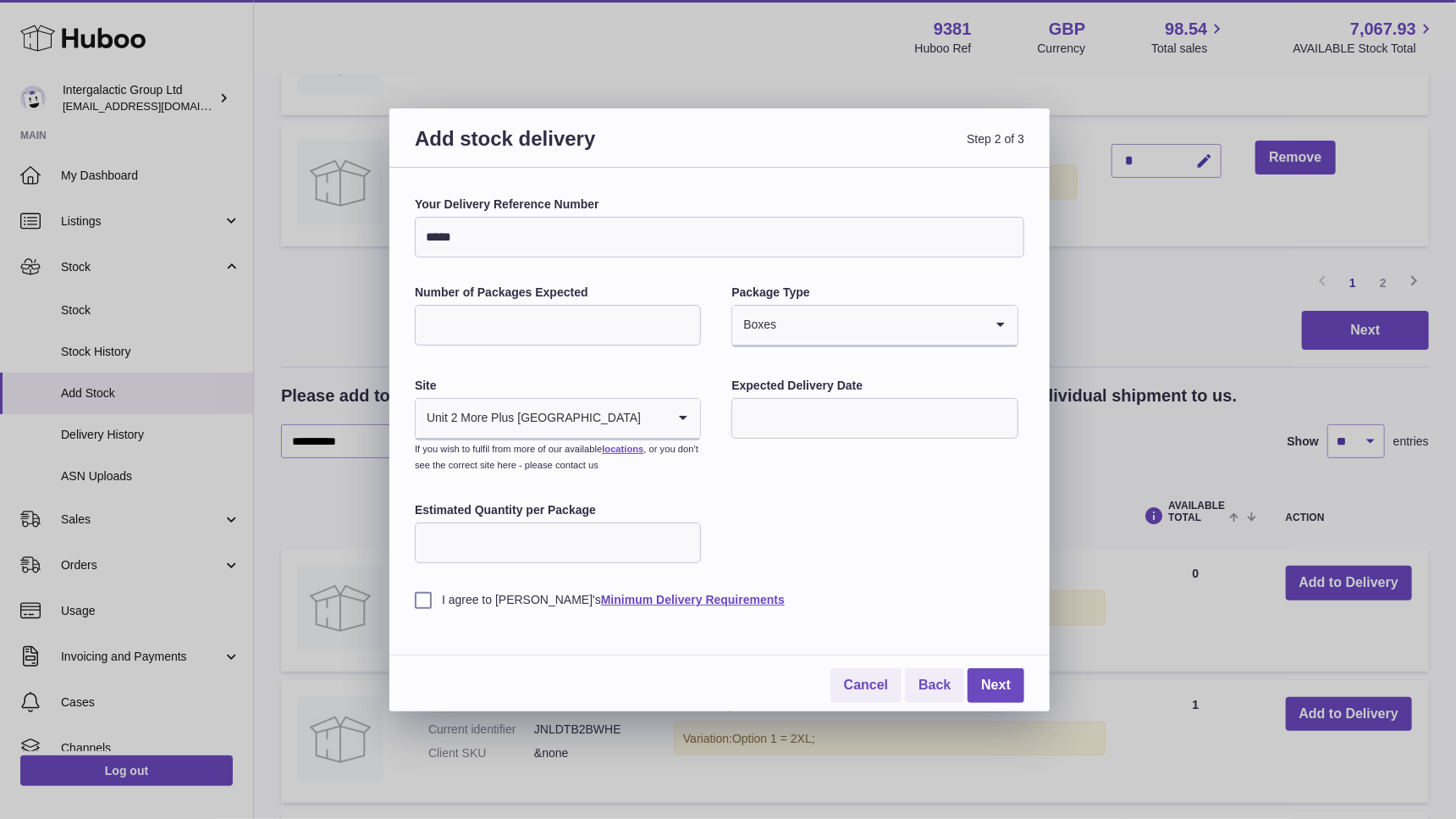
click at [441, 321] on input "*" at bounding box center [557, 325] width 286 height 40
type input "*"
click at [755, 426] on input "text" at bounding box center [874, 417] width 286 height 40
click at [864, 626] on span "21" at bounding box center [859, 626] width 31 height 31
type input "**********"
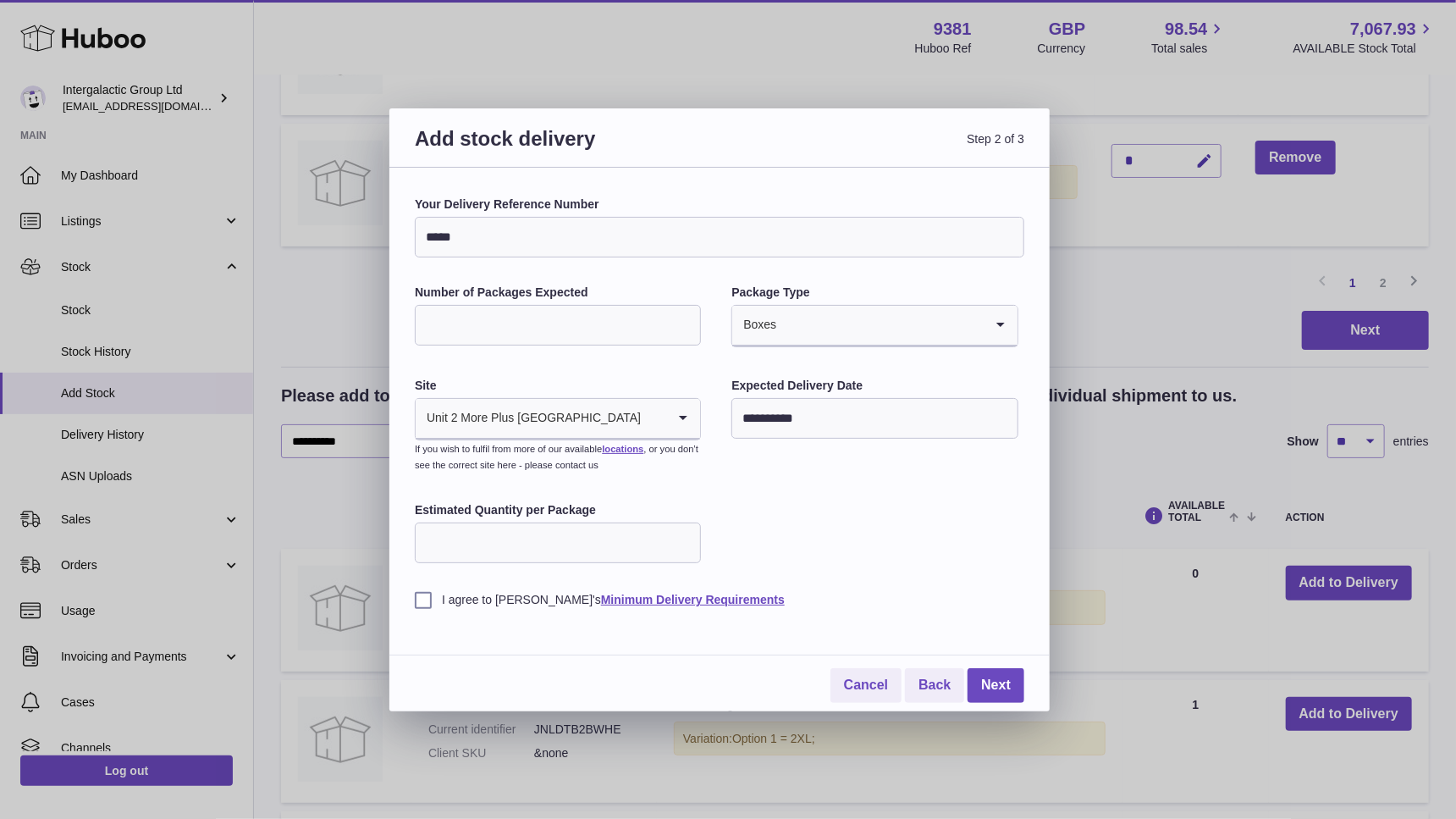
click at [601, 531] on input "Estimated Quantity per Package" at bounding box center [557, 542] width 286 height 40
type input "**"
click at [416, 603] on label "I agree to Huboo's Minimum Delivery Requirements" at bounding box center [719, 600] width 610 height 16
click at [996, 695] on link "Next" at bounding box center [995, 685] width 56 height 35
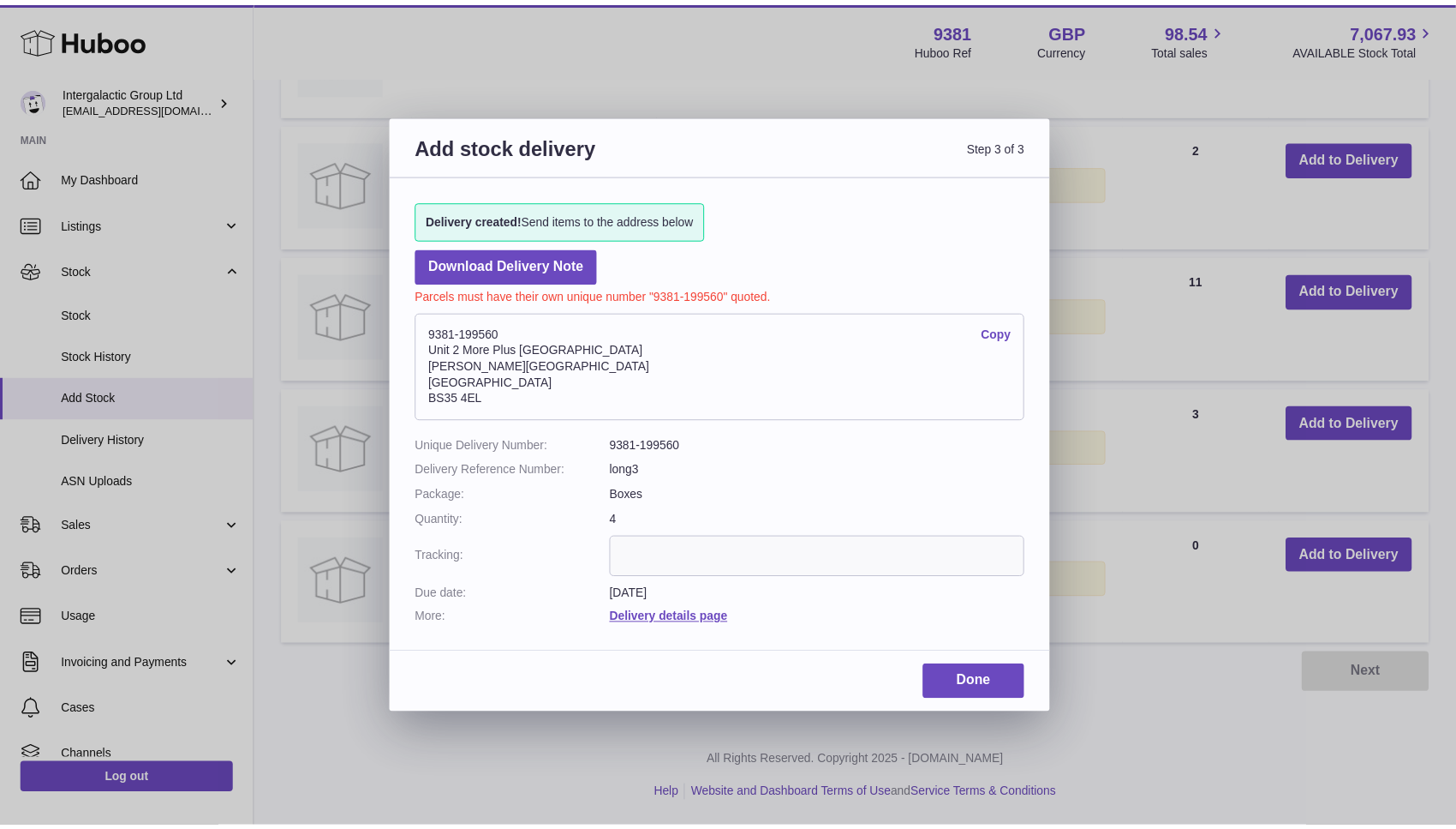
scroll to position [693, 0]
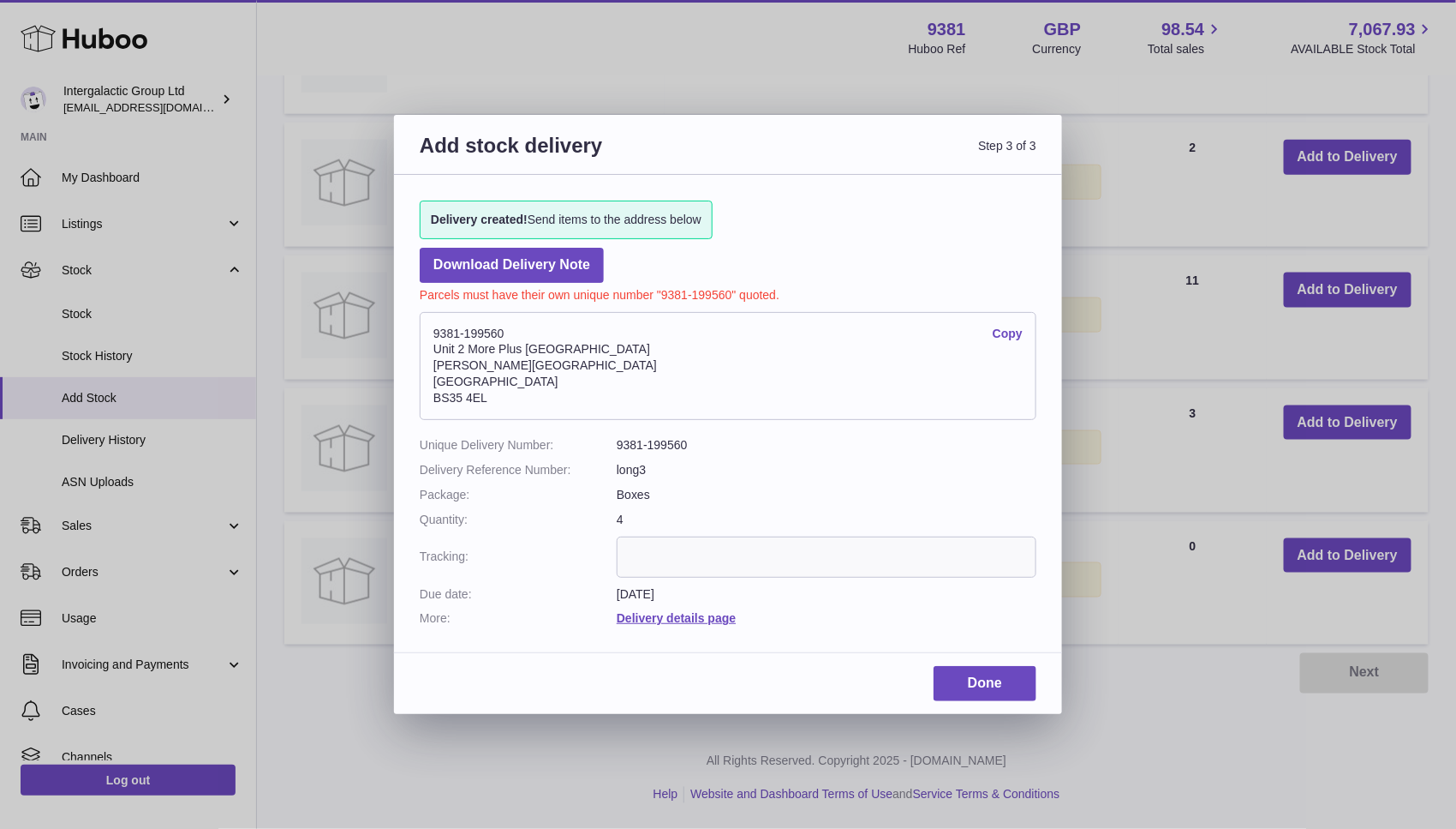
drag, startPoint x: 498, startPoint y: 400, endPoint x: 427, endPoint y: 331, distance: 99.0
click at [427, 331] on address "9381-199560 Copy Unit 2 More Plus Central Park Hudson Ave Severn Beach BS35 4EL" at bounding box center [728, 366] width 617 height 108
copy address "9381-199560 Copy Unit 2 More Plus Central Park Hudson Ave Severn Beach BS35 4EL"
click at [962, 682] on link "Done" at bounding box center [985, 683] width 103 height 35
